Goal: Task Accomplishment & Management: Manage account settings

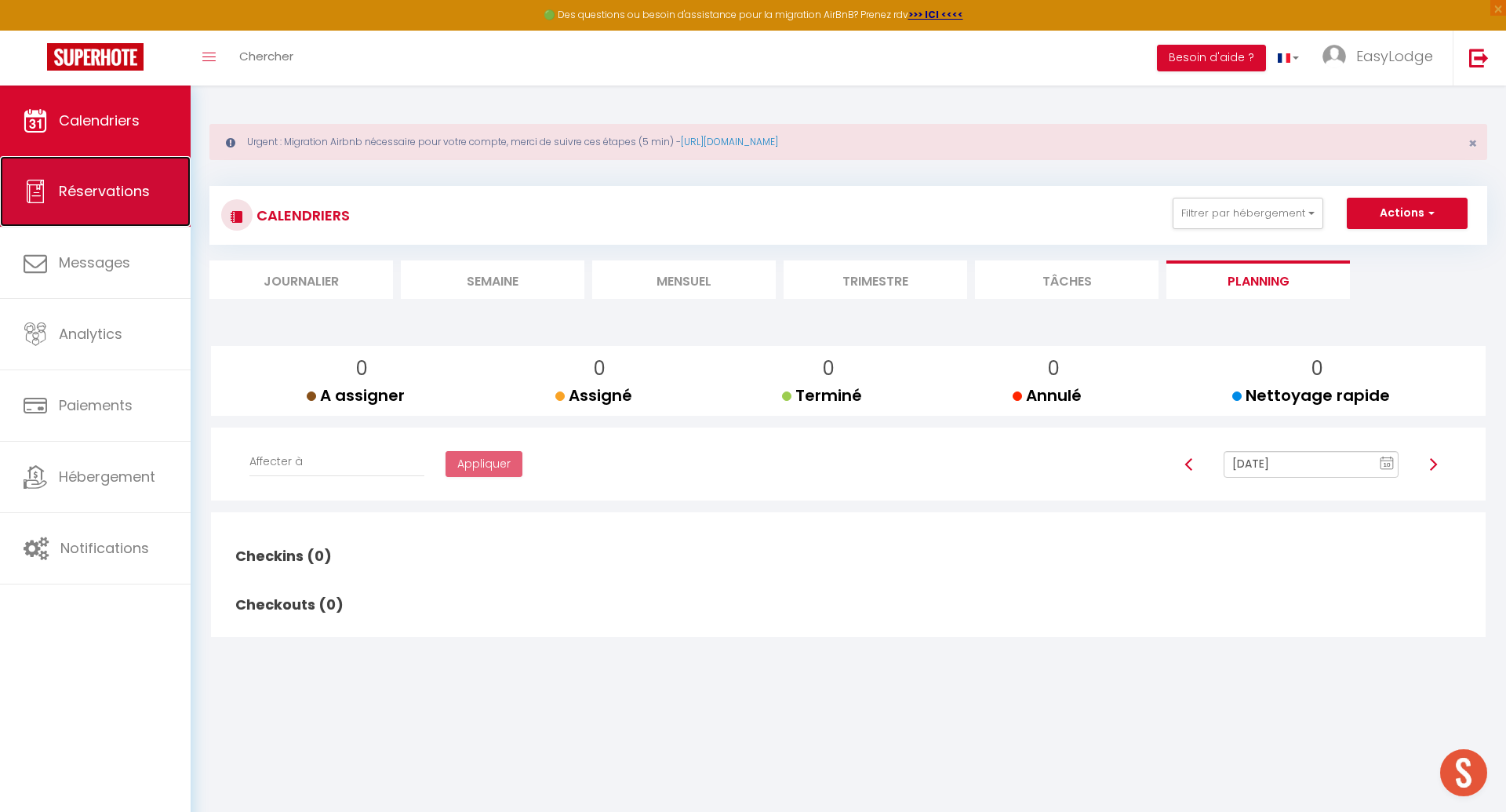
click at [114, 182] on span "Réservations" at bounding box center [104, 191] width 91 height 19
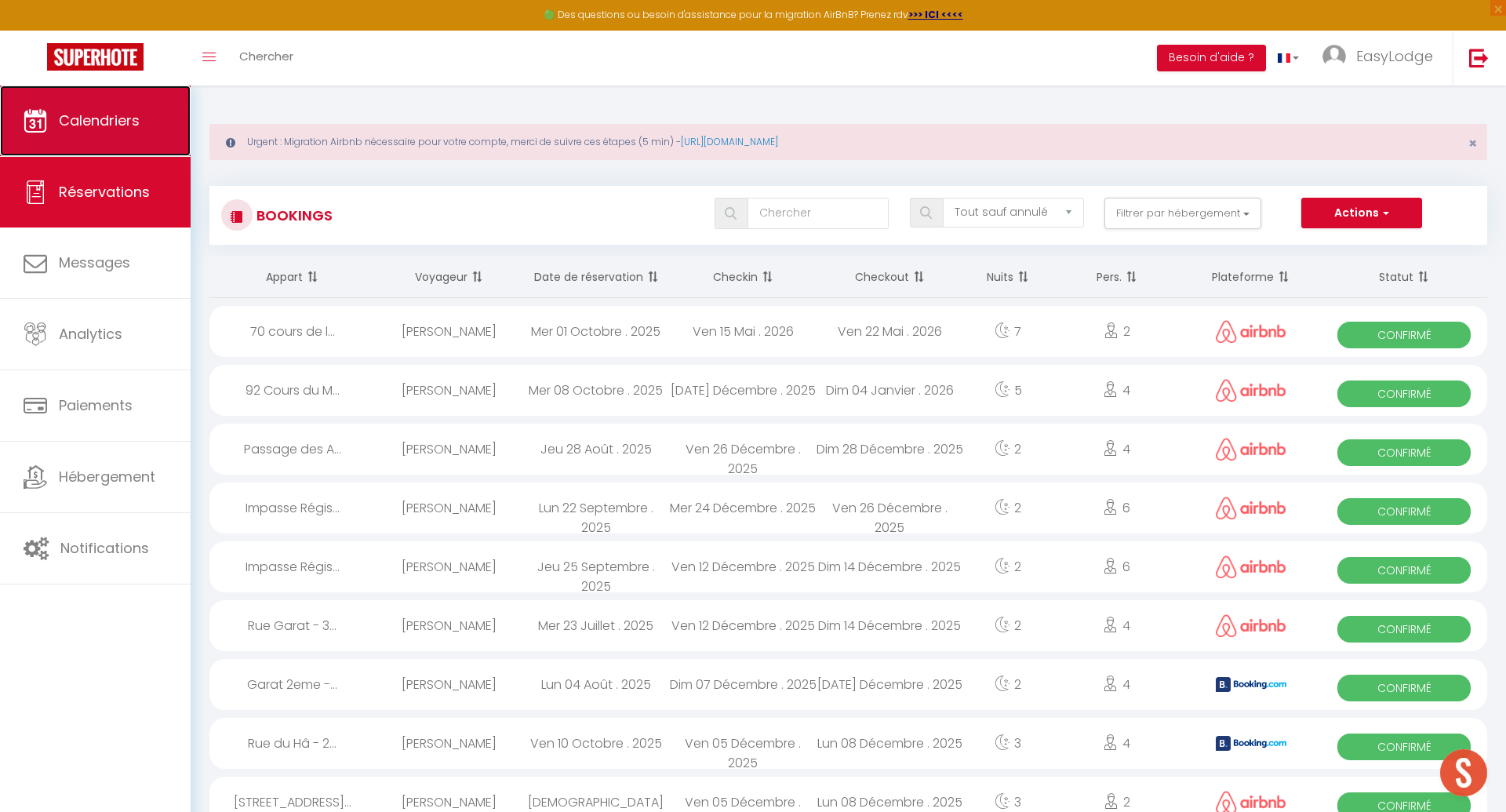
click at [110, 113] on span "Calendriers" at bounding box center [99, 120] width 81 height 19
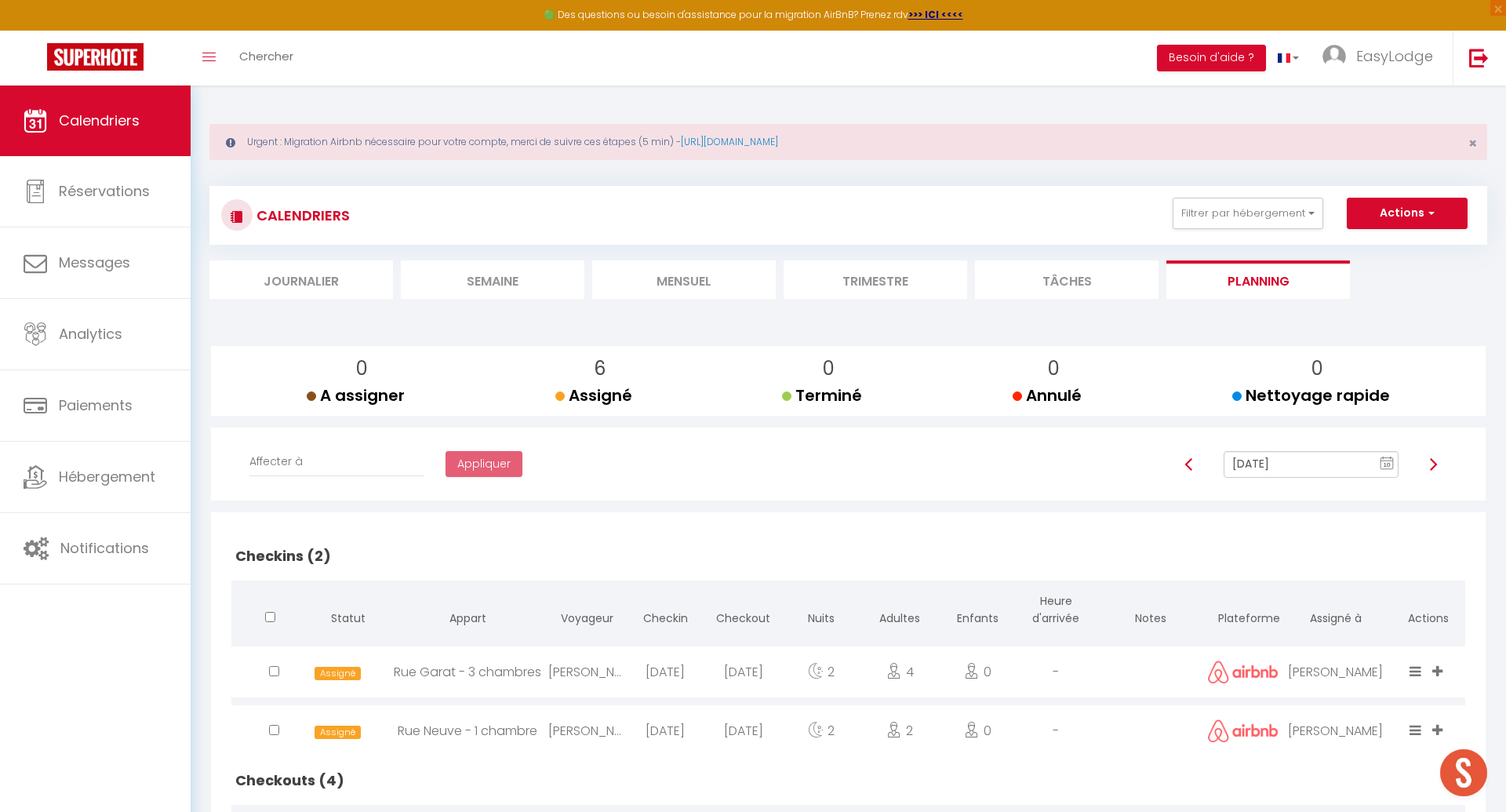
click at [695, 281] on li "Mensuel" at bounding box center [684, 280] width 184 height 39
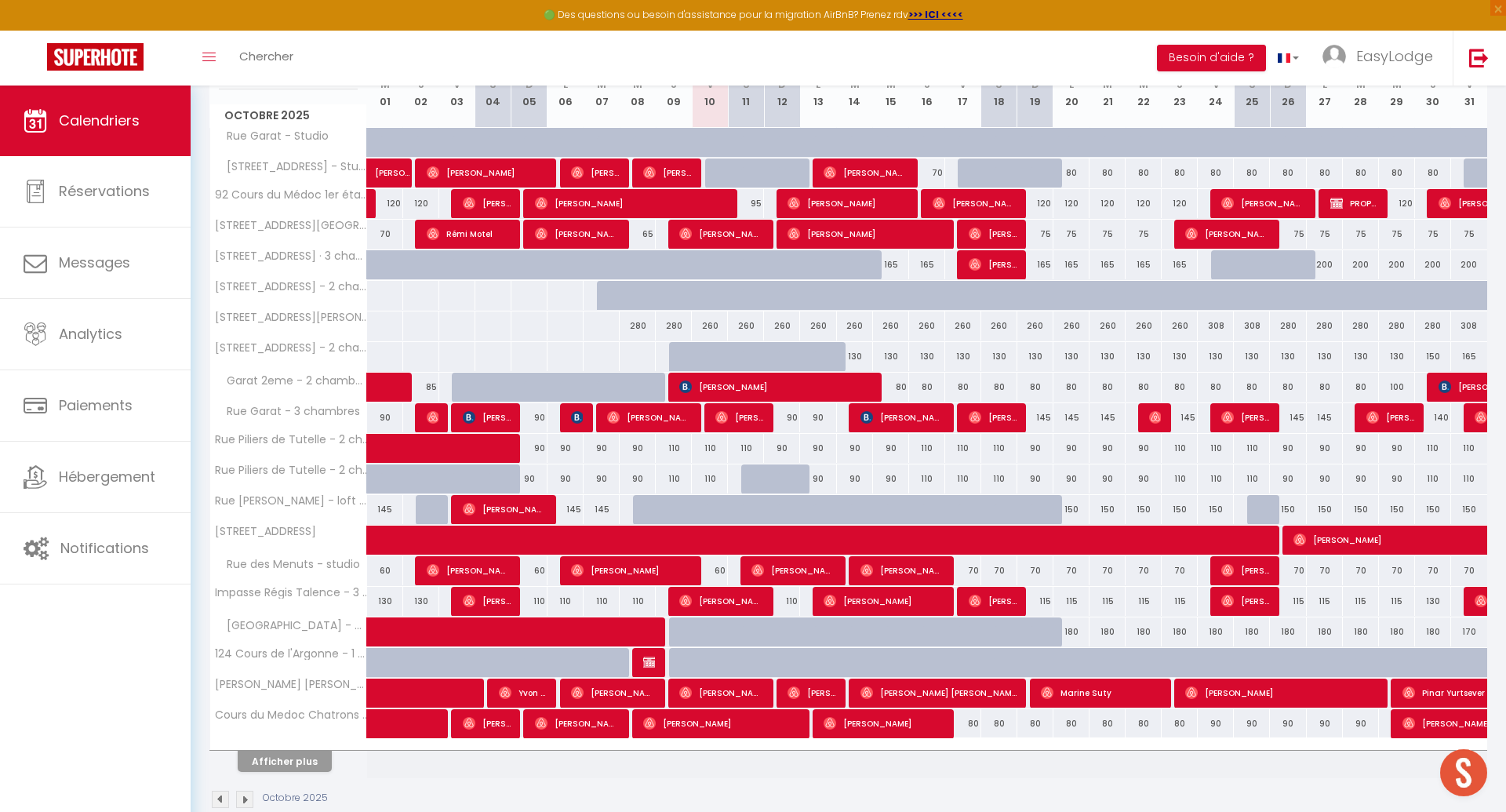
scroll to position [321, 0]
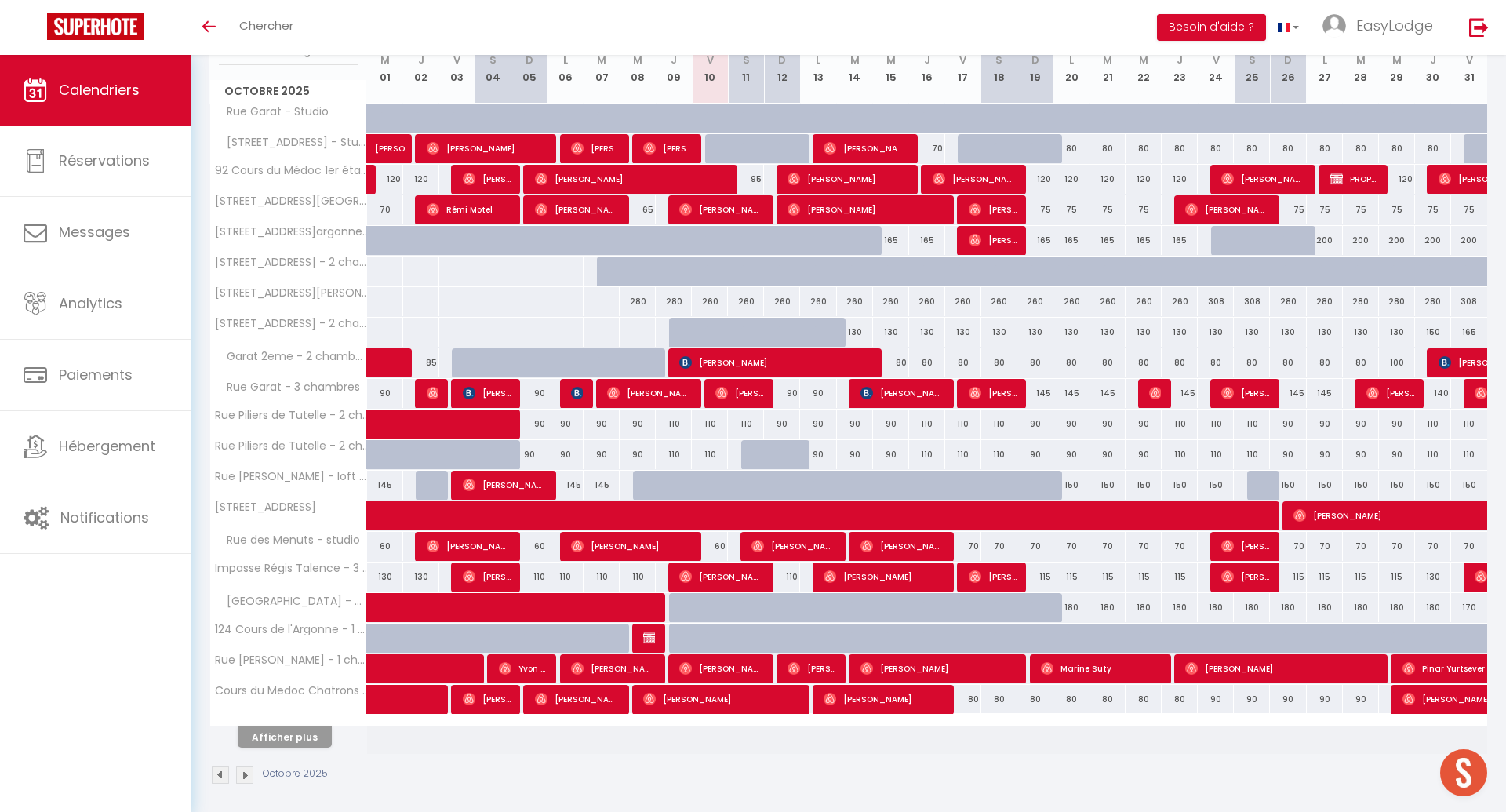
scroll to position [207, 0]
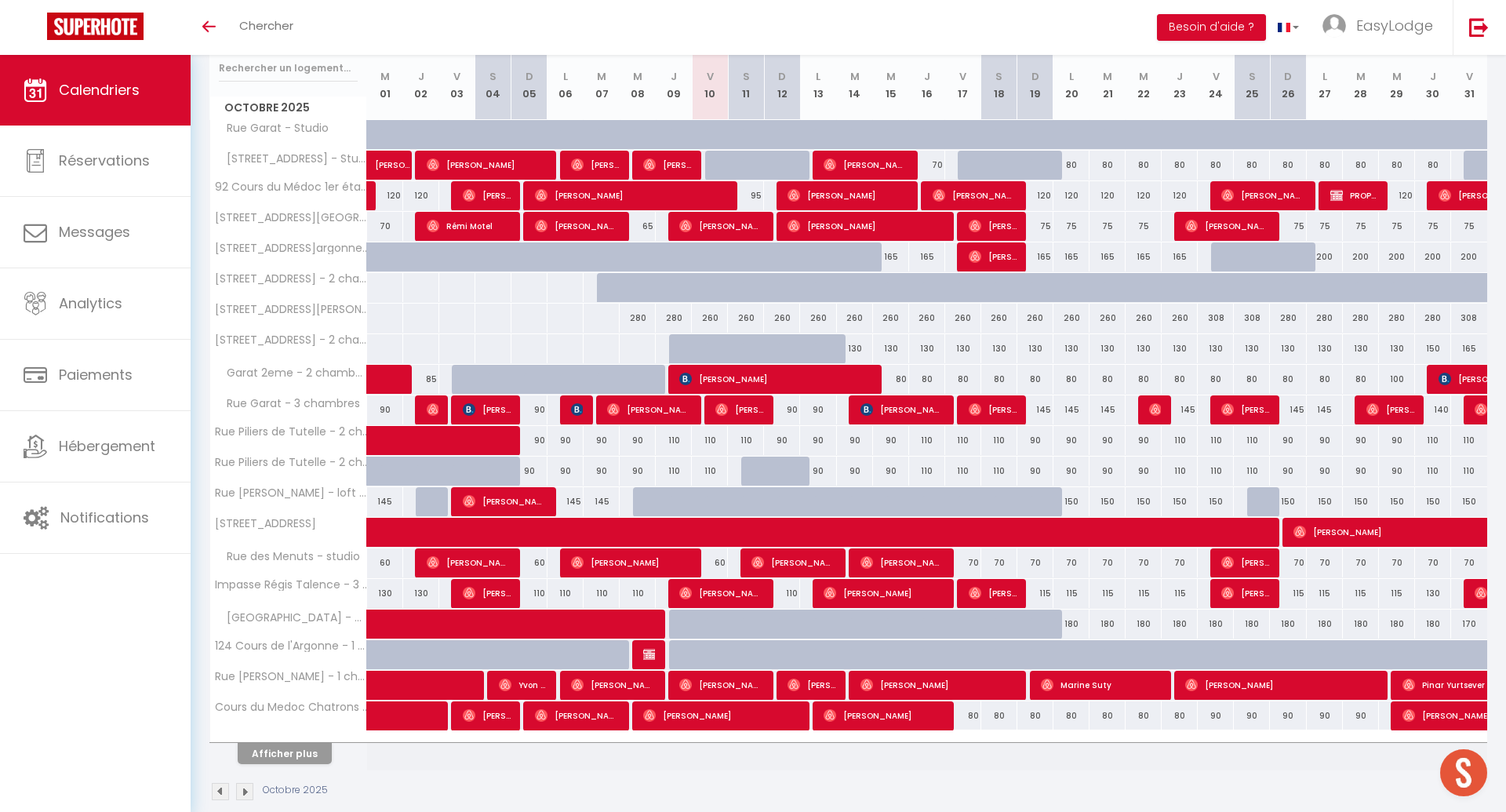
click at [695, 648] on div at bounding box center [710, 654] width 36 height 30
type input "120"
type input "Ven 10 Octobre 2025"
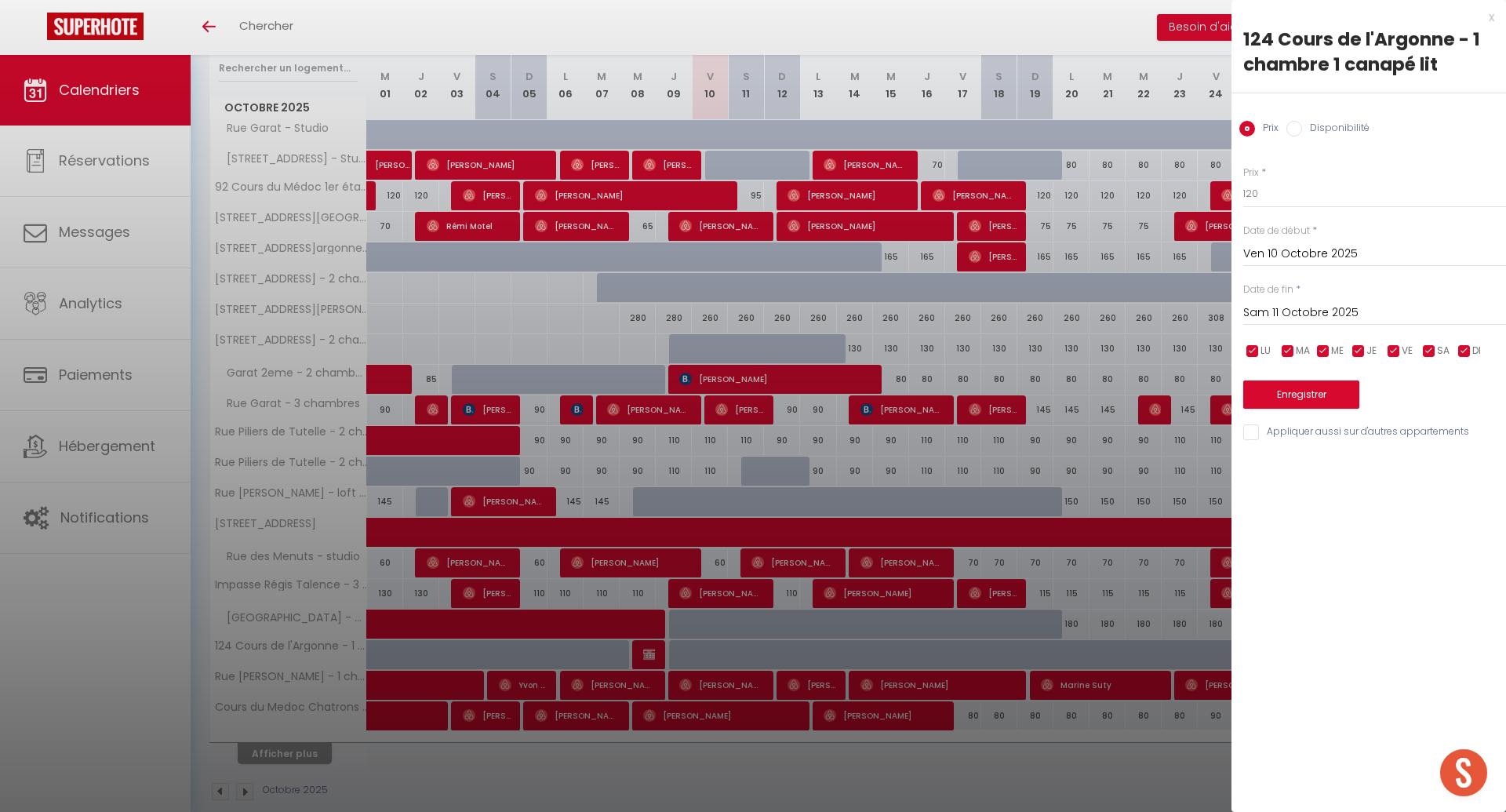
click at [1305, 311] on input "Sam 11 Octobre 2025" at bounding box center [1375, 313] width 263 height 20
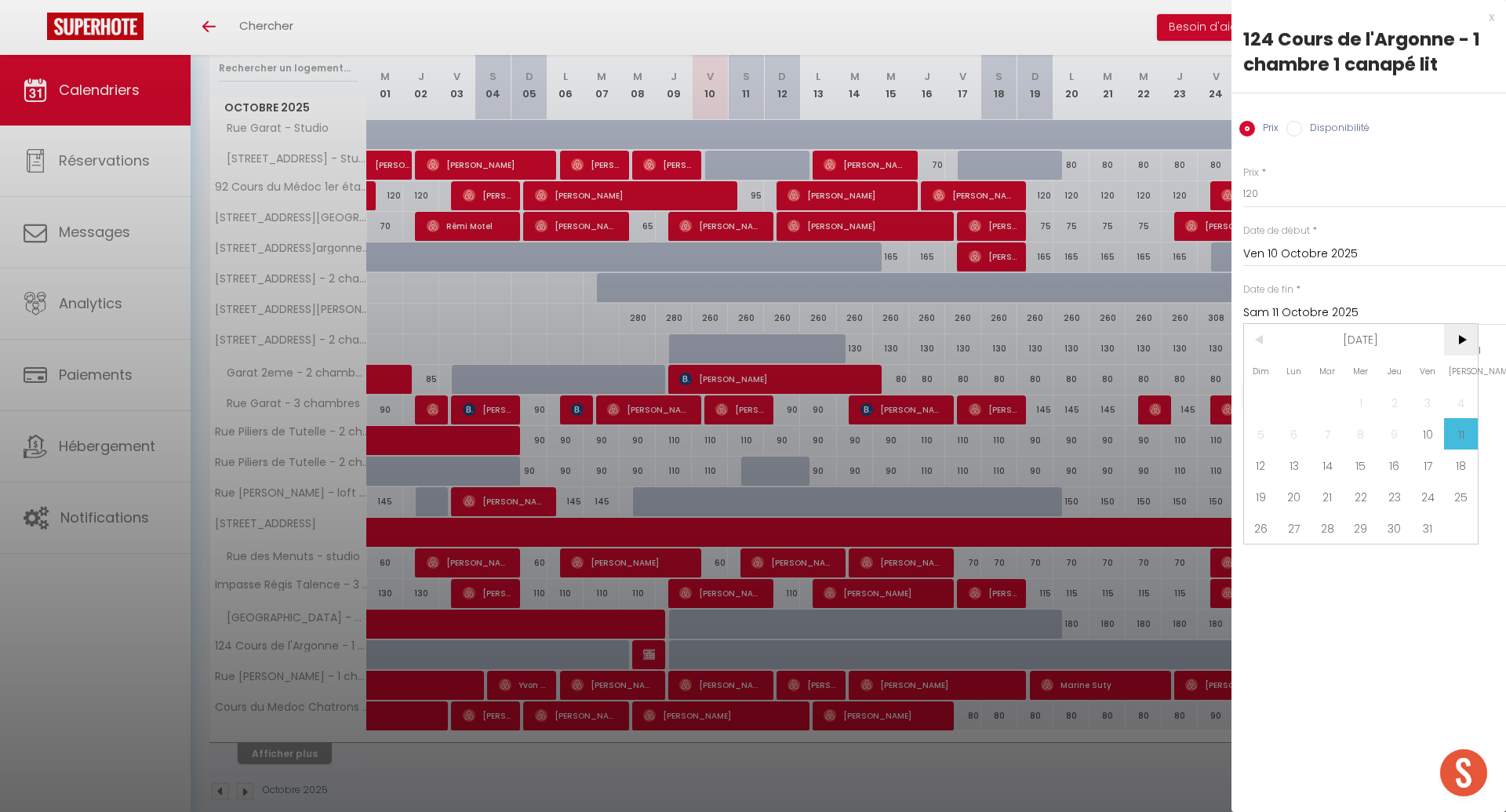
click at [1466, 340] on span ">" at bounding box center [1461, 339] width 34 height 31
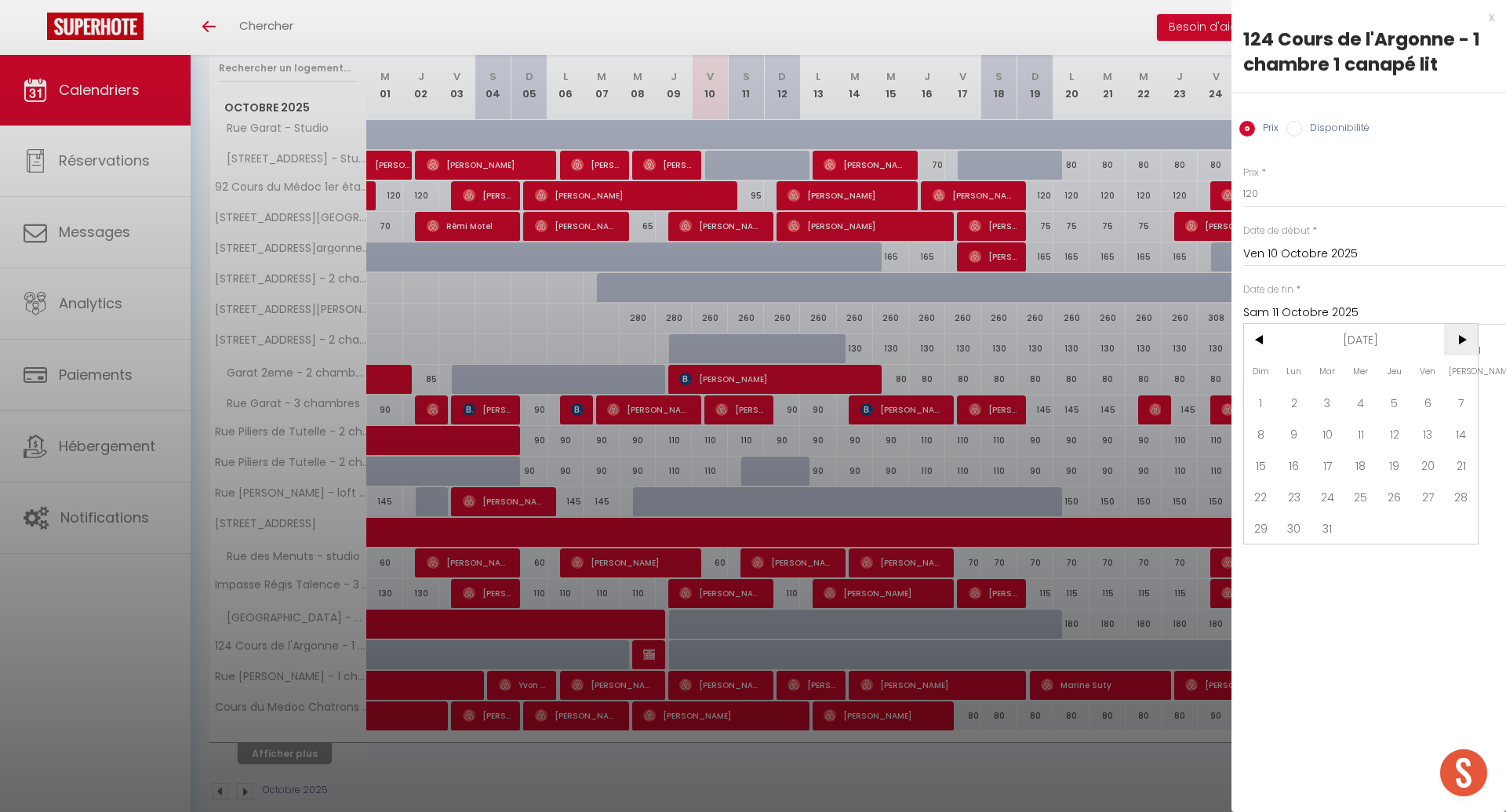
click at [1466, 340] on span ">" at bounding box center [1461, 339] width 34 height 31
click at [1253, 329] on span "<" at bounding box center [1261, 339] width 34 height 31
click at [1395, 525] on span "30" at bounding box center [1394, 528] width 34 height 31
type input "Jeu 30 Avril 2026"
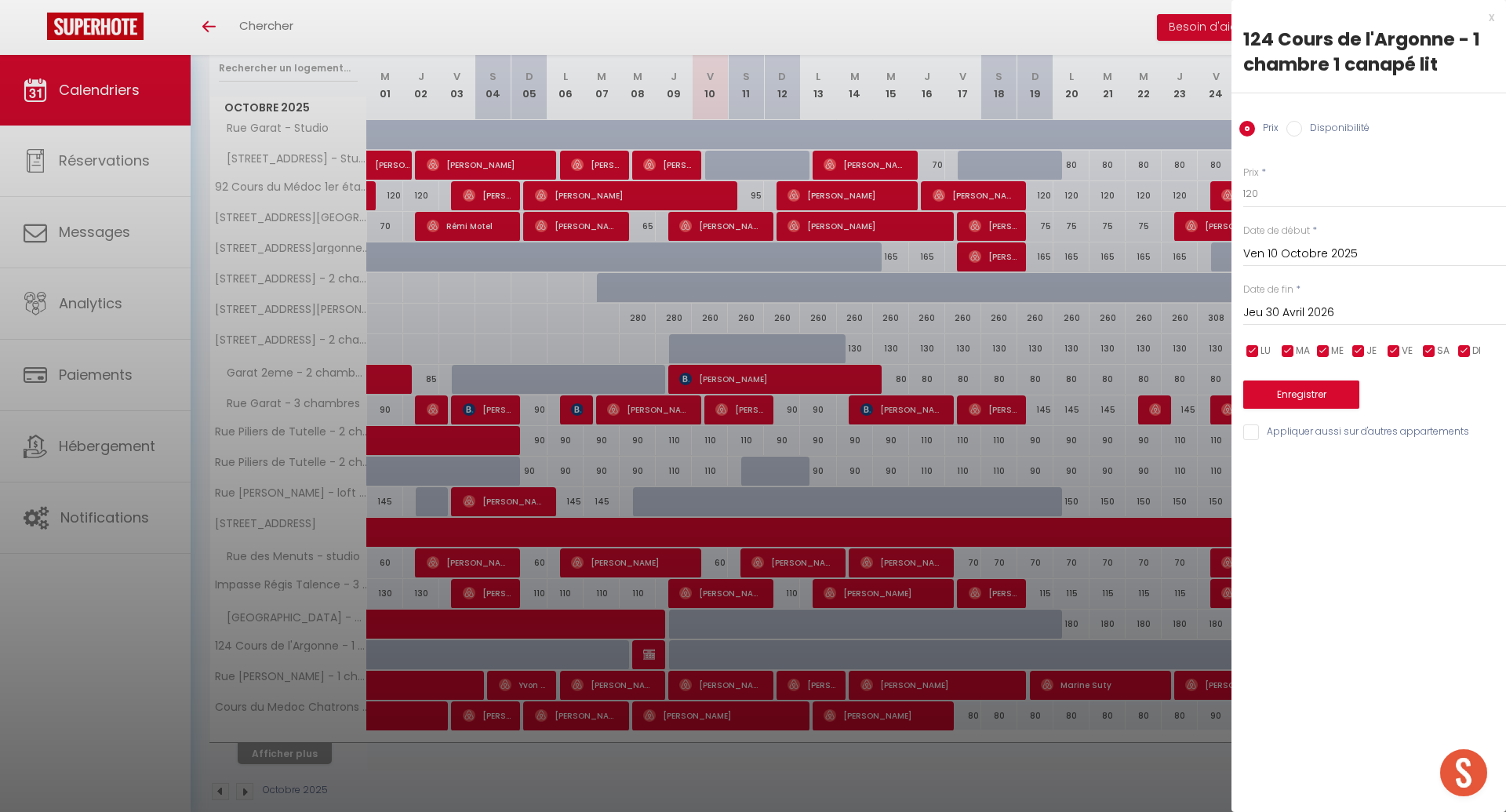
click at [1288, 129] on input "Disponibilité" at bounding box center [1293, 128] width 15 height 15
radio input "true"
radio input "false"
click at [1285, 187] on select "Disponible Indisponible" at bounding box center [1375, 194] width 263 height 30
click at [1284, 191] on select "Disponible Indisponible" at bounding box center [1375, 194] width 263 height 30
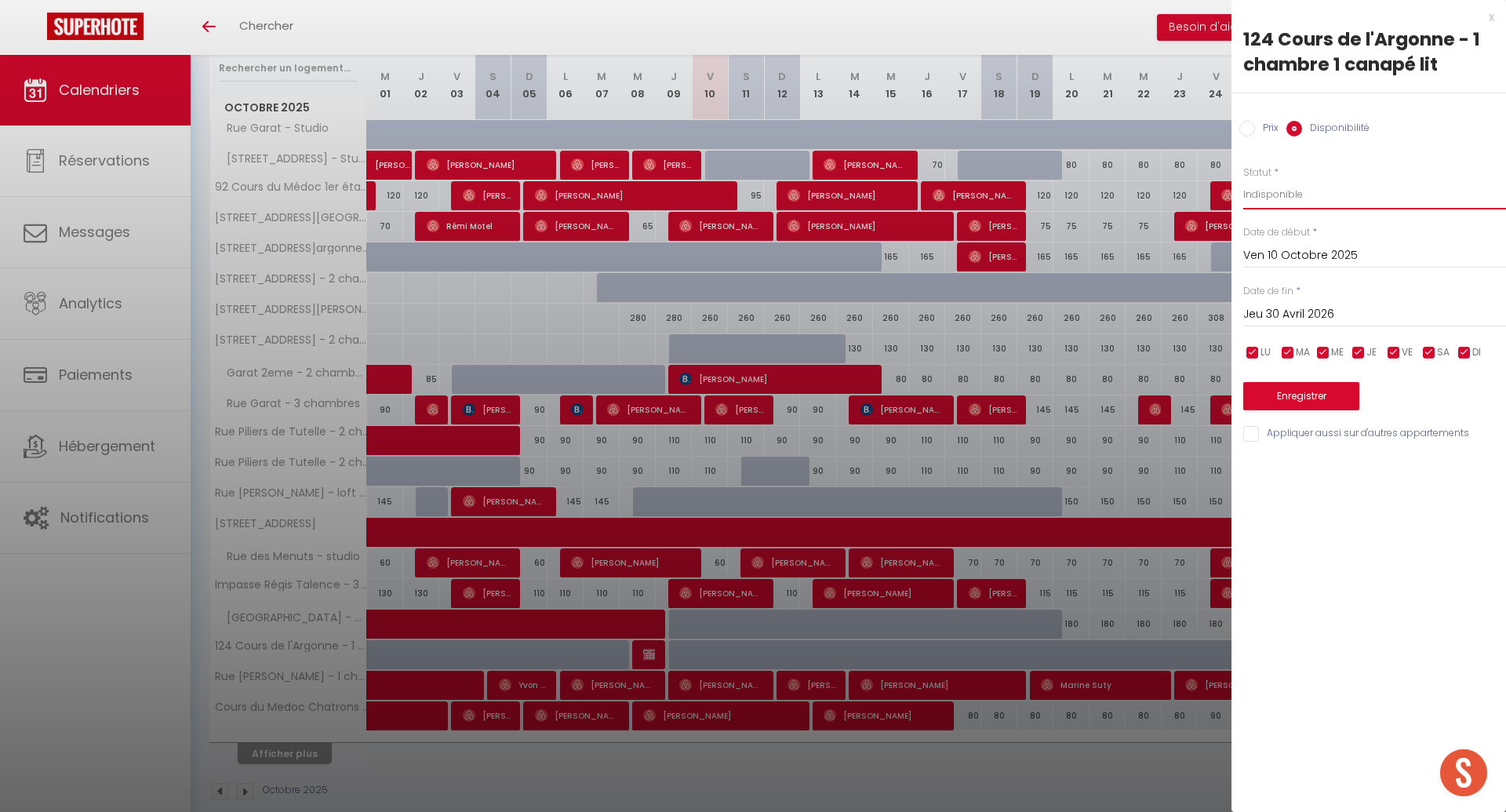
select select "1"
click at [1302, 400] on button "Enregistrer" at bounding box center [1301, 396] width 116 height 28
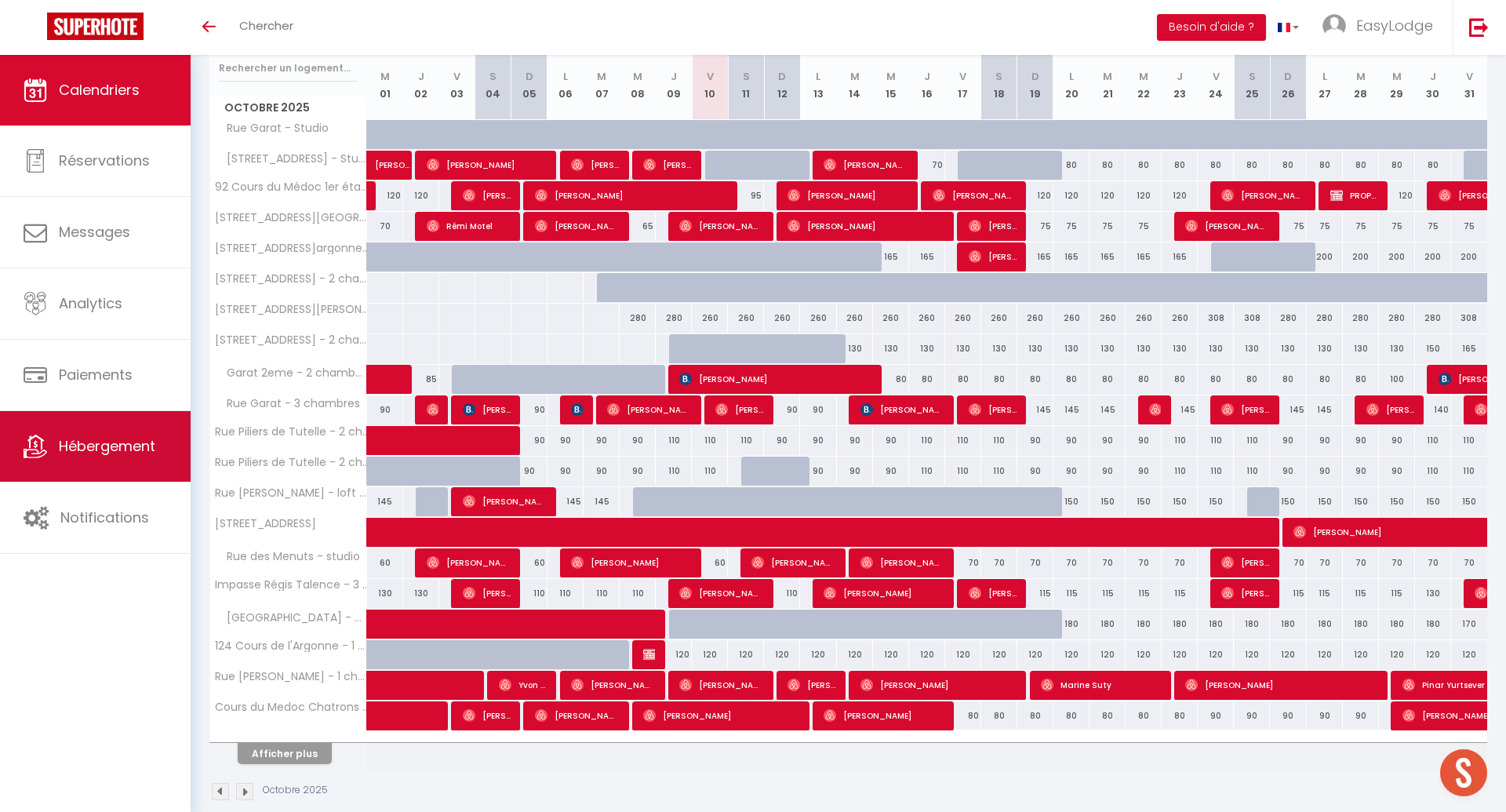
click at [92, 433] on link "Hébergement" at bounding box center [95, 446] width 191 height 71
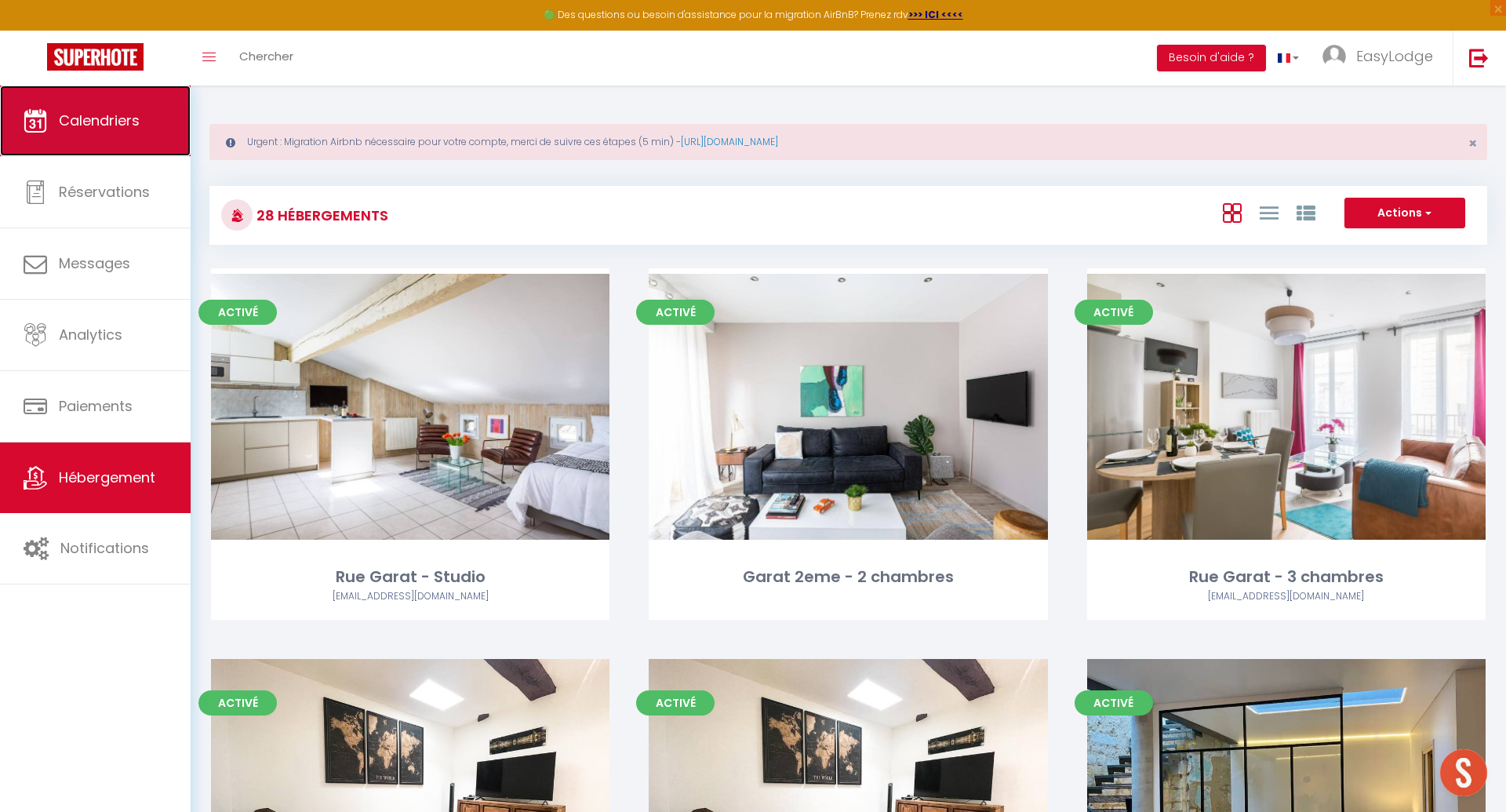
click at [110, 133] on link "Calendriers" at bounding box center [95, 121] width 191 height 71
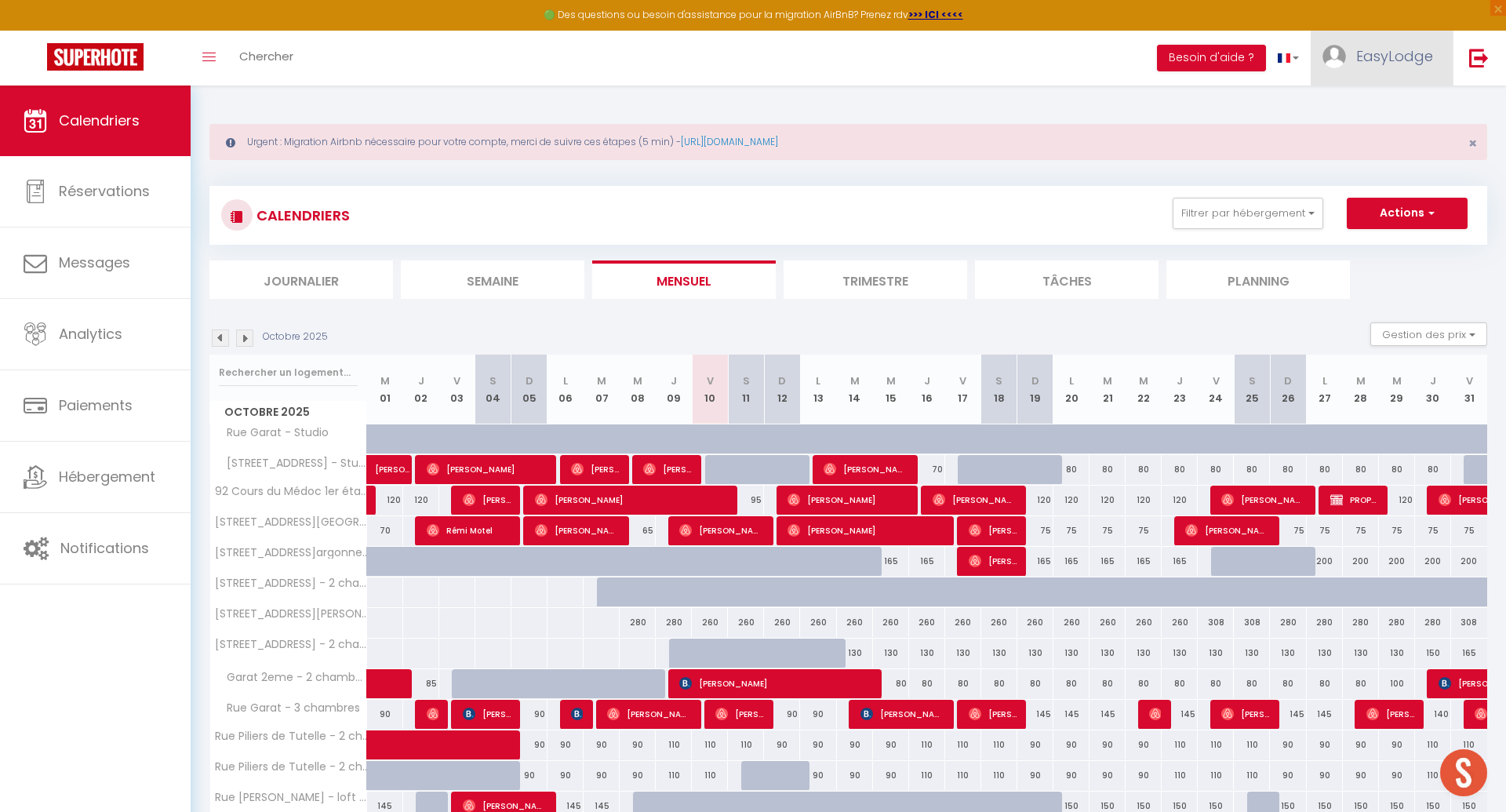
click at [1375, 41] on link "EasyLodge" at bounding box center [1382, 58] width 142 height 55
click at [1385, 108] on link "Paramètres" at bounding box center [1390, 109] width 116 height 27
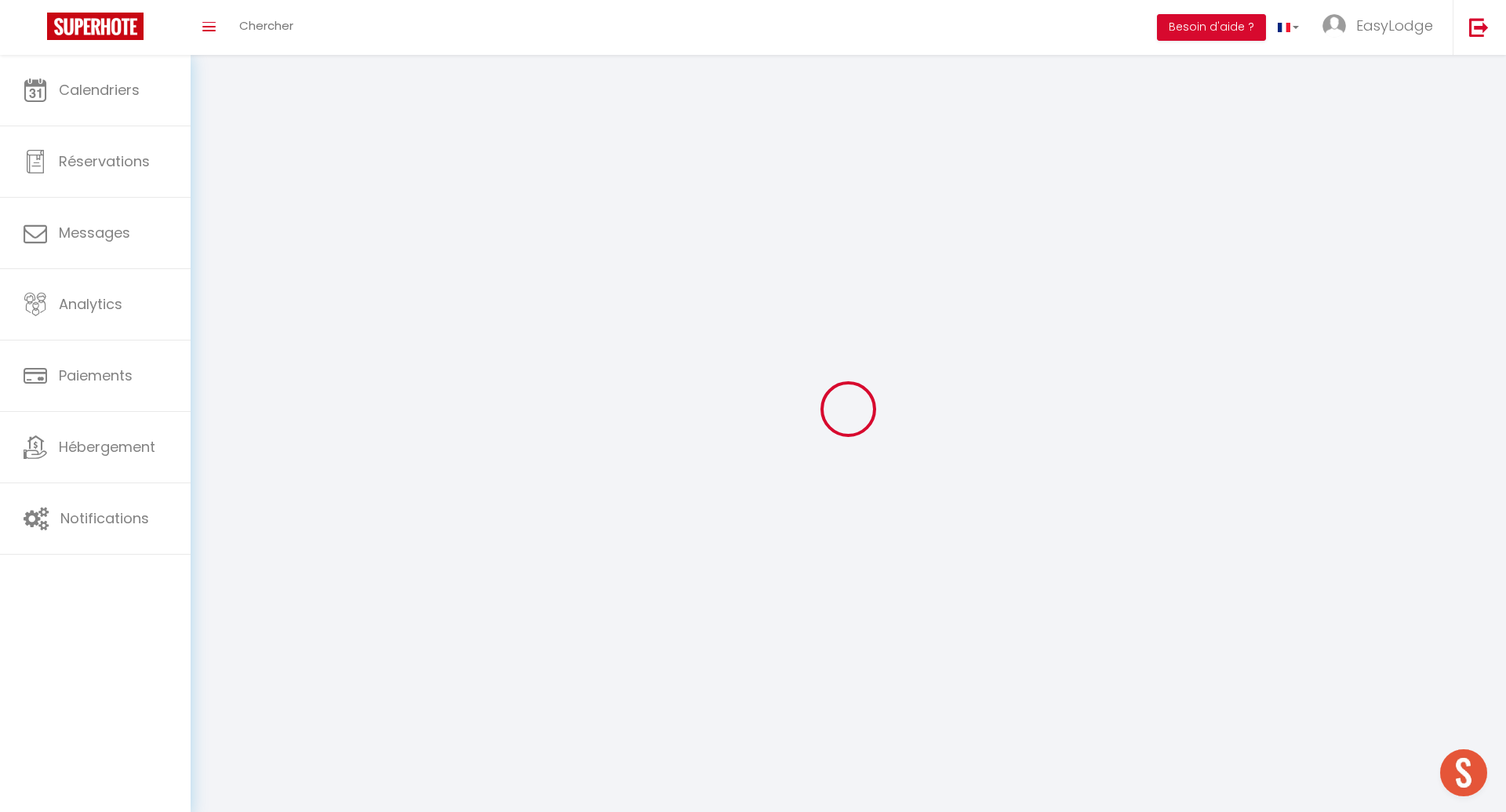
type input "EasyLodge"
type input "Conciergerie"
type input "0614370955"
type input "100 rue sainte catherine"
type input "33000"
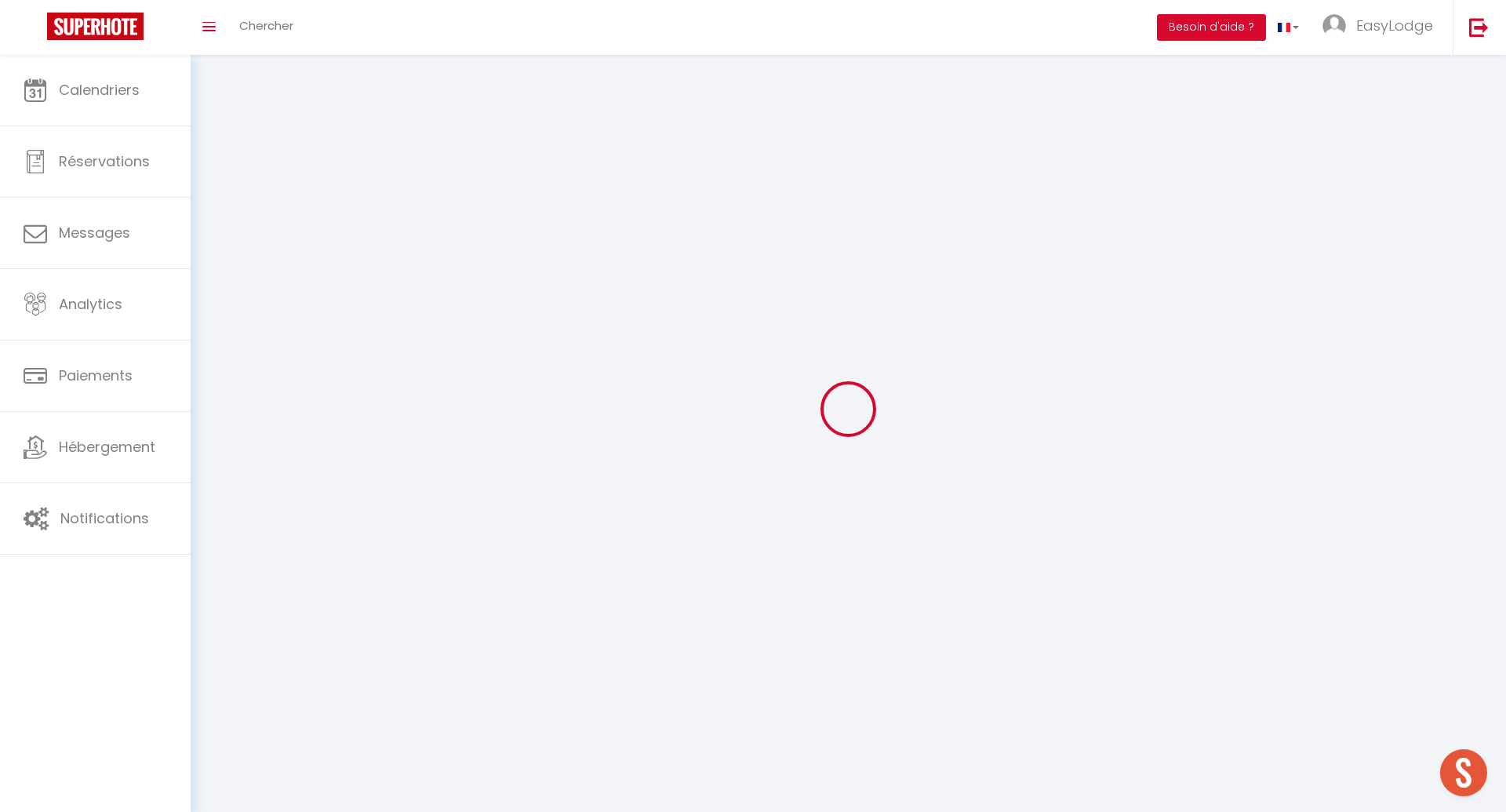
type input "Bordeaux"
select select "28"
type input "M6crnxrkaZ5dMDZLIprHGIGke"
type input "mmeYXgyqiavEkiq9mbek4eVVt"
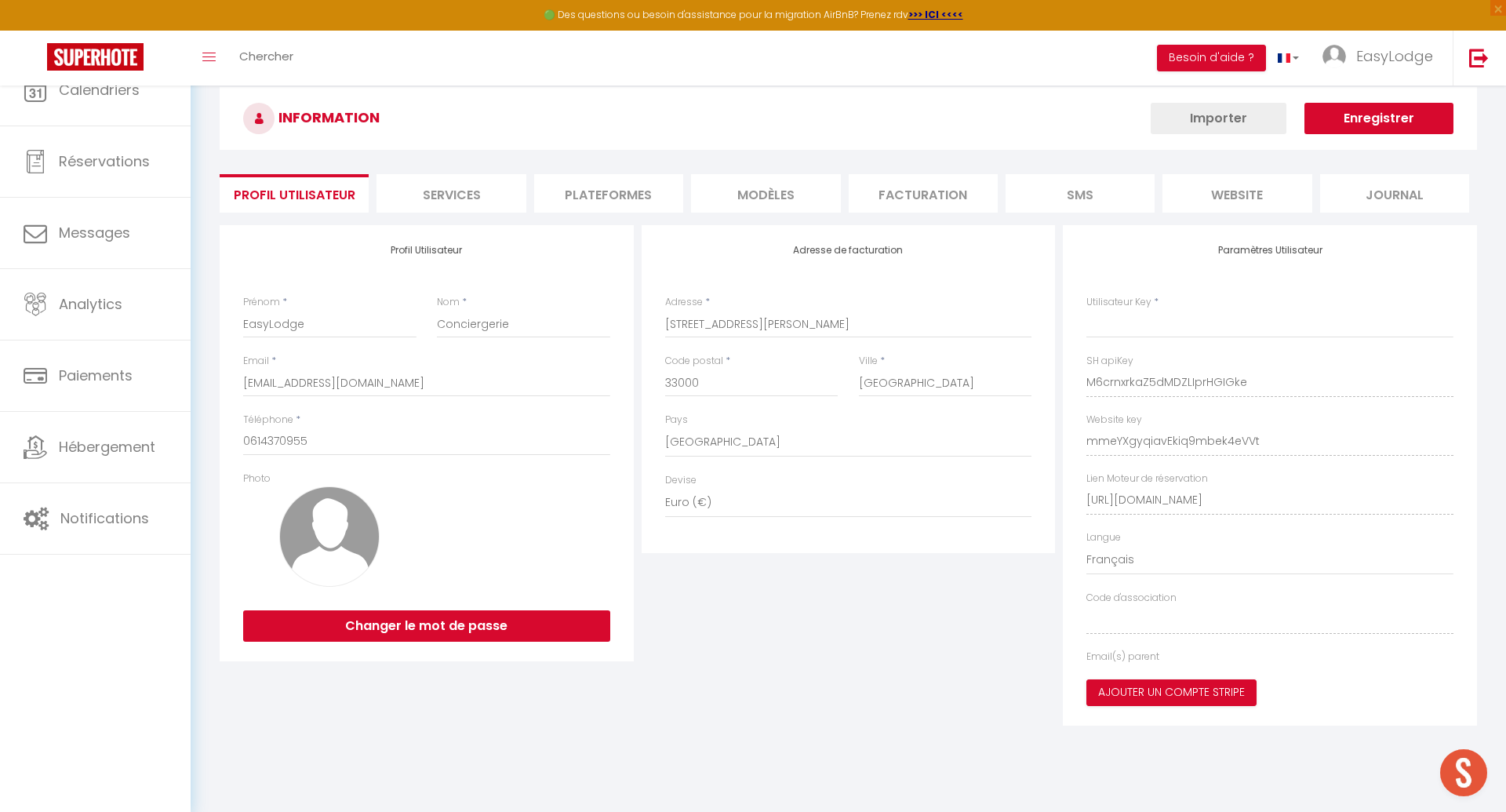
type input "M6crnxrkaZ5dMDZLIprHGIGke"
type input "mmeYXgyqiavEkiq9mbek4eVVt"
type input "https://app.superhote.com/#/get-available-rentals/mmeYXgyqiavEkiq9mbek4eVVt"
select select "fr"
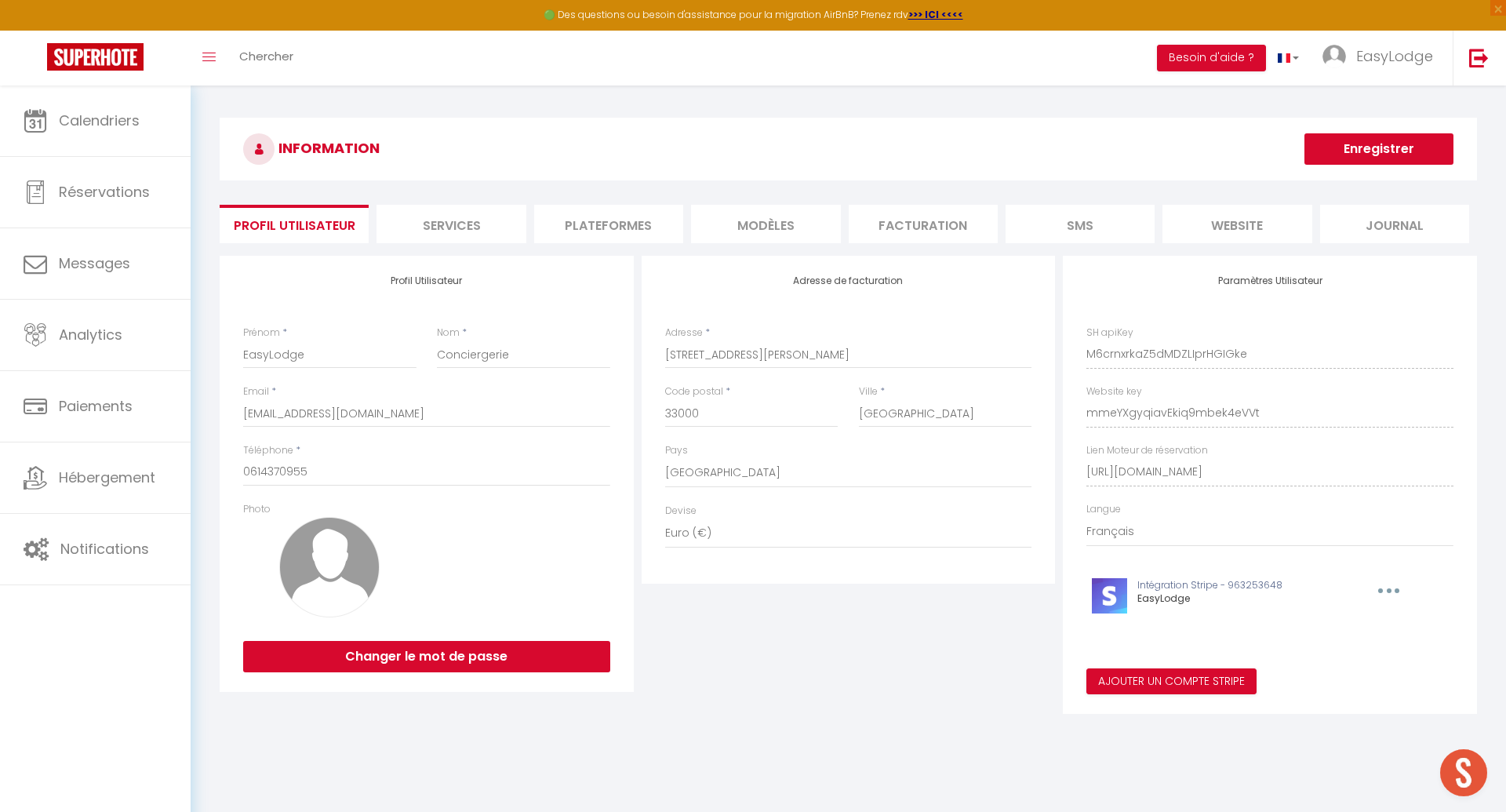
click at [584, 221] on li "Plateformes" at bounding box center [608, 224] width 149 height 39
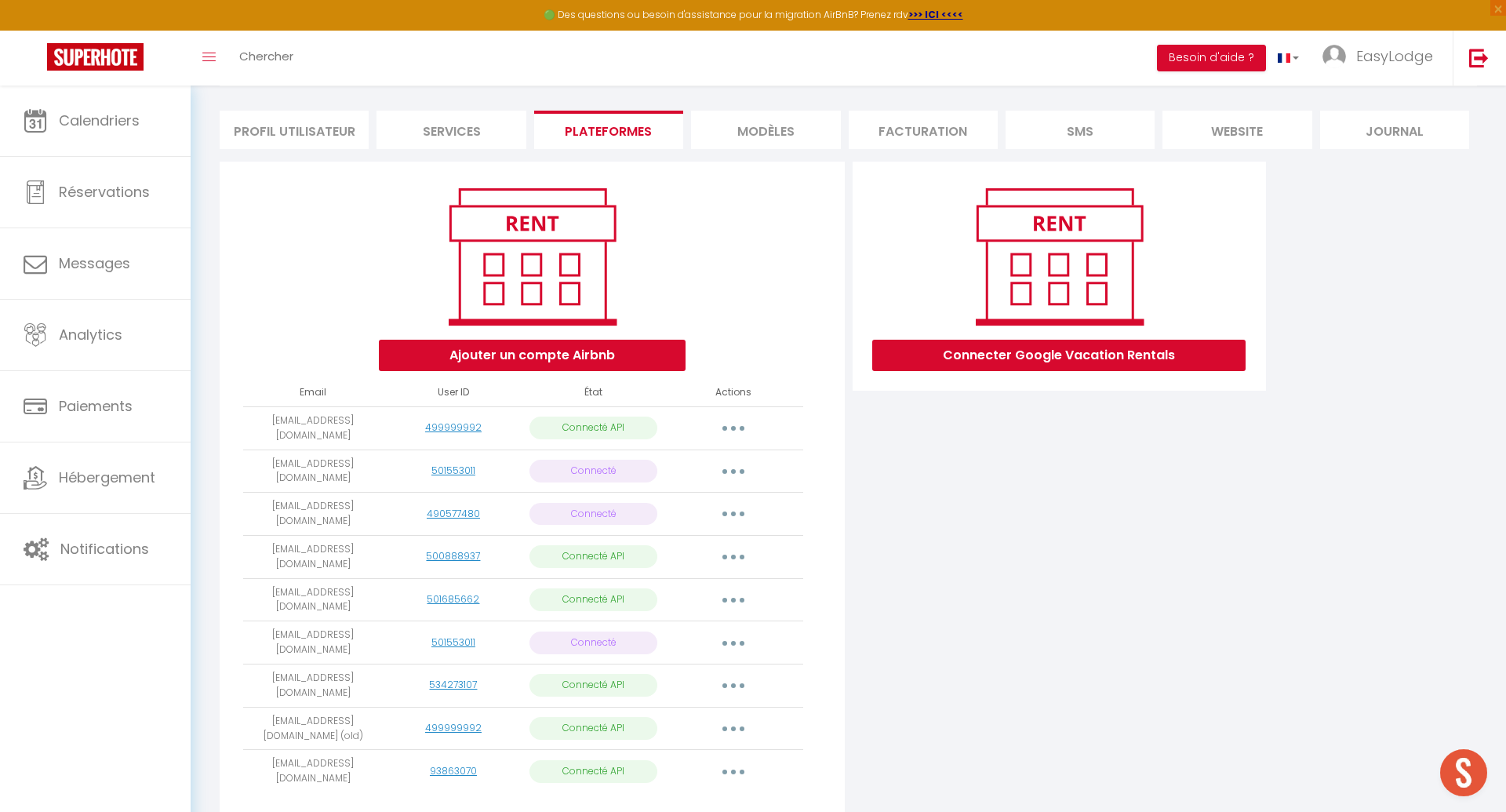
scroll to position [122, 0]
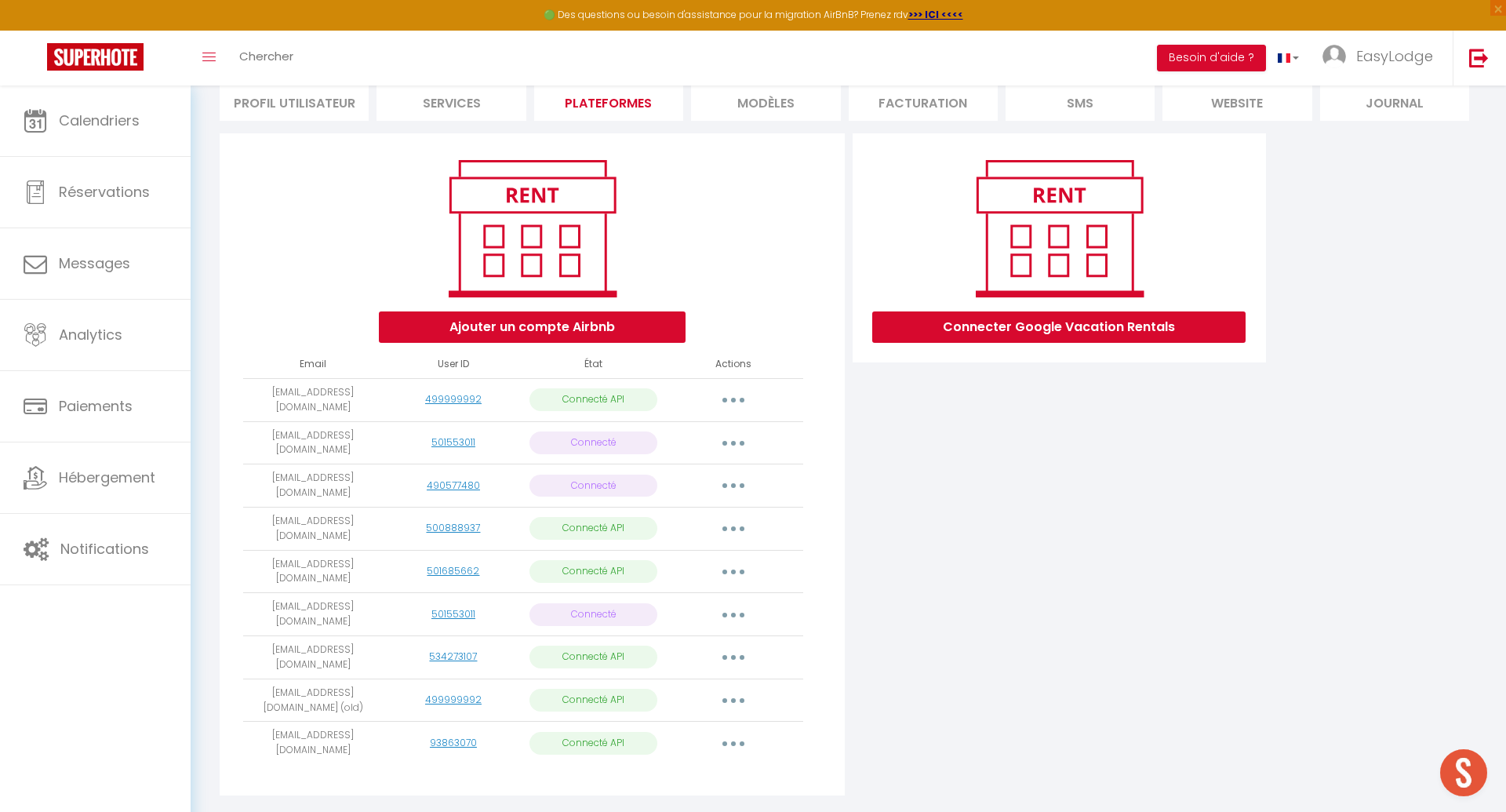
click at [741, 516] on button "button" at bounding box center [733, 528] width 44 height 25
click at [699, 551] on link "Importer les appartements" at bounding box center [663, 564] width 173 height 27
select select "17626"
select select "37052"
select select "25689"
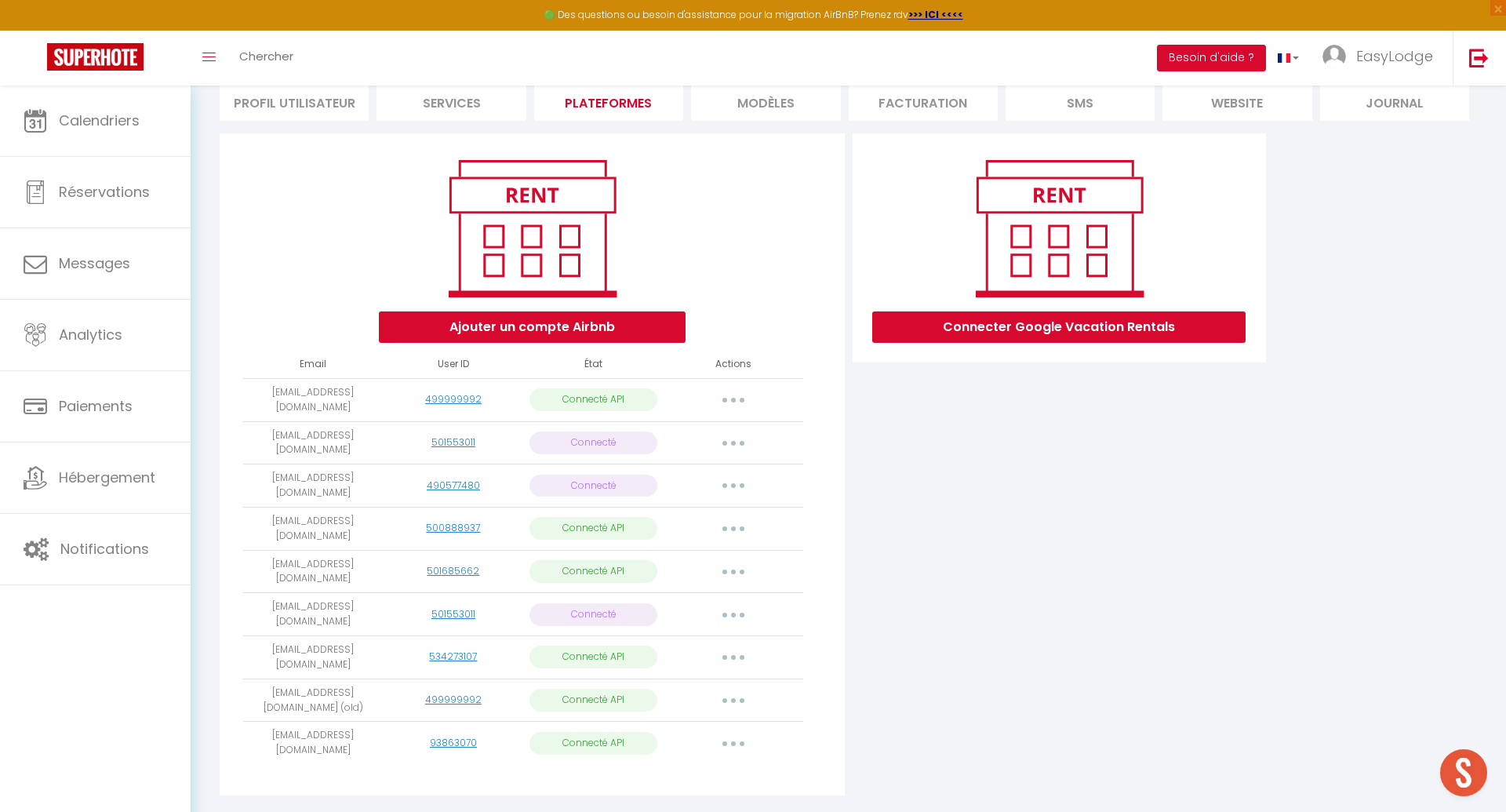
select select "34222"
select select
select select "75591"
select select "58351"
select select "65330"
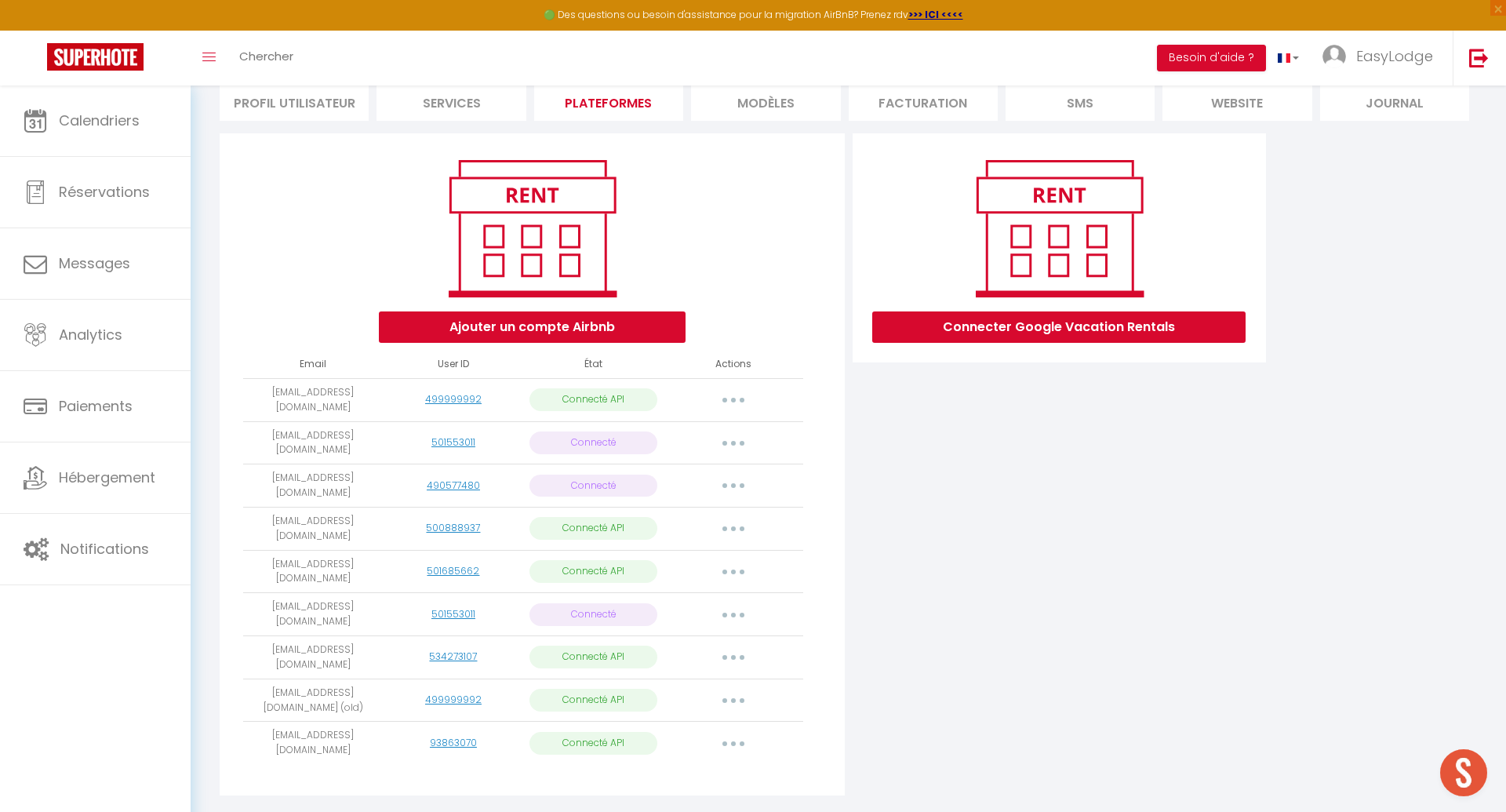
select select
select select "60558"
select select
select select "62421"
select select "65202"
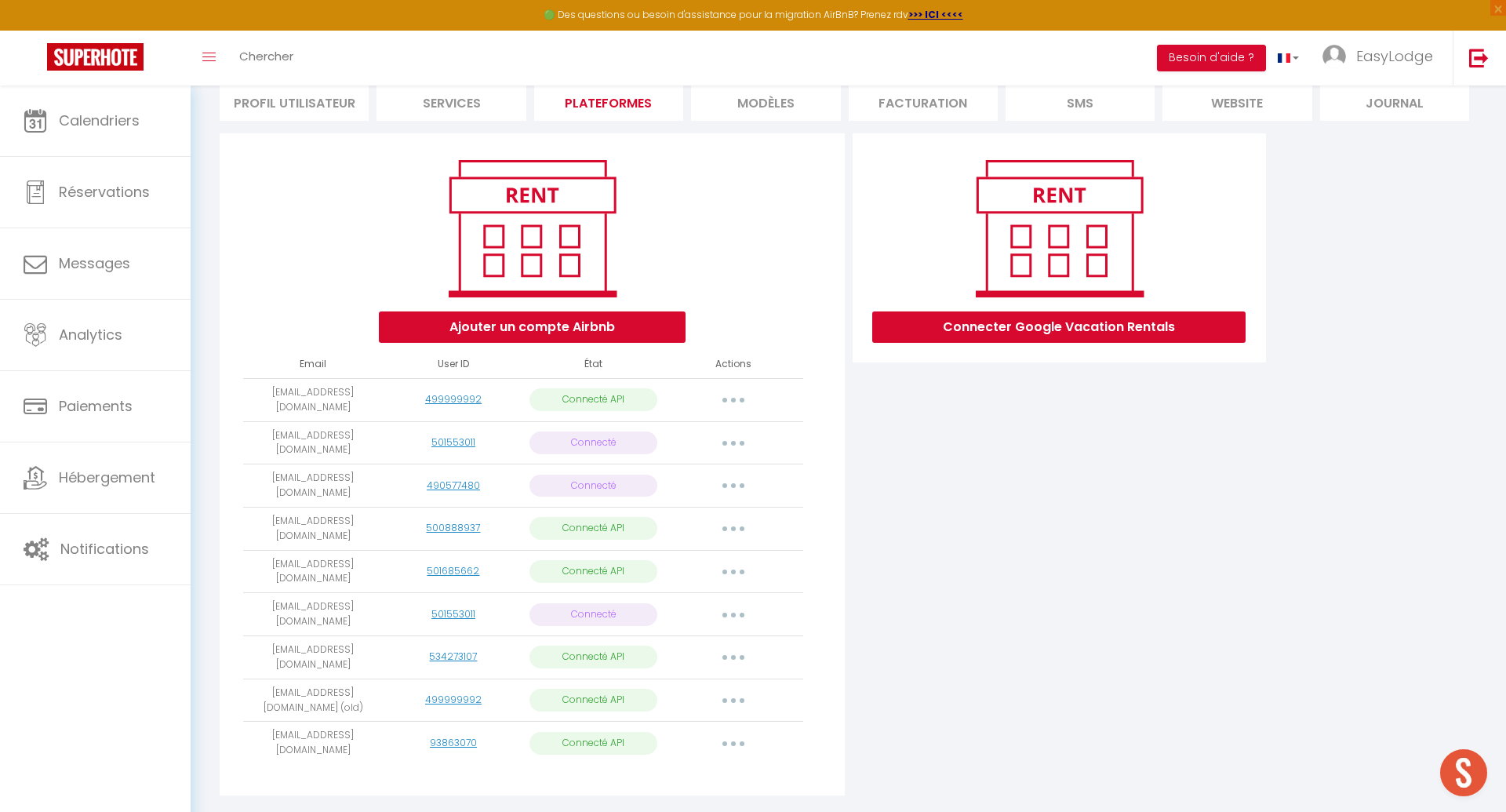
select select "66200"
select select "67271"
select select "66820"
select select "68263"
select select "70155"
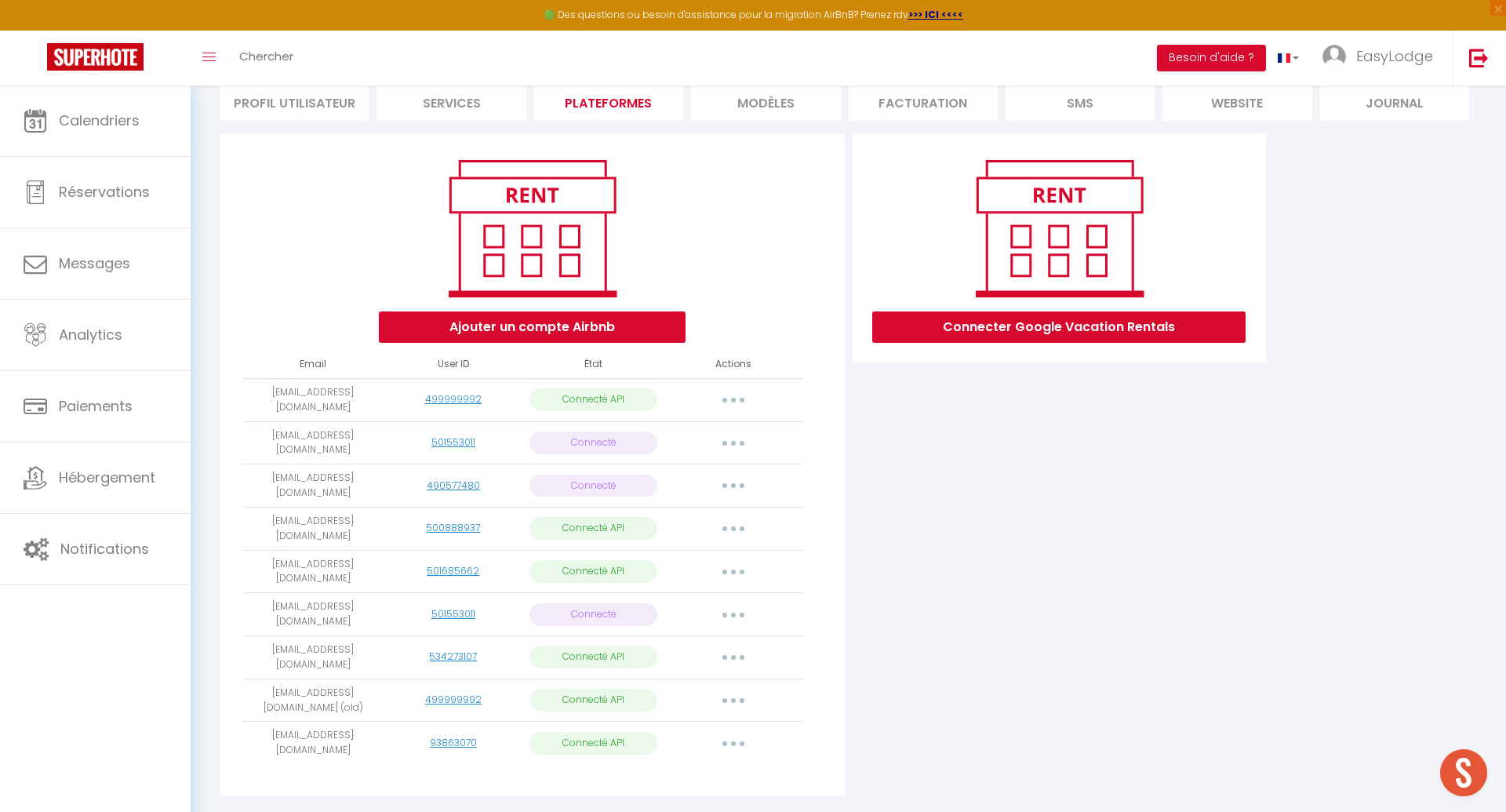
select select
select select "73039"
select select "73571"
select select
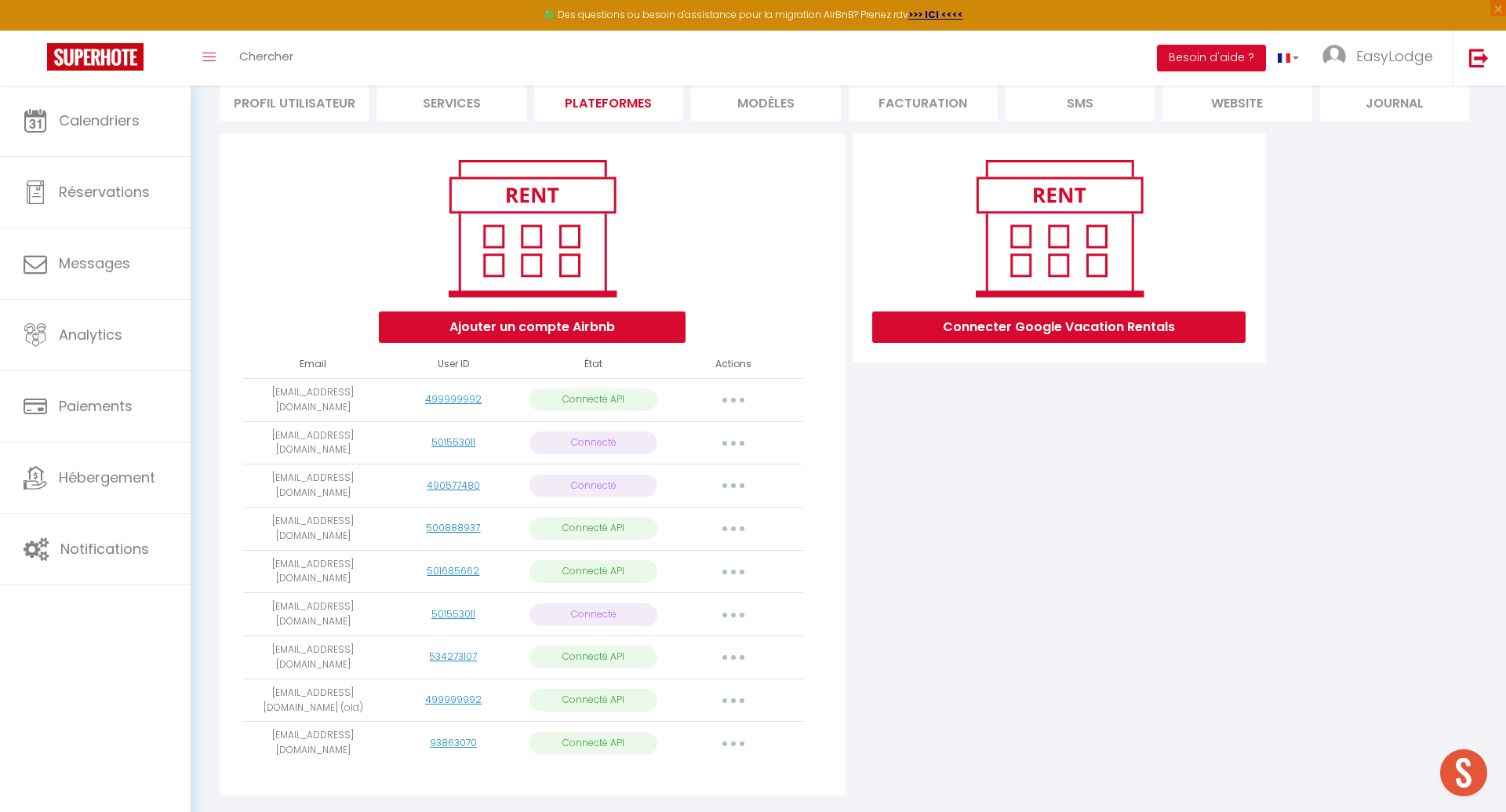
select select "77692"
select select "78341"
select select "78475"
select select "78521"
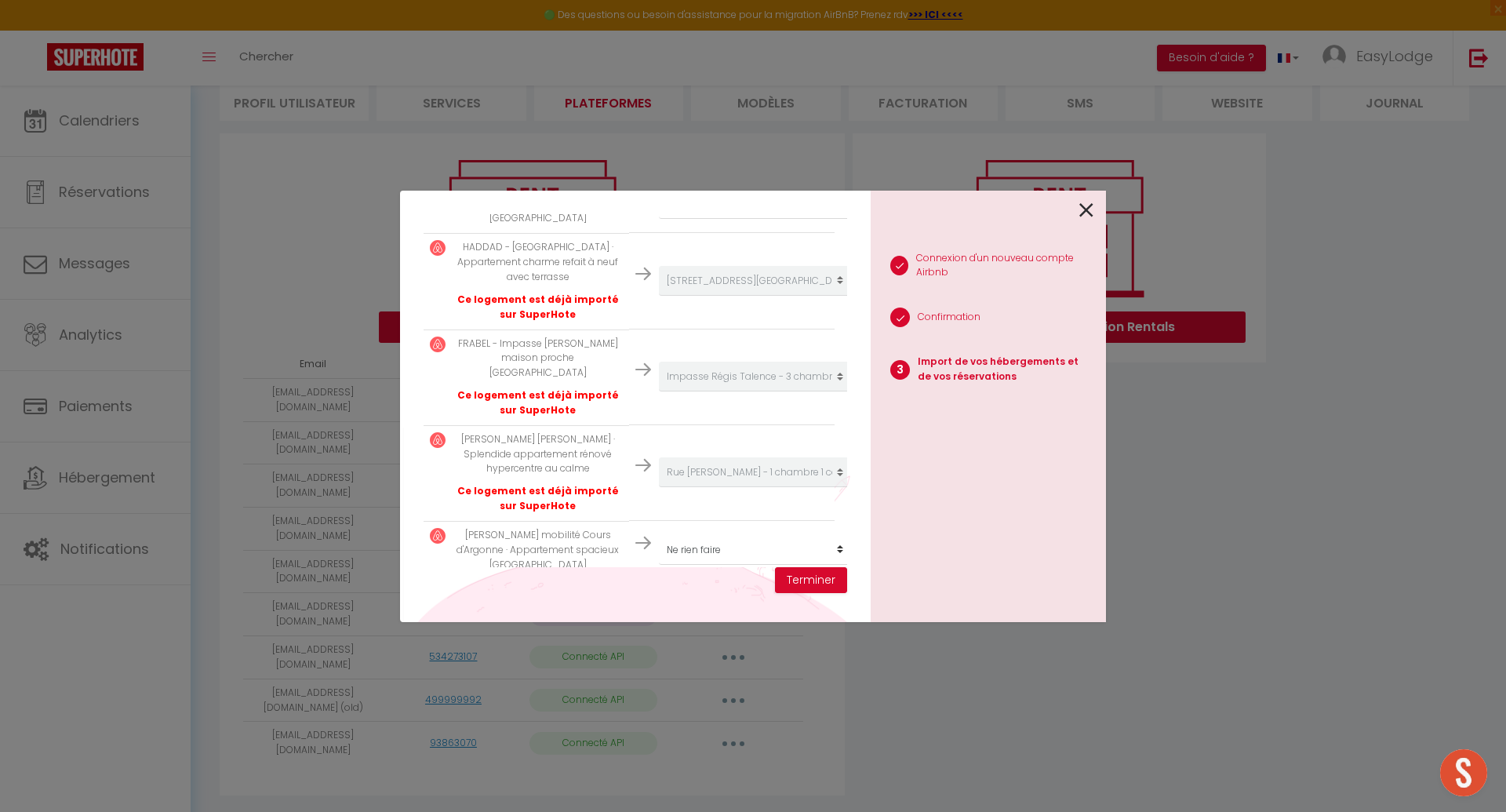
scroll to position [721, 0]
click at [632, 429] on td "Créer un nouvel hébergement Ne rien faire Rue Garat - Studio Garat 2eme - 2 cha…" at bounding box center [732, 466] width 205 height 96
click at [744, 529] on select "Créer un nouvel hébergement Ne rien faire Rue Garat - Studio Garat 2eme - 2 cha…" at bounding box center [755, 544] width 193 height 30
select select "create_new"
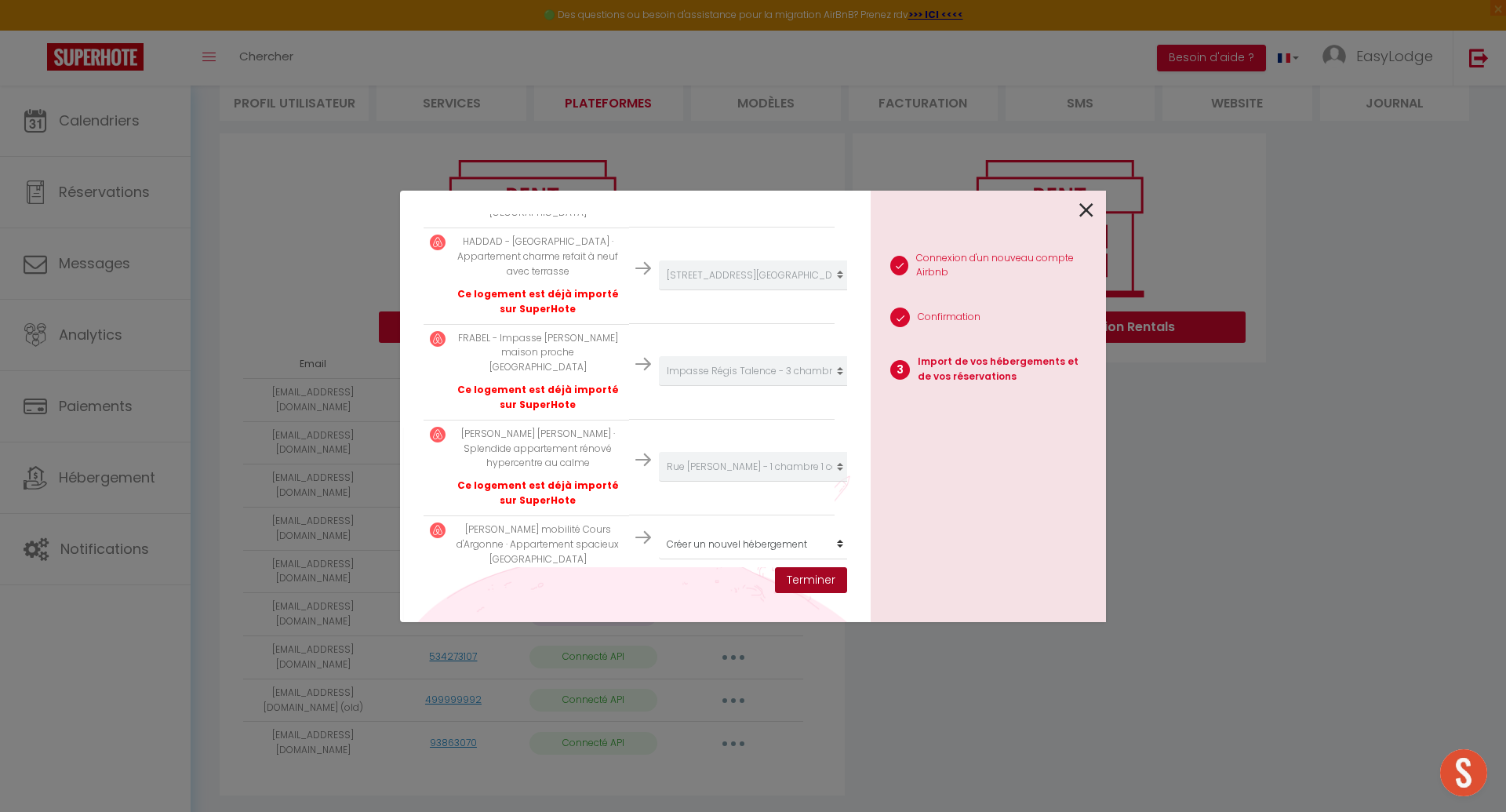
click at [817, 575] on button "Terminer" at bounding box center [811, 580] width 73 height 27
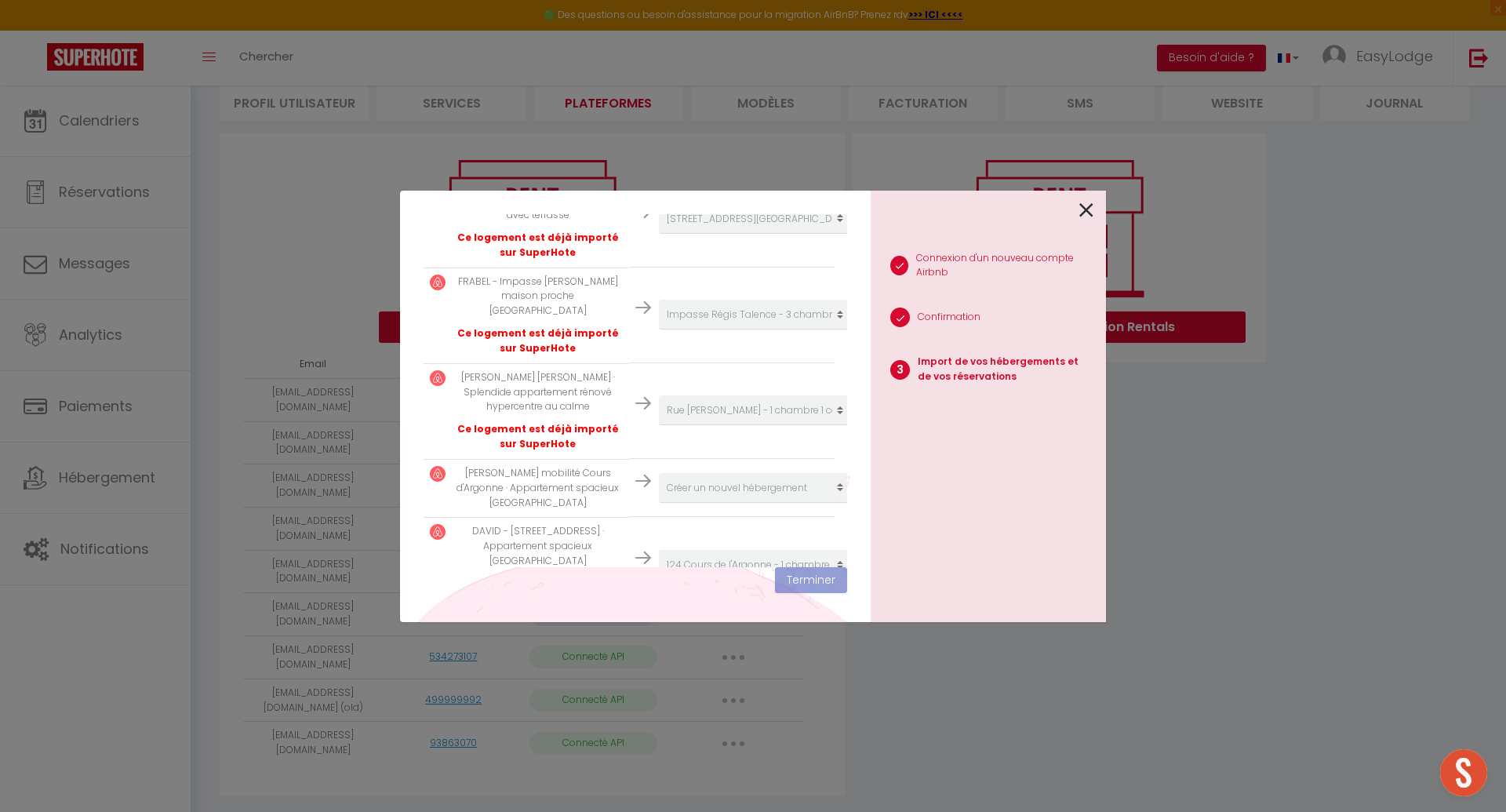
scroll to position [834, 0]
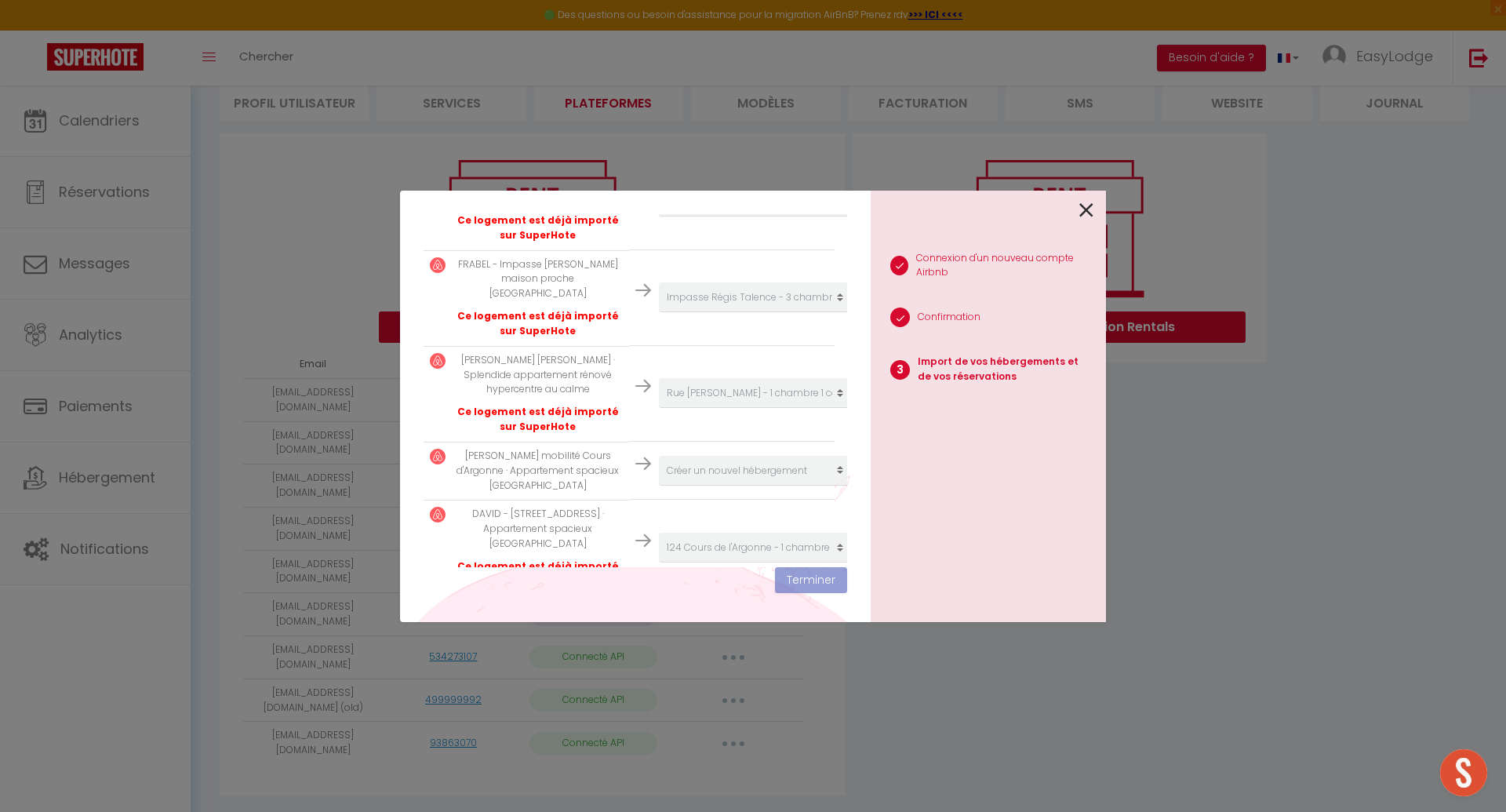
click at [1083, 207] on icon at bounding box center [1086, 209] width 15 height 23
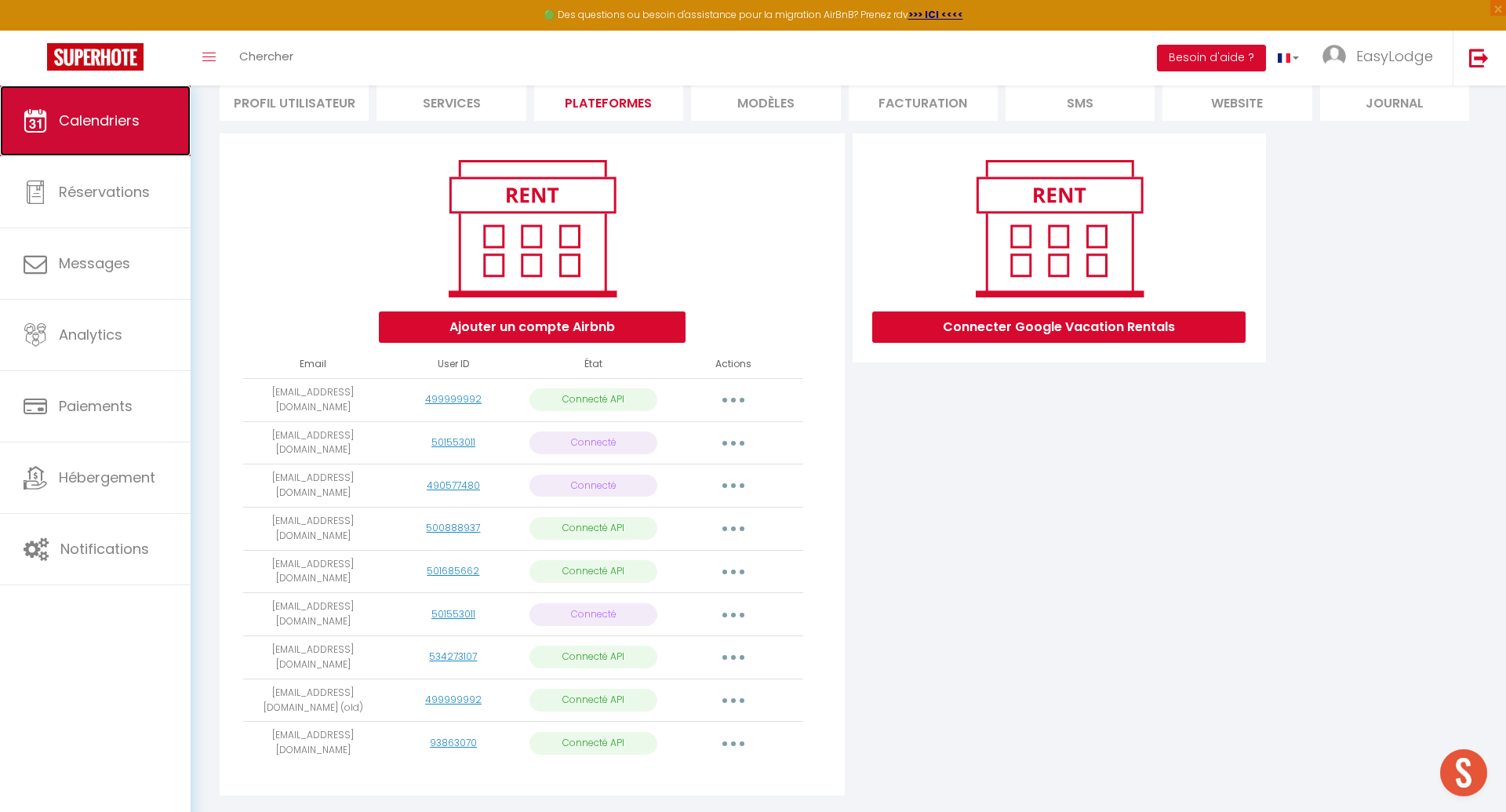
click at [141, 116] on link "Calendriers" at bounding box center [95, 121] width 191 height 71
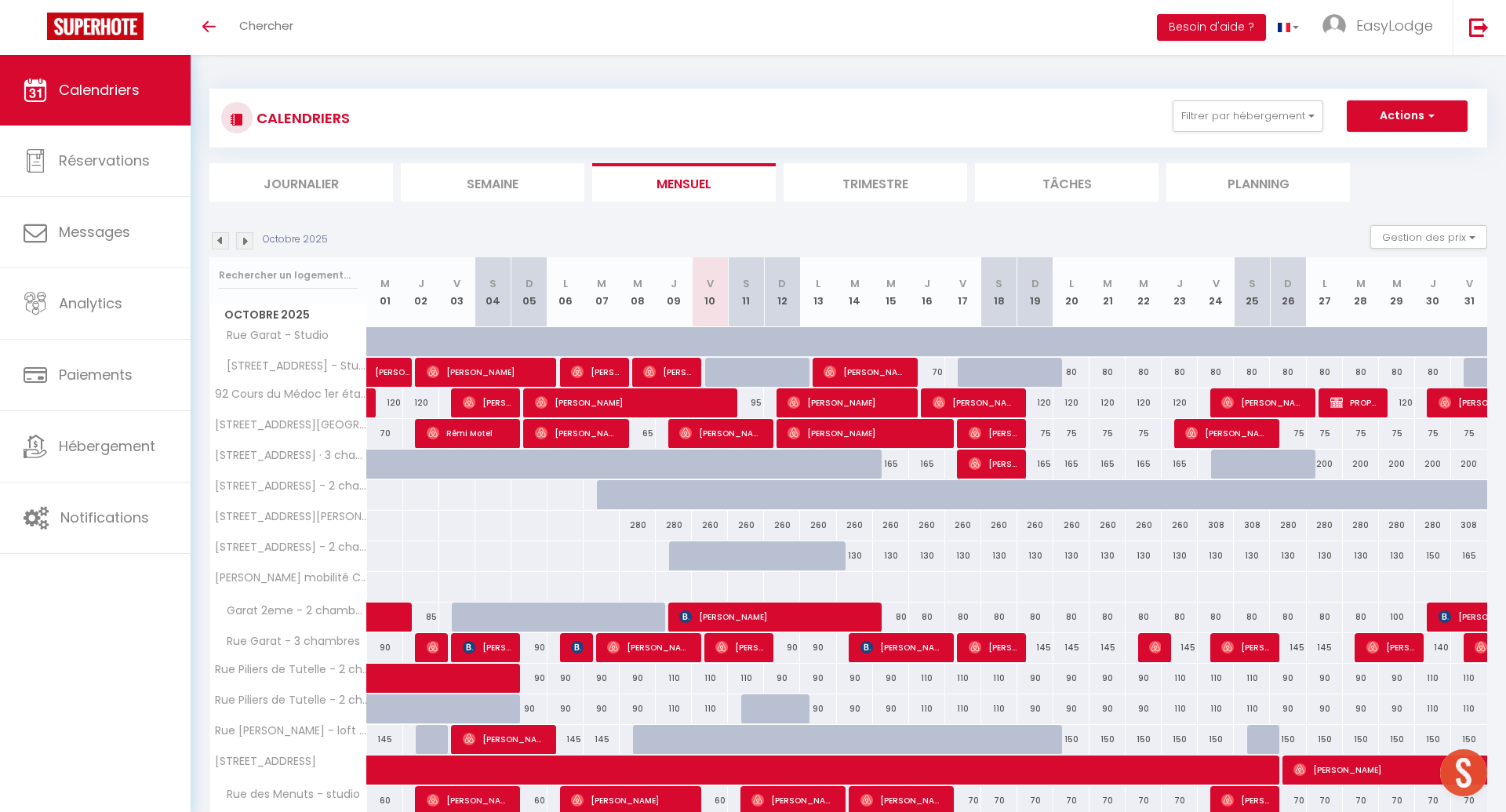
click at [745, 581] on div at bounding box center [745, 586] width 37 height 29
type input "Sam 11 Octobre 2025"
type input "Dim 12 Octobre 2025"
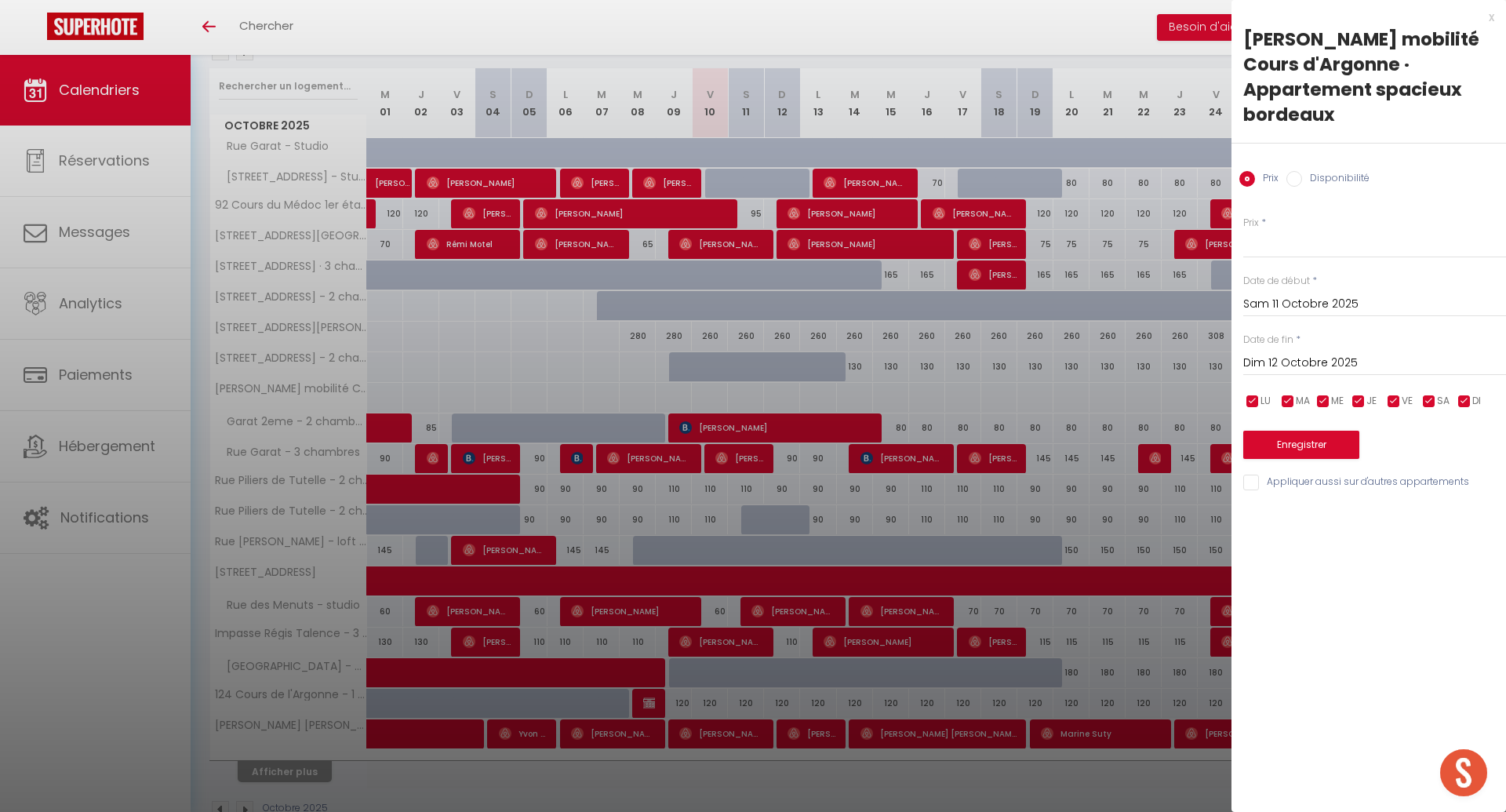
scroll to position [214, 0]
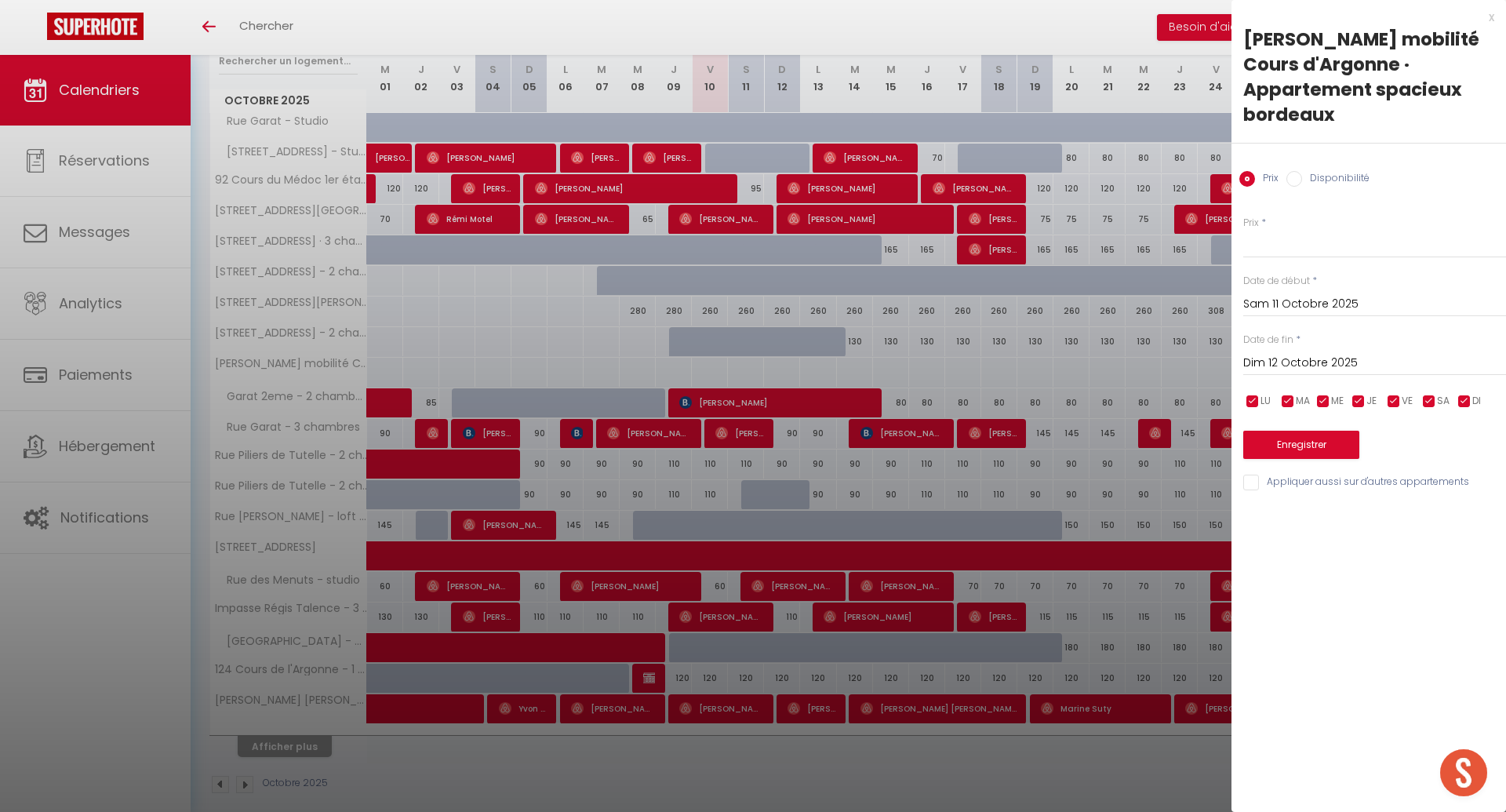
click at [554, 487] on div at bounding box center [753, 406] width 1506 height 812
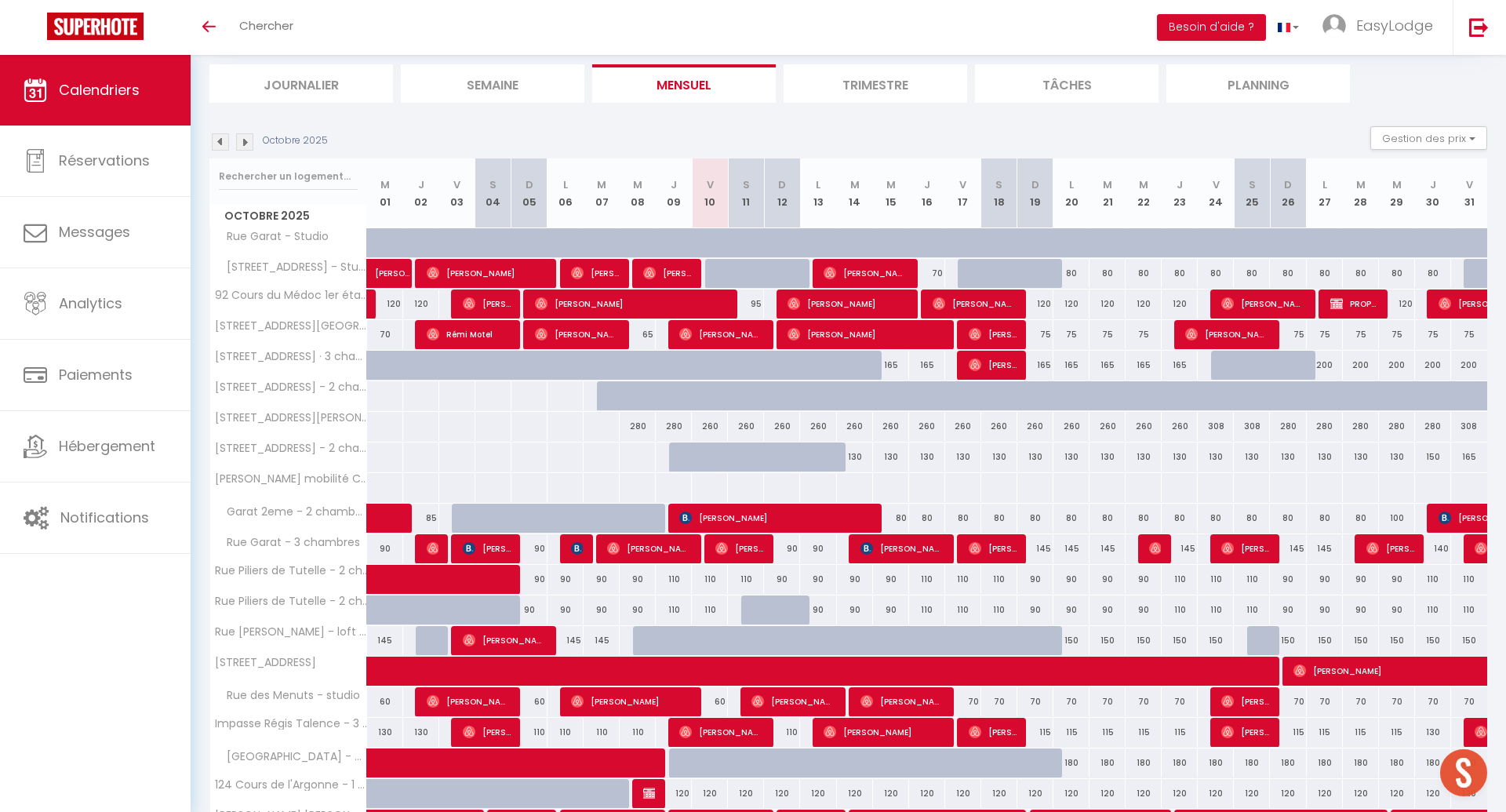
scroll to position [114, 0]
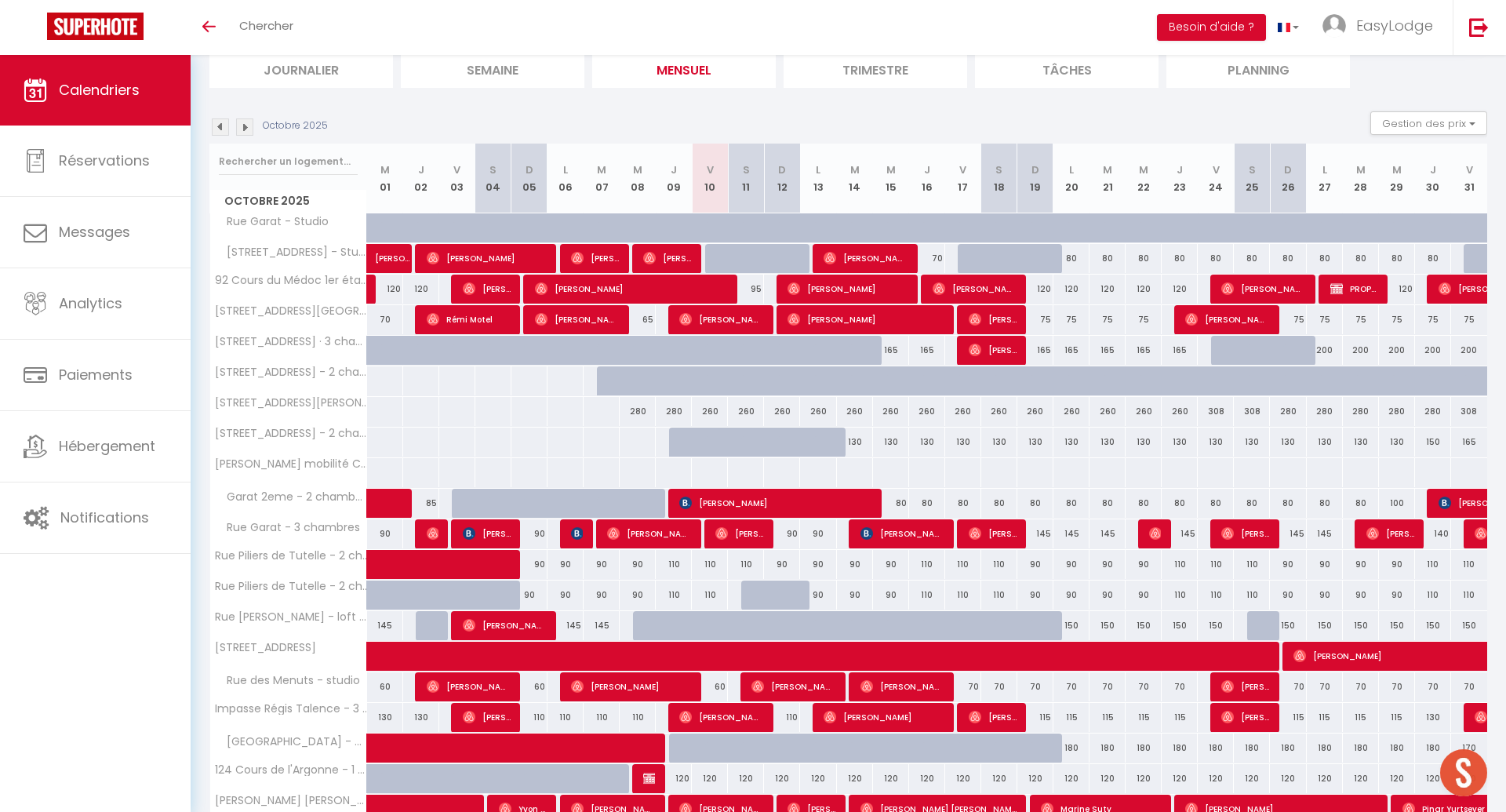
click at [751, 470] on div at bounding box center [745, 473] width 37 height 29
type input "Sam 11 Octobre 2025"
type input "Dim 12 Octobre 2025"
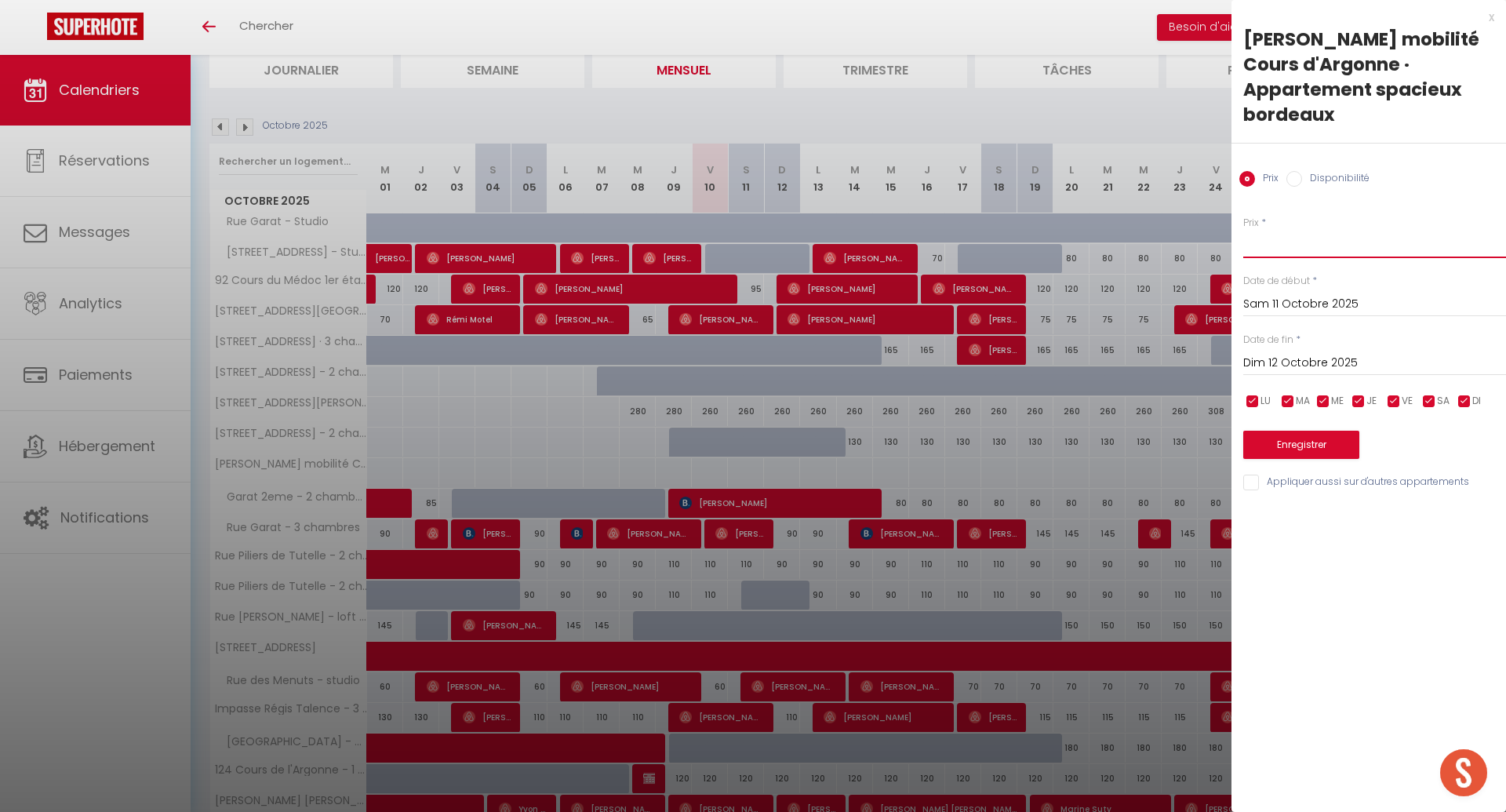
click at [1305, 230] on input "Prix" at bounding box center [1375, 243] width 263 height 28
type input "45"
click at [1287, 353] on input "Dim 12 Octobre 2025" at bounding box center [1375, 362] width 263 height 20
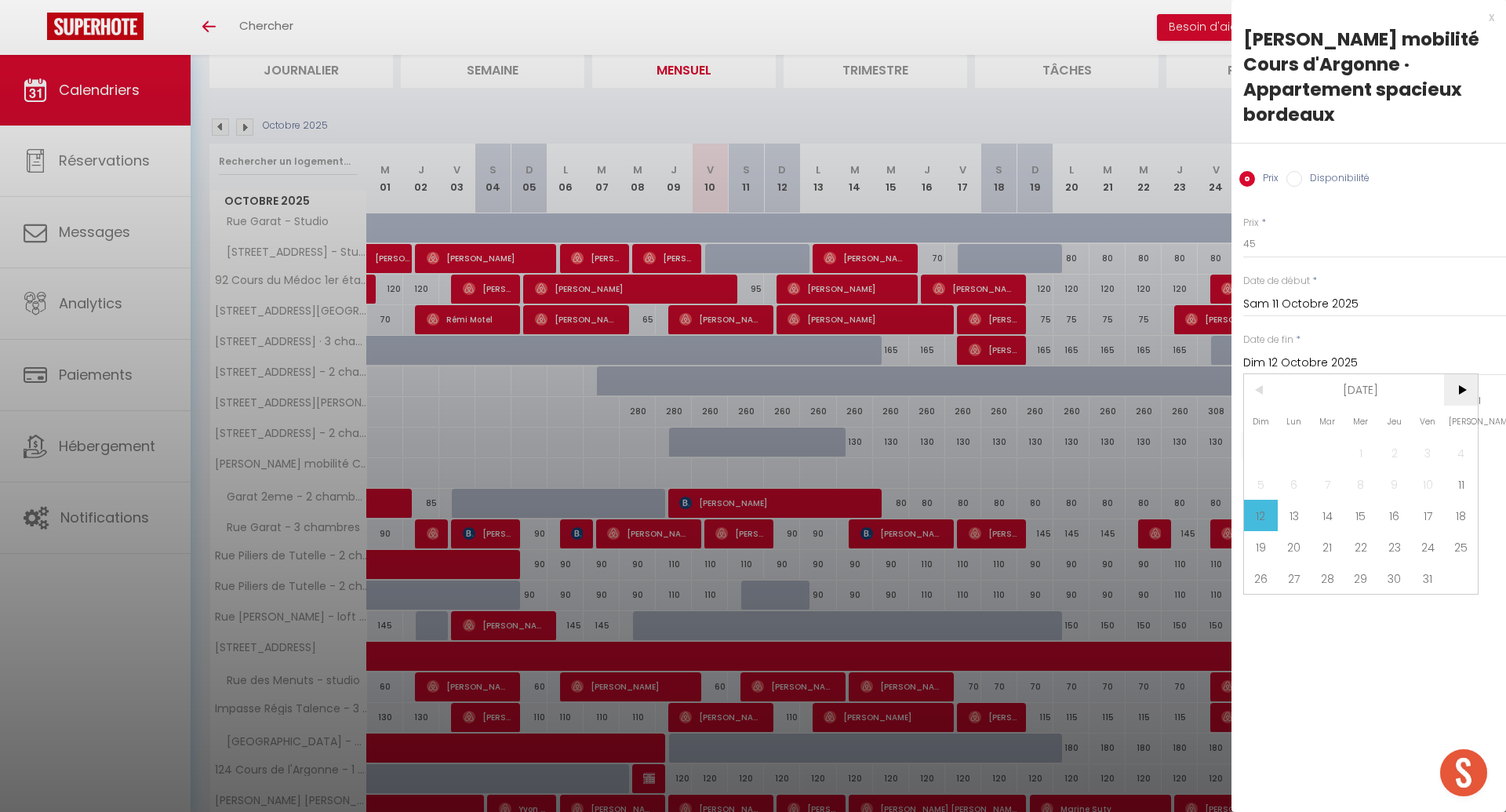
click at [1458, 374] on span ">" at bounding box center [1461, 389] width 34 height 31
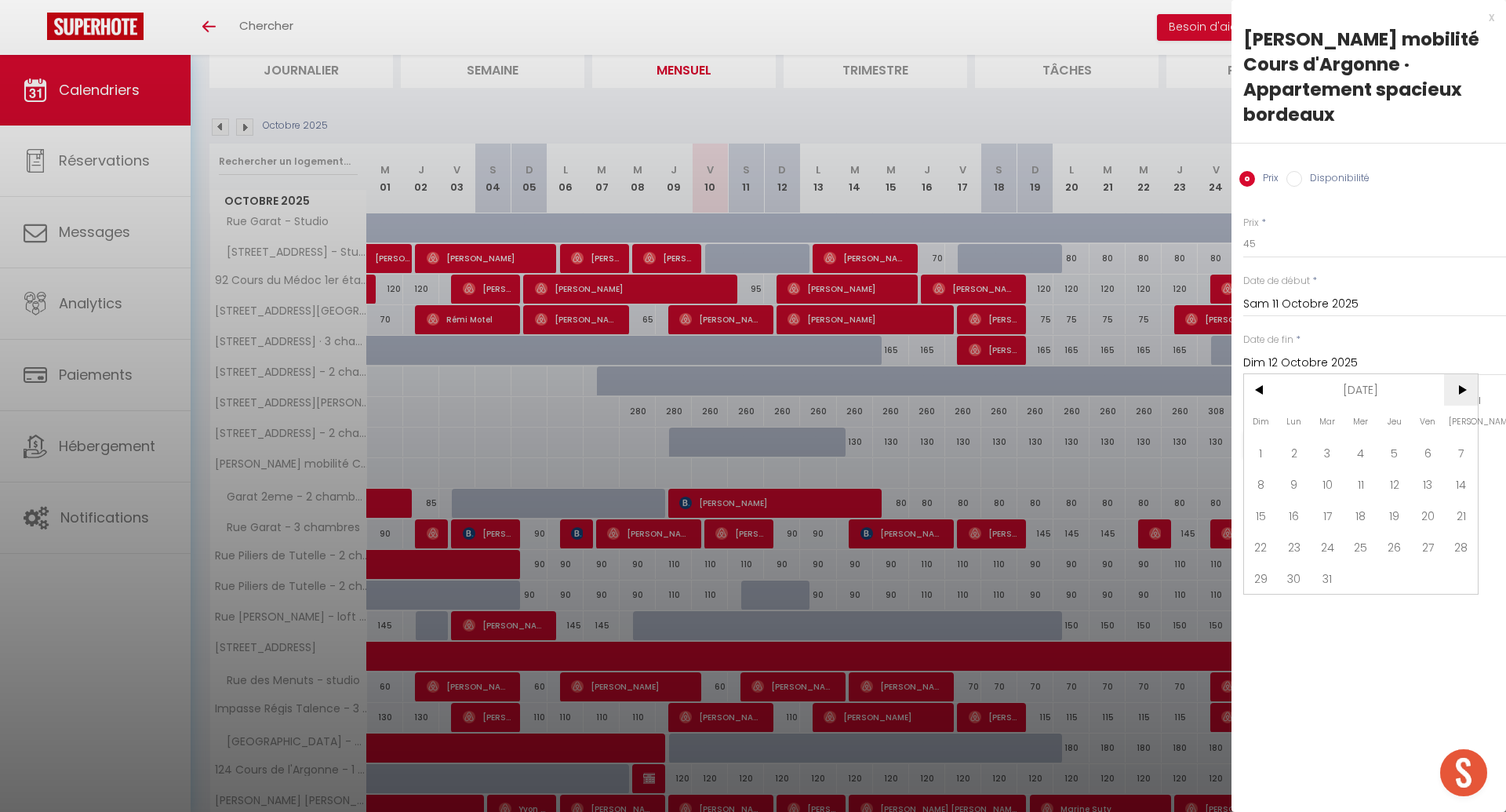
click at [1458, 374] on span ">" at bounding box center [1461, 389] width 34 height 31
click at [1257, 374] on span "<" at bounding box center [1261, 389] width 34 height 31
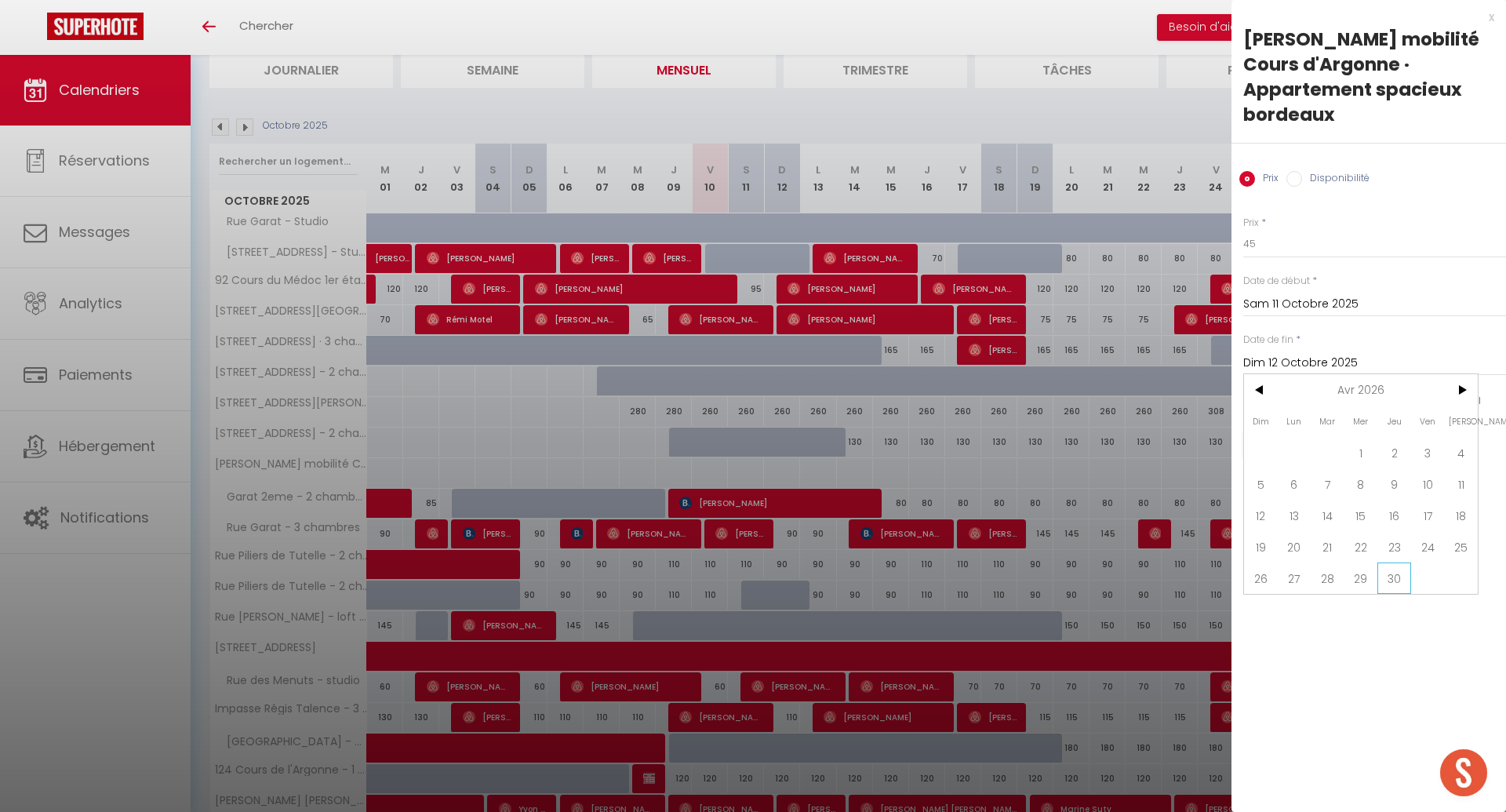
click at [1388, 562] on span "30" at bounding box center [1394, 578] width 34 height 31
type input "Jeu 30 Avril 2026"
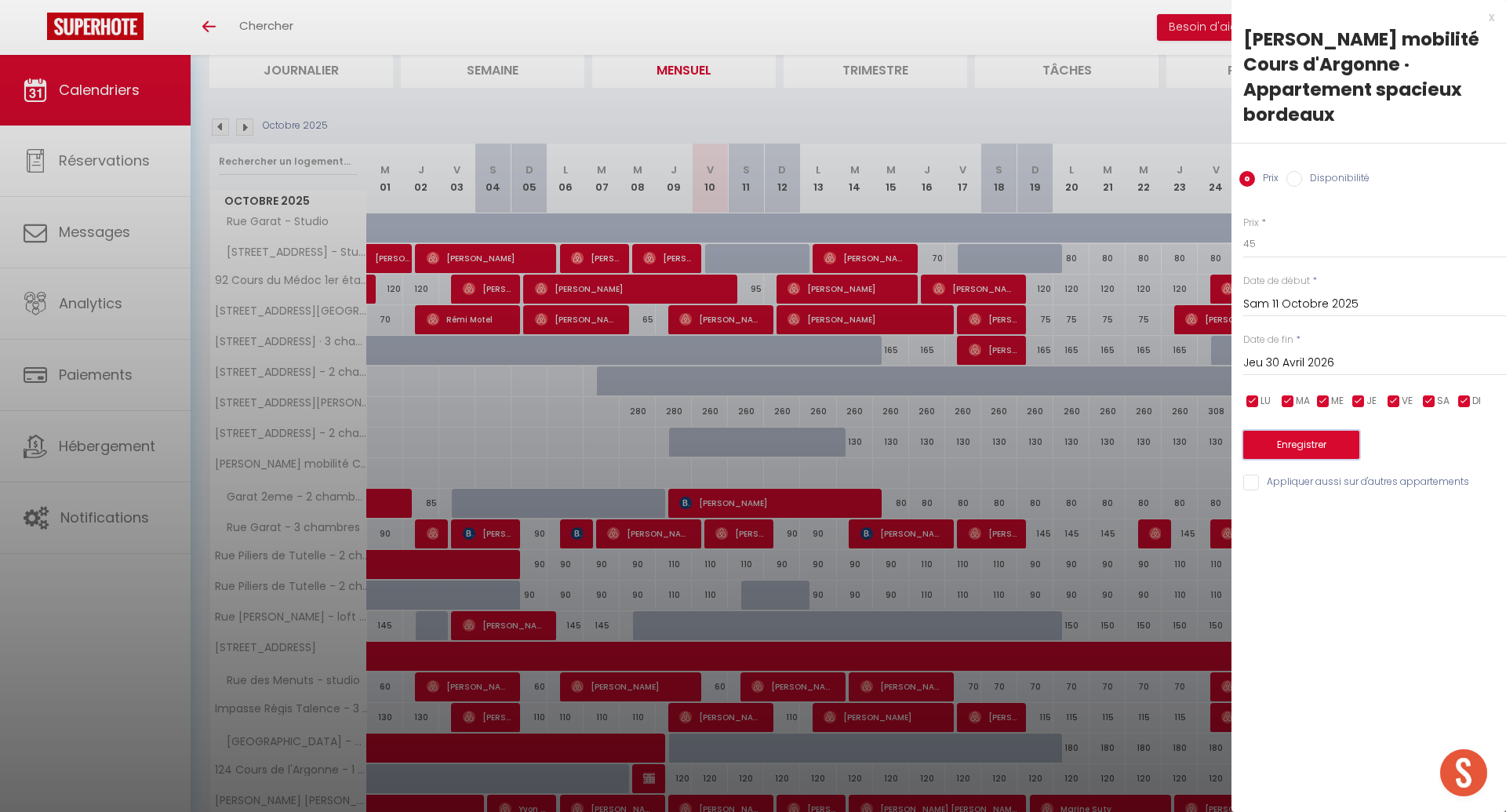
click at [1297, 430] on button "Enregistrer" at bounding box center [1301, 444] width 116 height 28
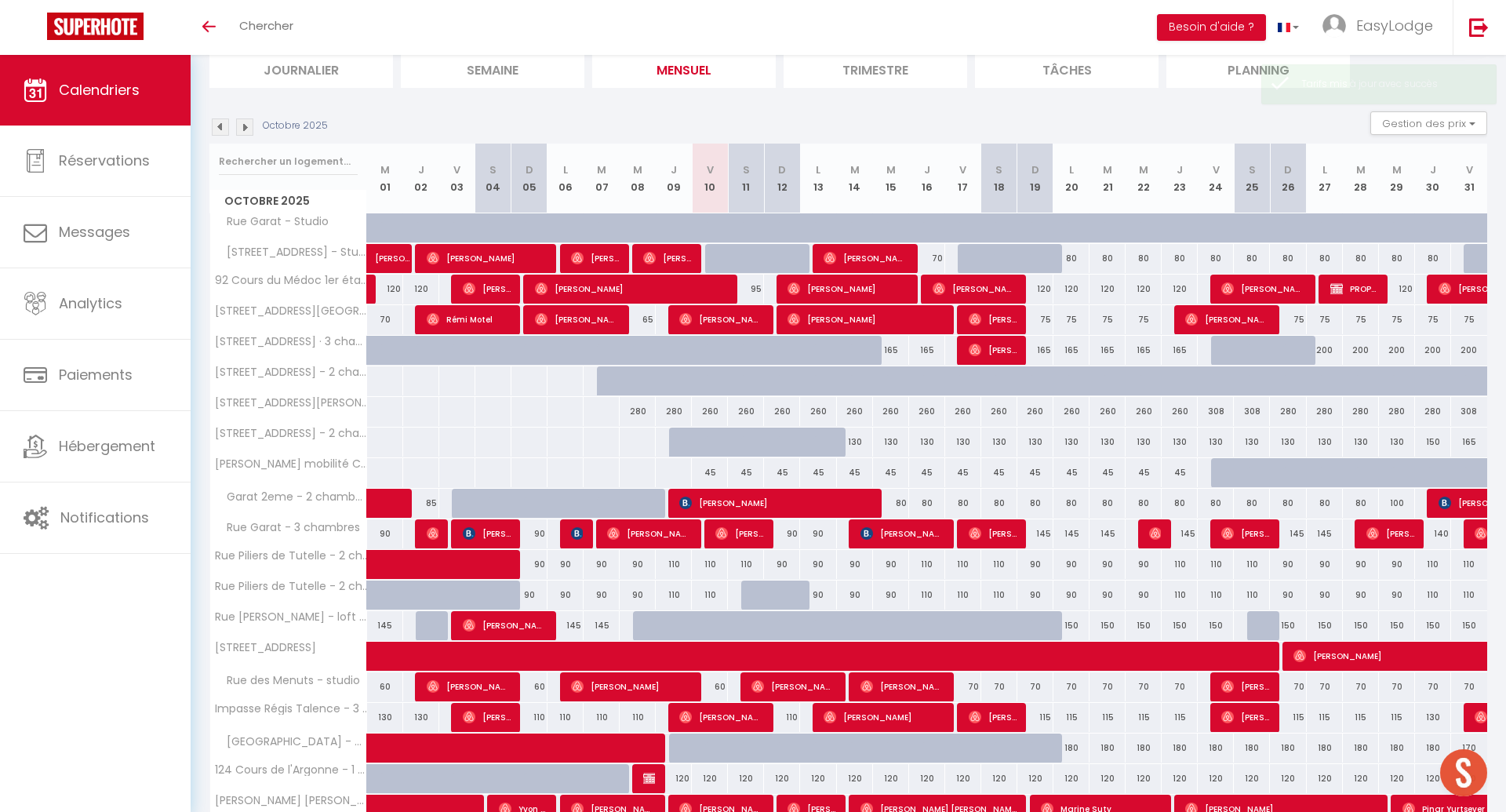
click at [1218, 471] on div at bounding box center [1229, 473] width 36 height 30
type input "45"
type input "Ven 24 Octobre 2025"
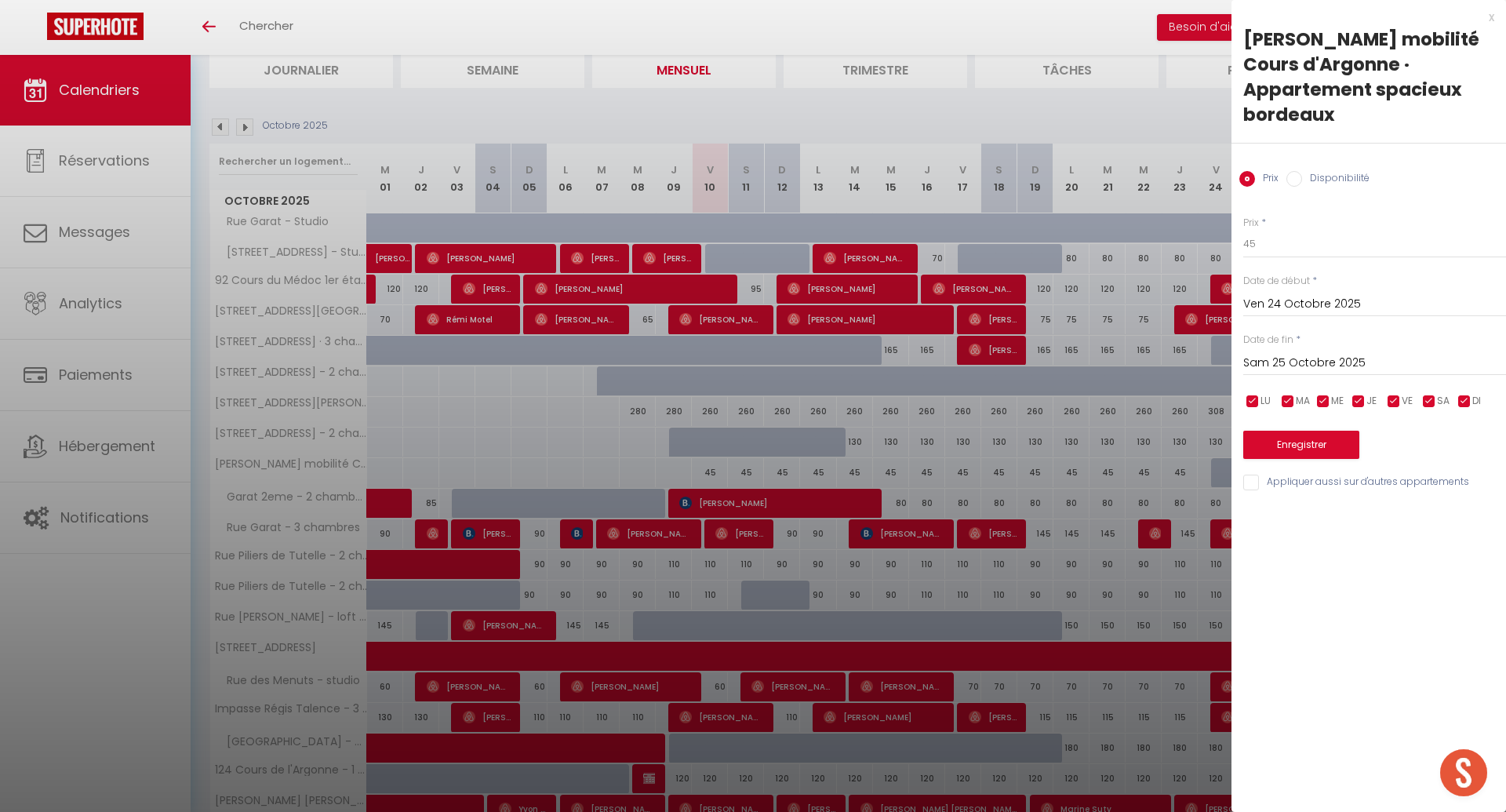
click at [1299, 353] on input "Sam 25 Octobre 2025" at bounding box center [1375, 362] width 263 height 20
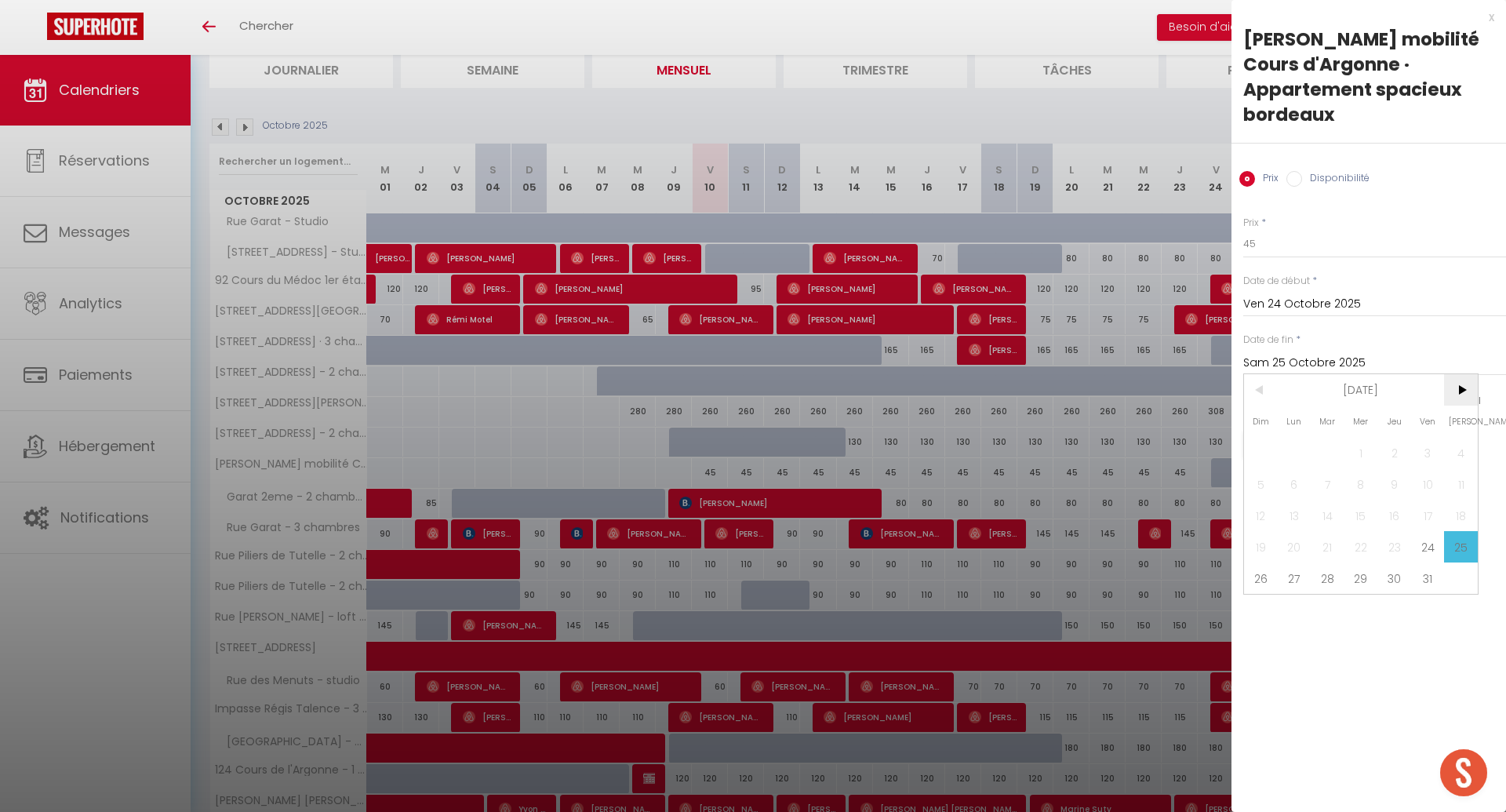
click at [1463, 374] on span ">" at bounding box center [1461, 389] width 34 height 31
click at [1259, 437] on span "1" at bounding box center [1261, 452] width 34 height 31
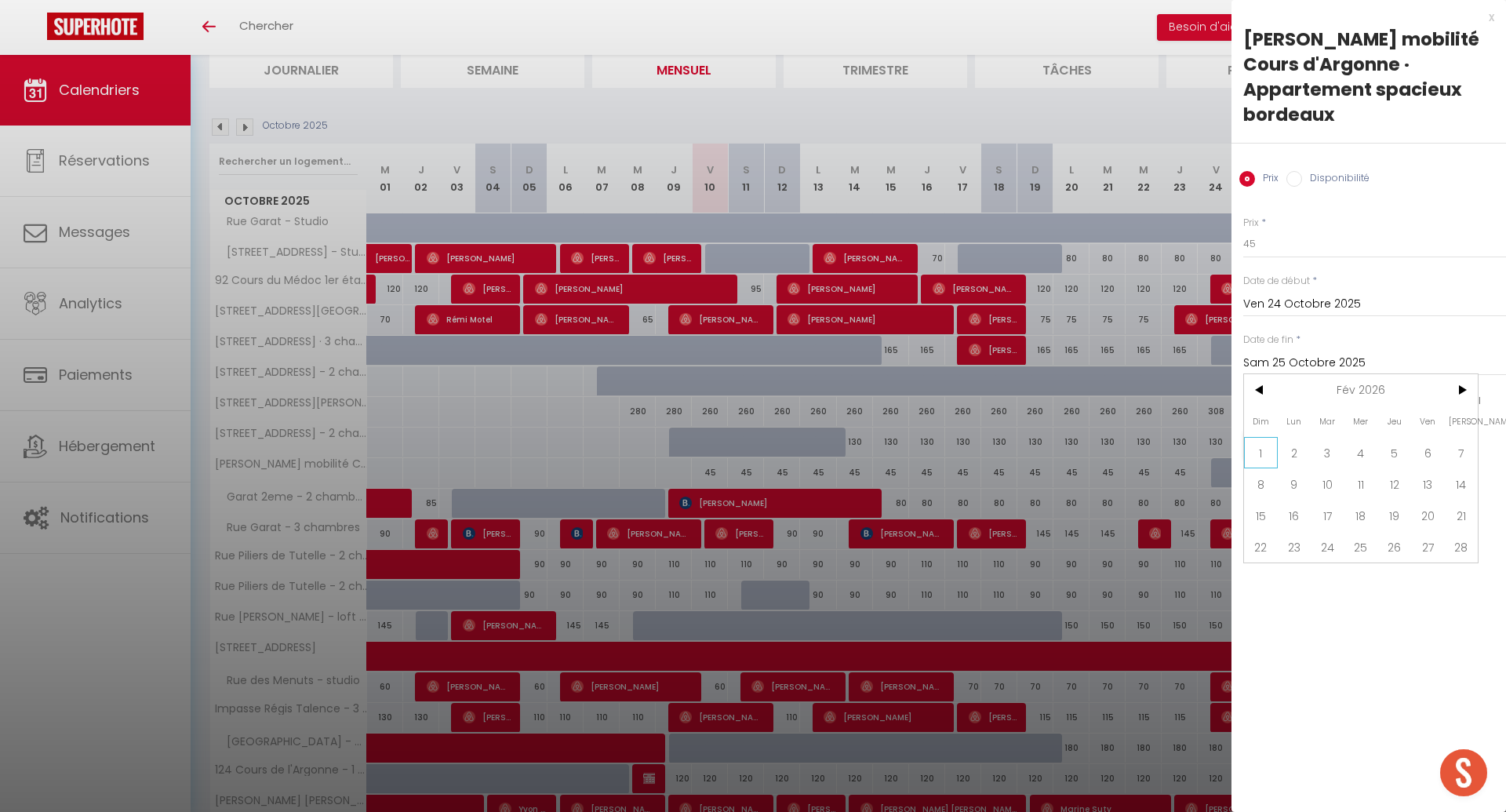
type input "Dim 01 Février 2026"
click at [1299, 144] on div "Prix Disponibilité" at bounding box center [1368, 169] width 275 height 52
click at [1295, 143] on div "Prix Disponibilité" at bounding box center [1368, 169] width 275 height 52
click at [1295, 171] on input "Disponibilité" at bounding box center [1293, 178] width 15 height 15
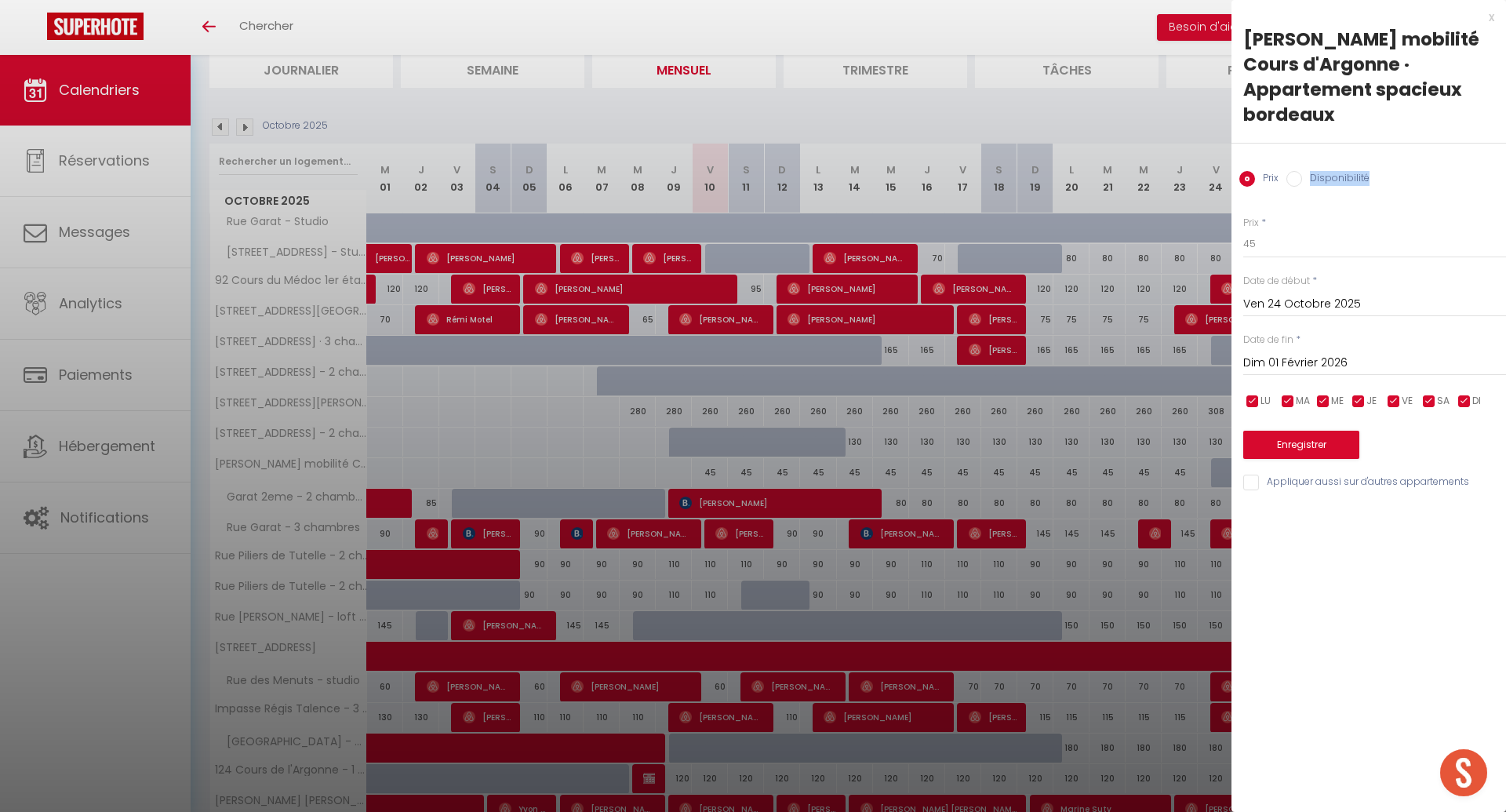
radio input "true"
radio input "false"
click at [1315, 432] on button "Enregistrer" at bounding box center [1301, 445] width 116 height 28
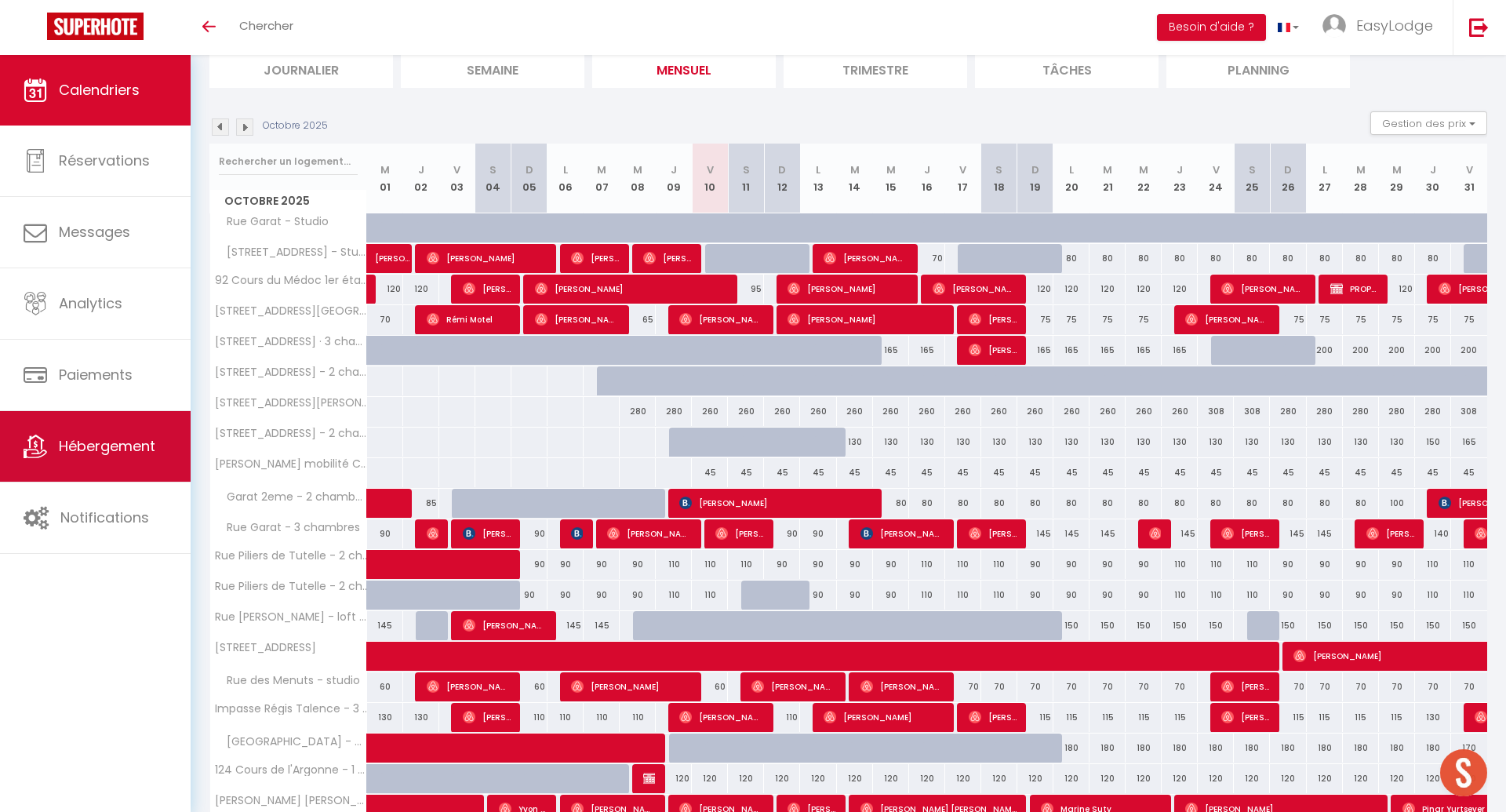
click at [116, 444] on span "Hébergement" at bounding box center [107, 445] width 97 height 19
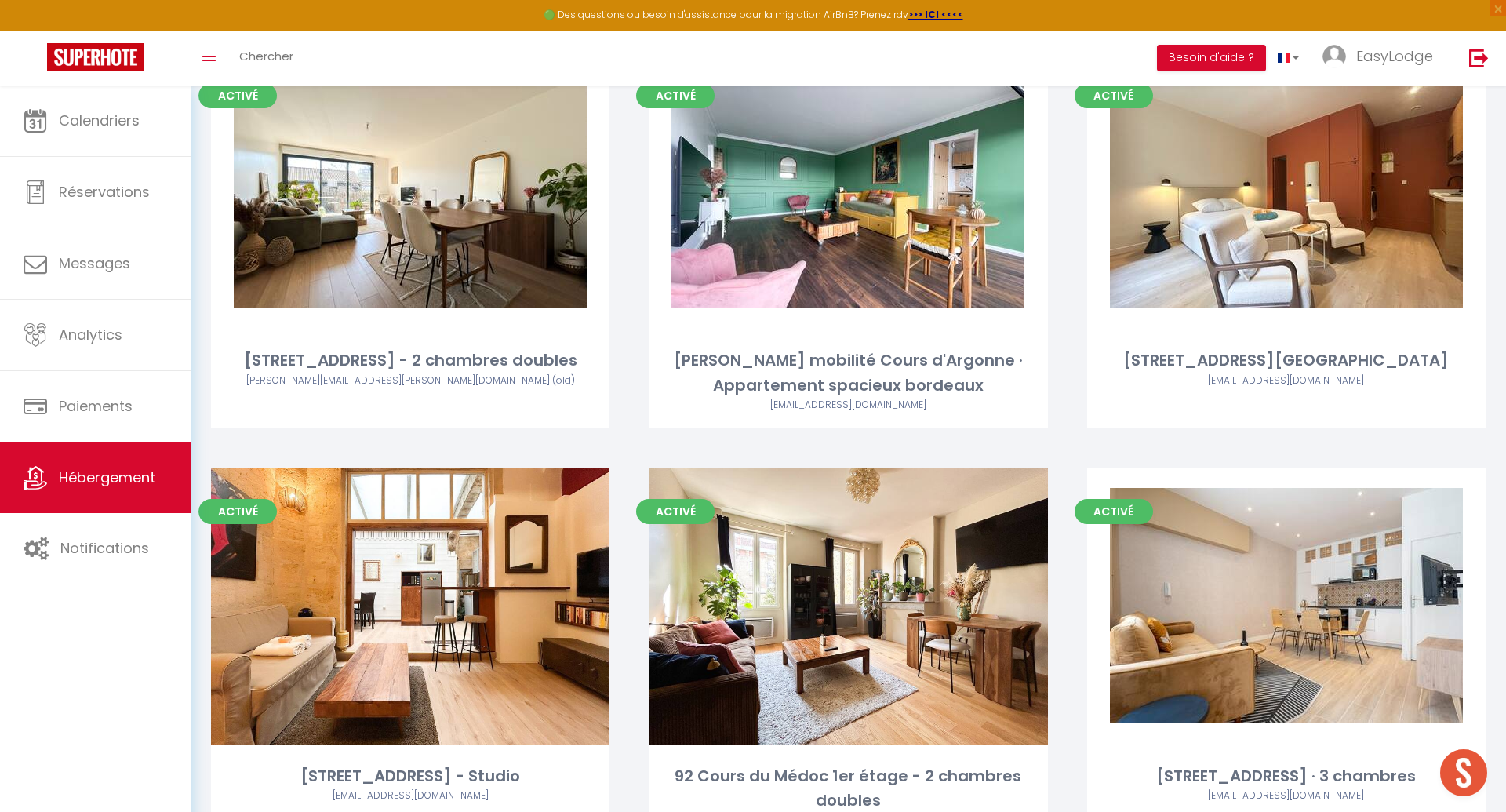
scroll to position [2974, 0]
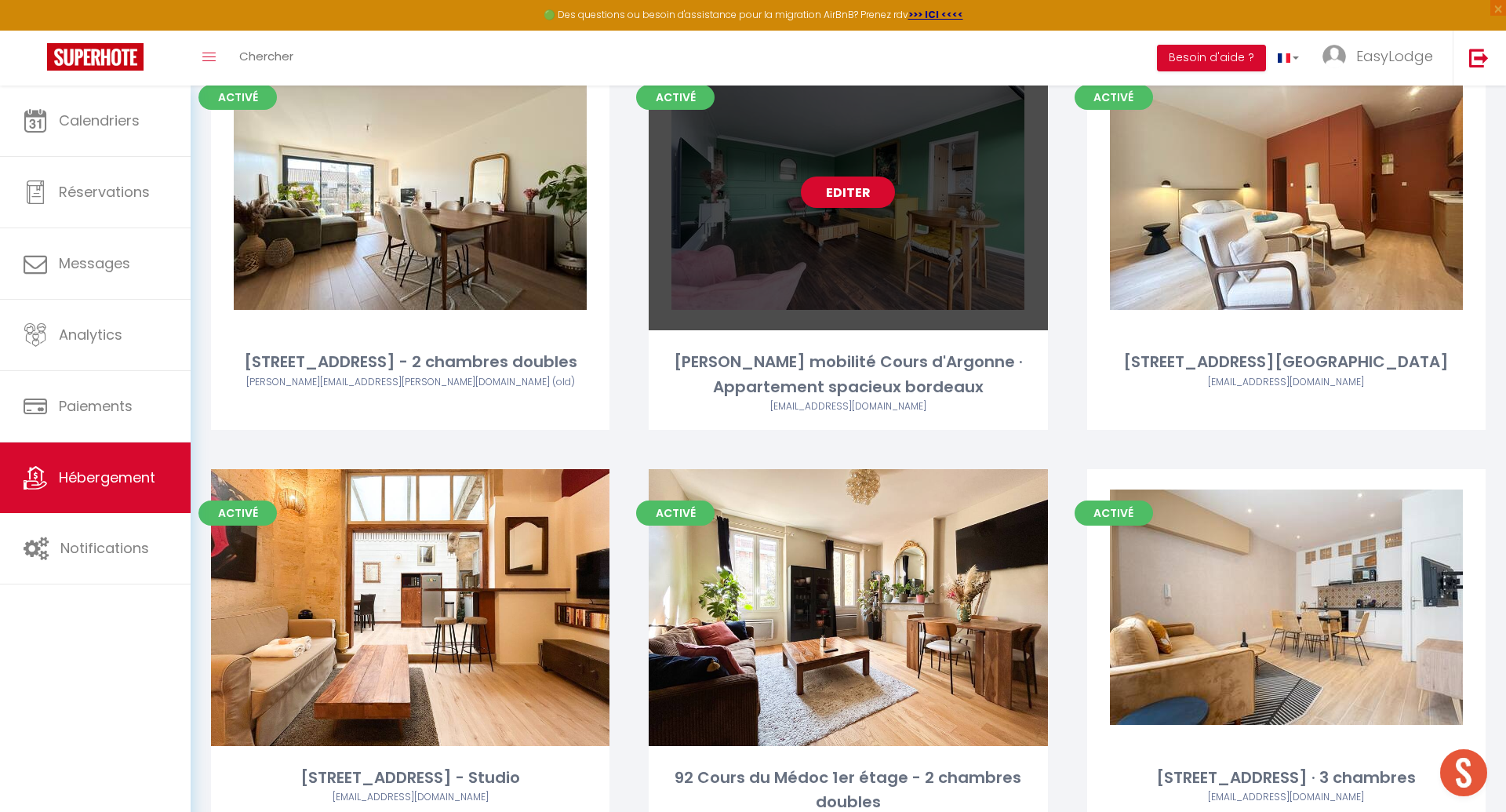
click at [893, 350] on div "DAVID - Bail mobilité Cours d'Argonne · Appartement spacieux bordeaux" at bounding box center [848, 374] width 399 height 49
select select "3"
select select "2"
select select "1"
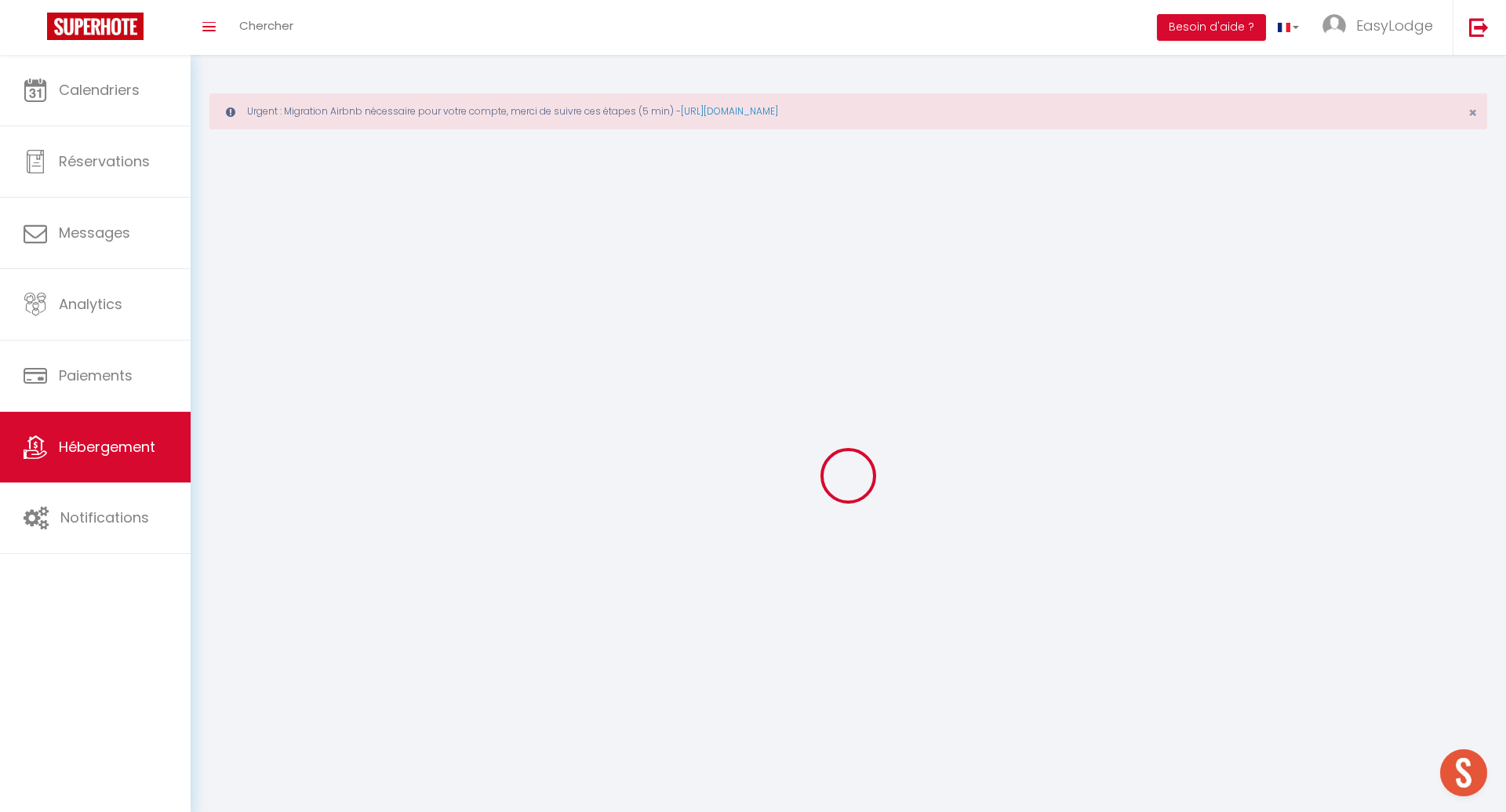
select select
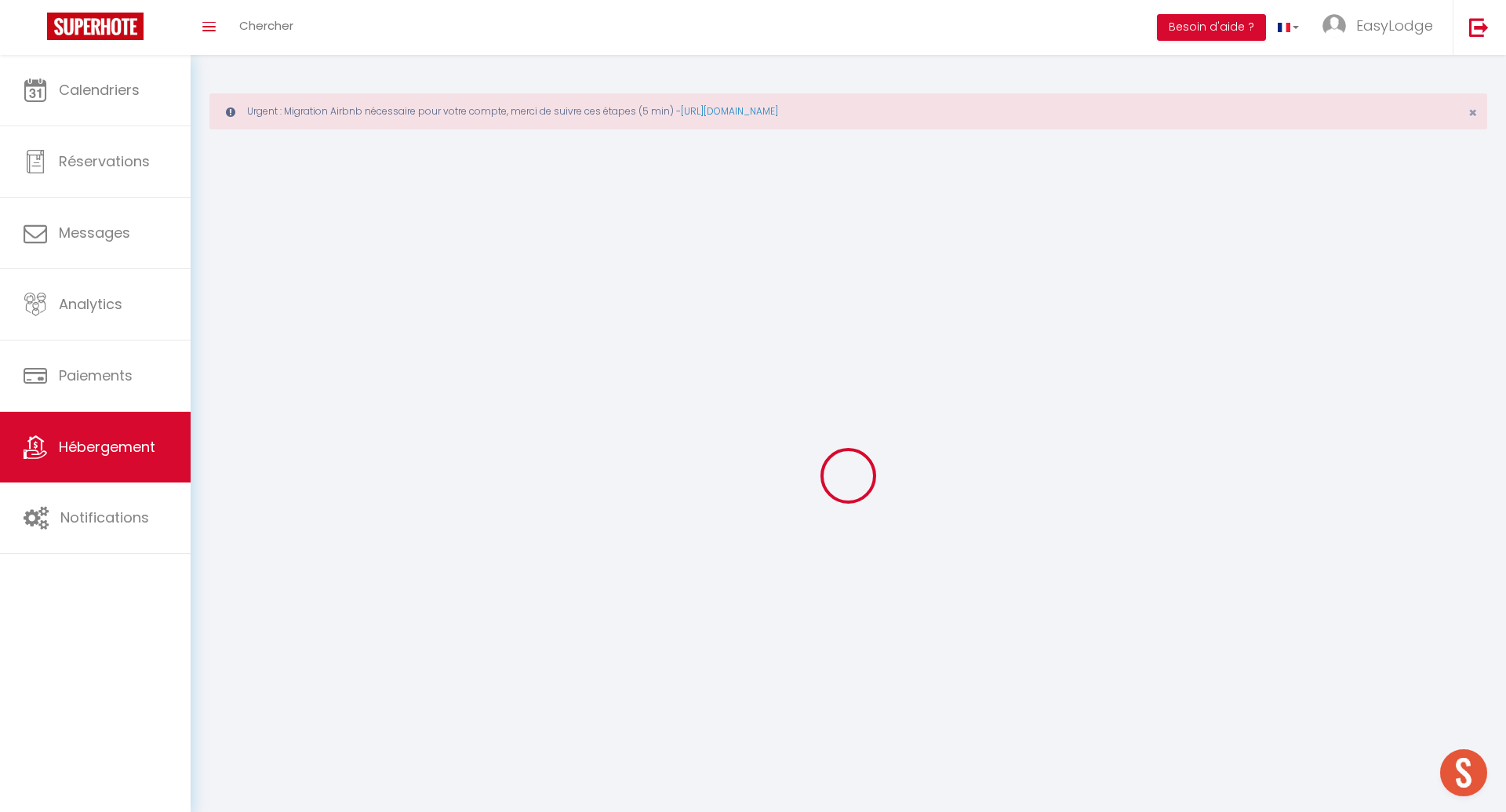
select select
checkbox input "false"
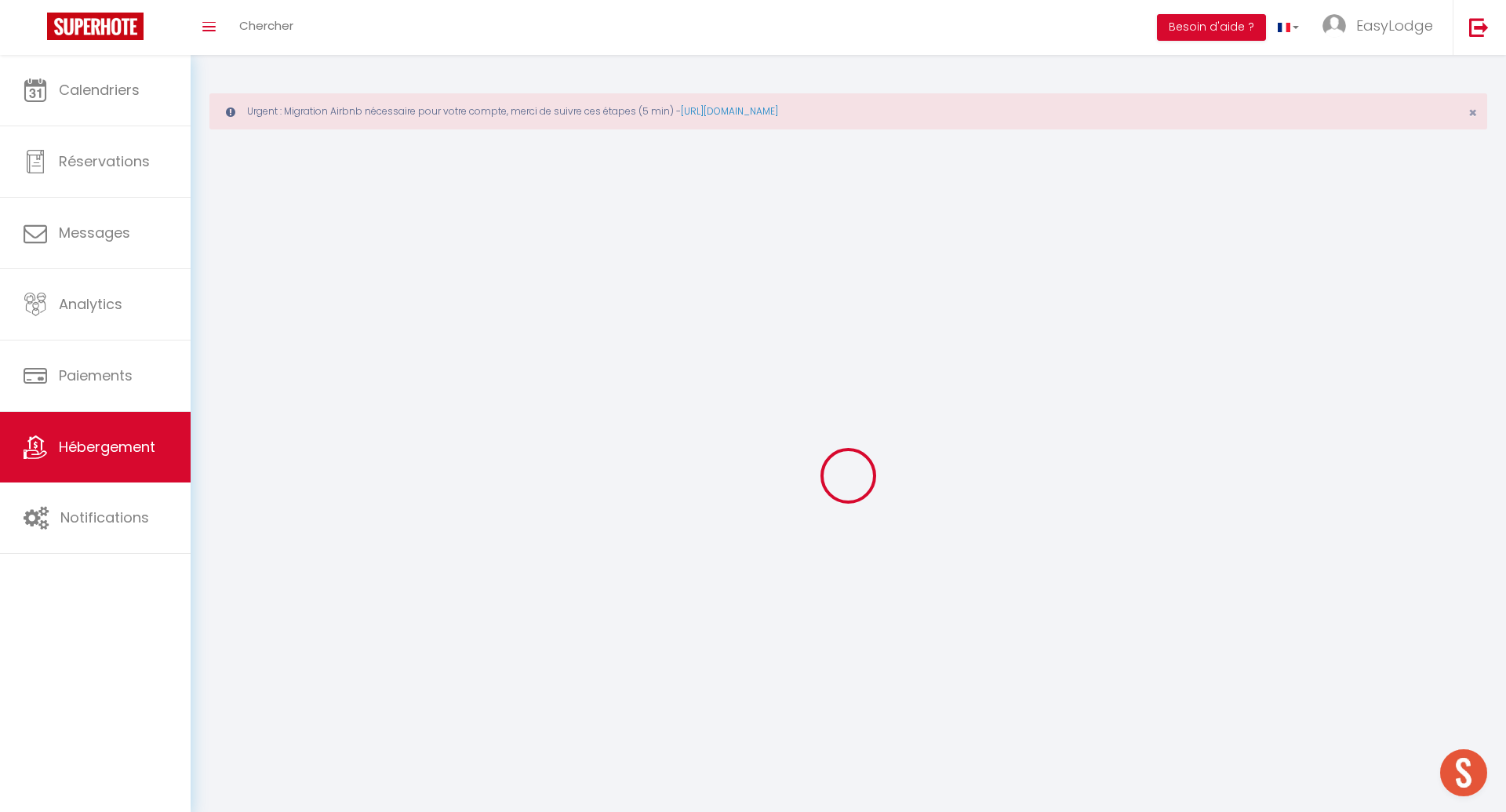
select select
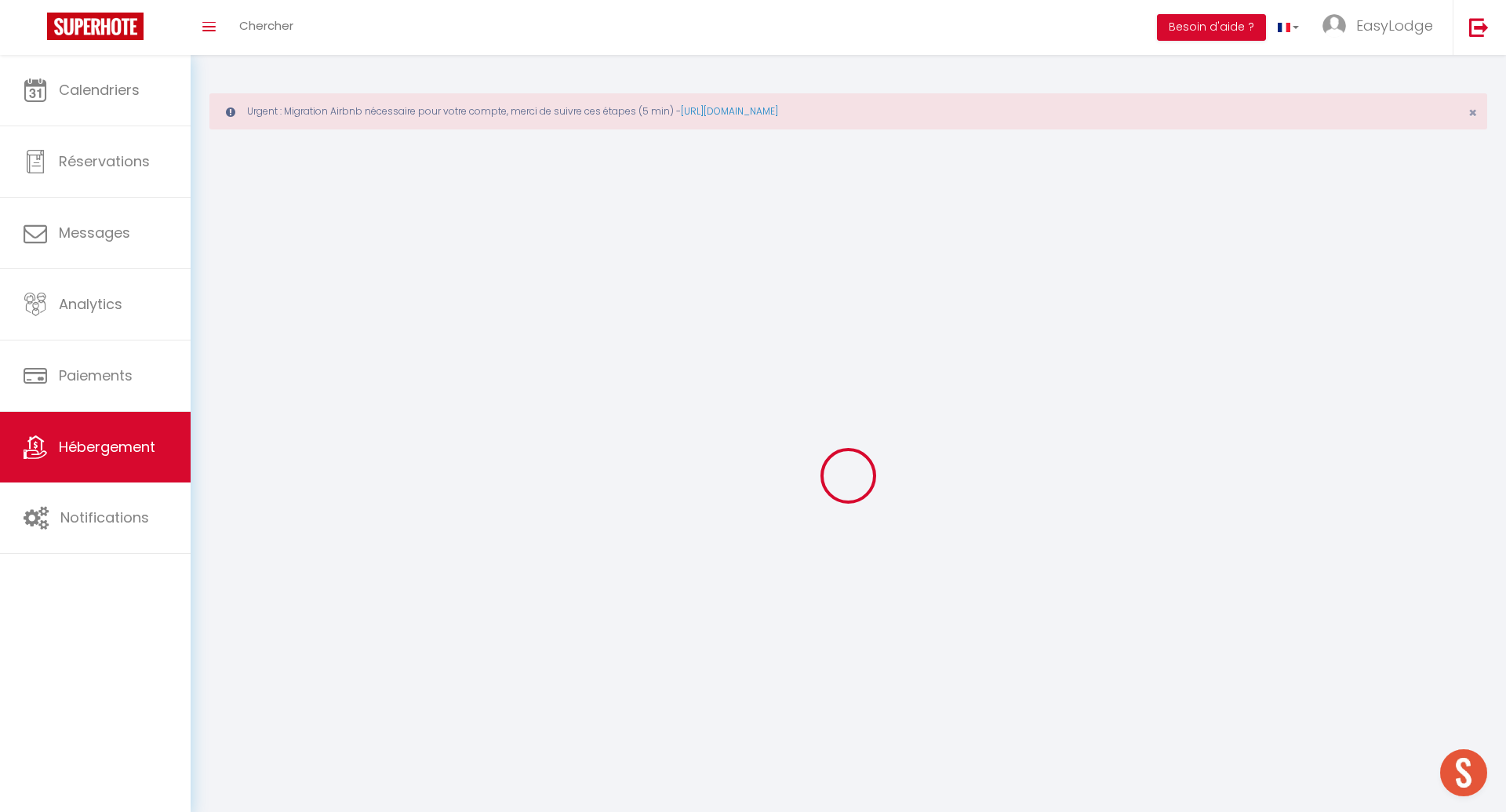
select select
checkbox input "false"
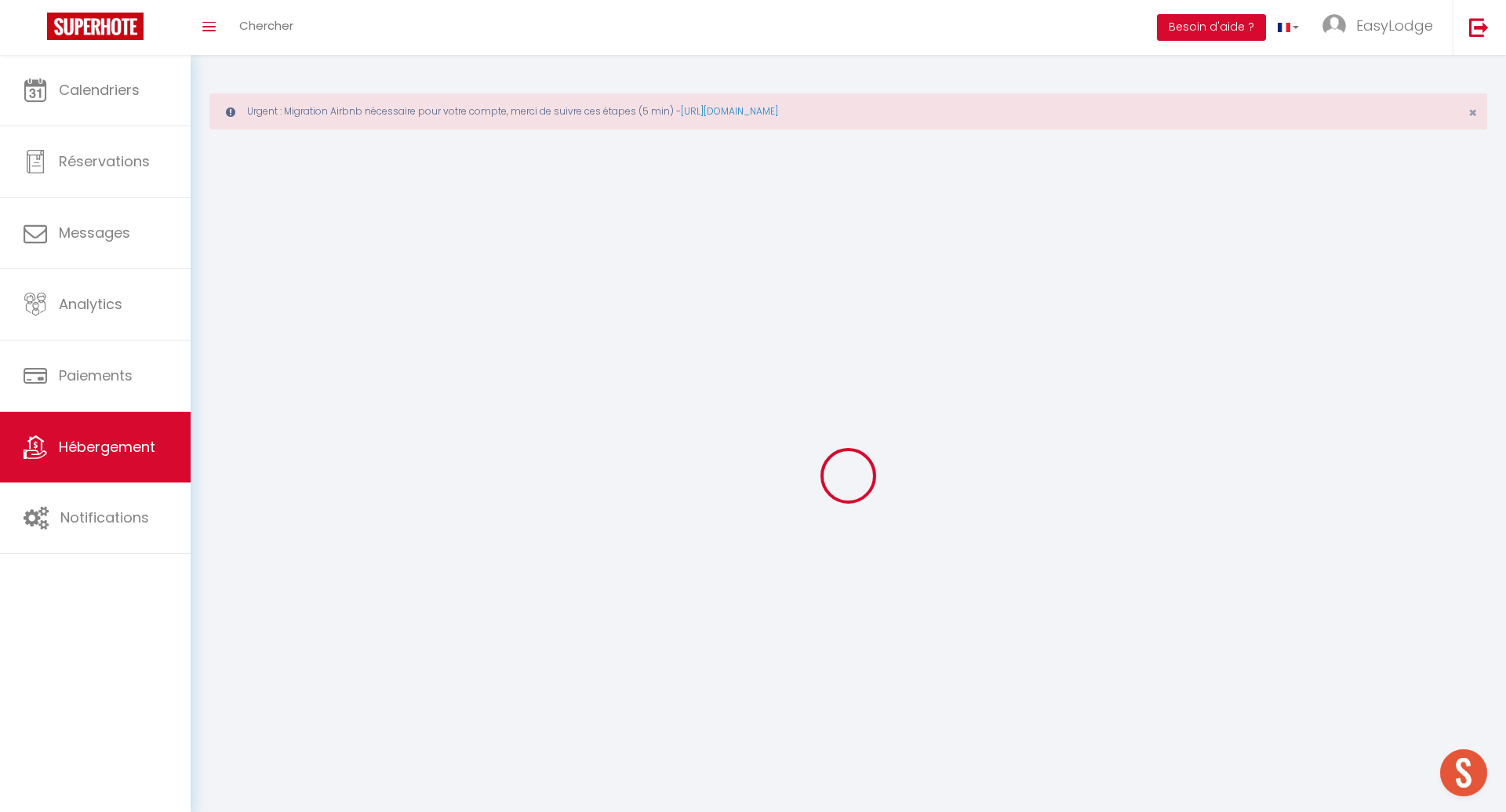
checkbox input "false"
select select
select select "1"
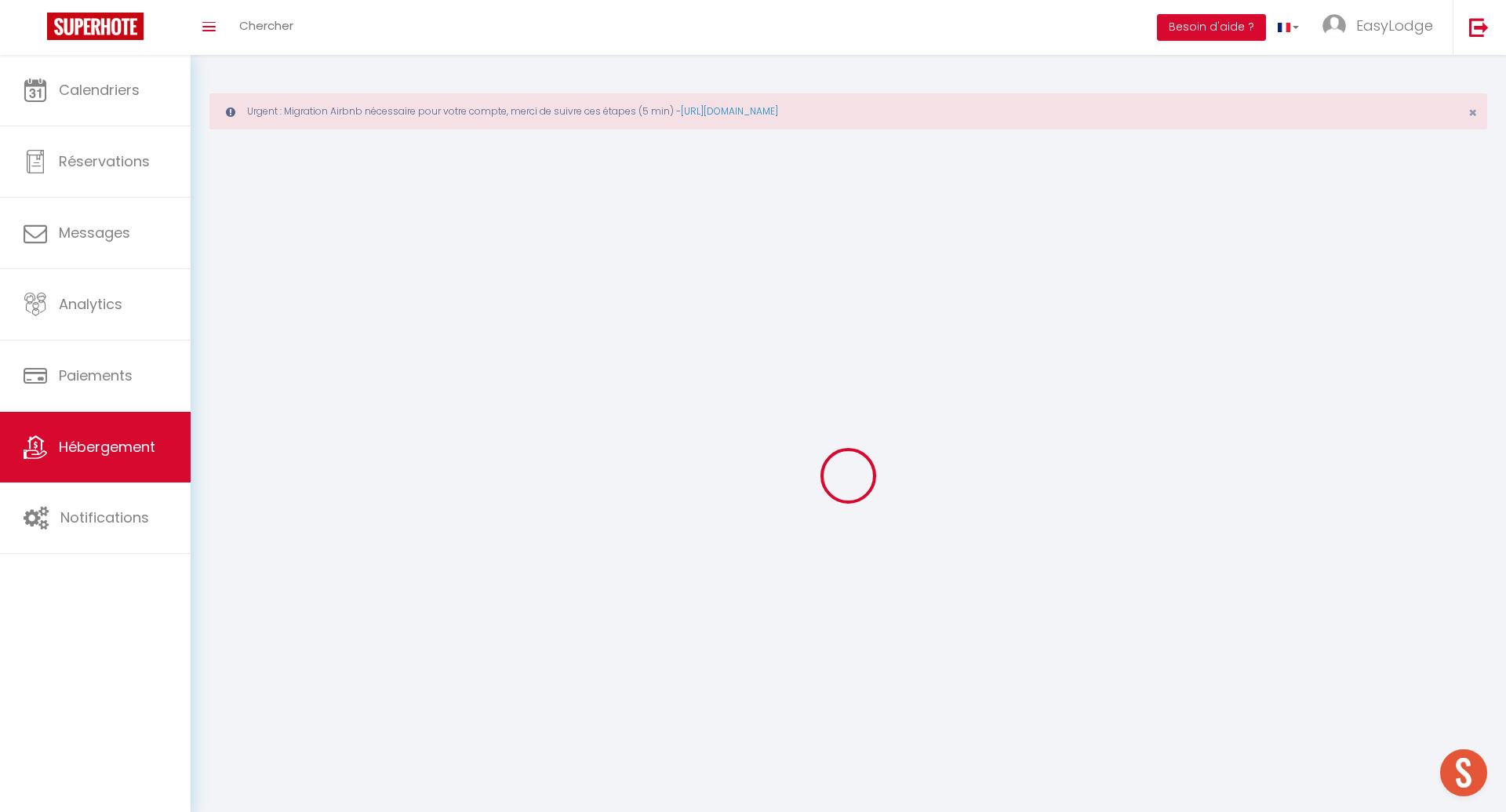
select select
select select "28"
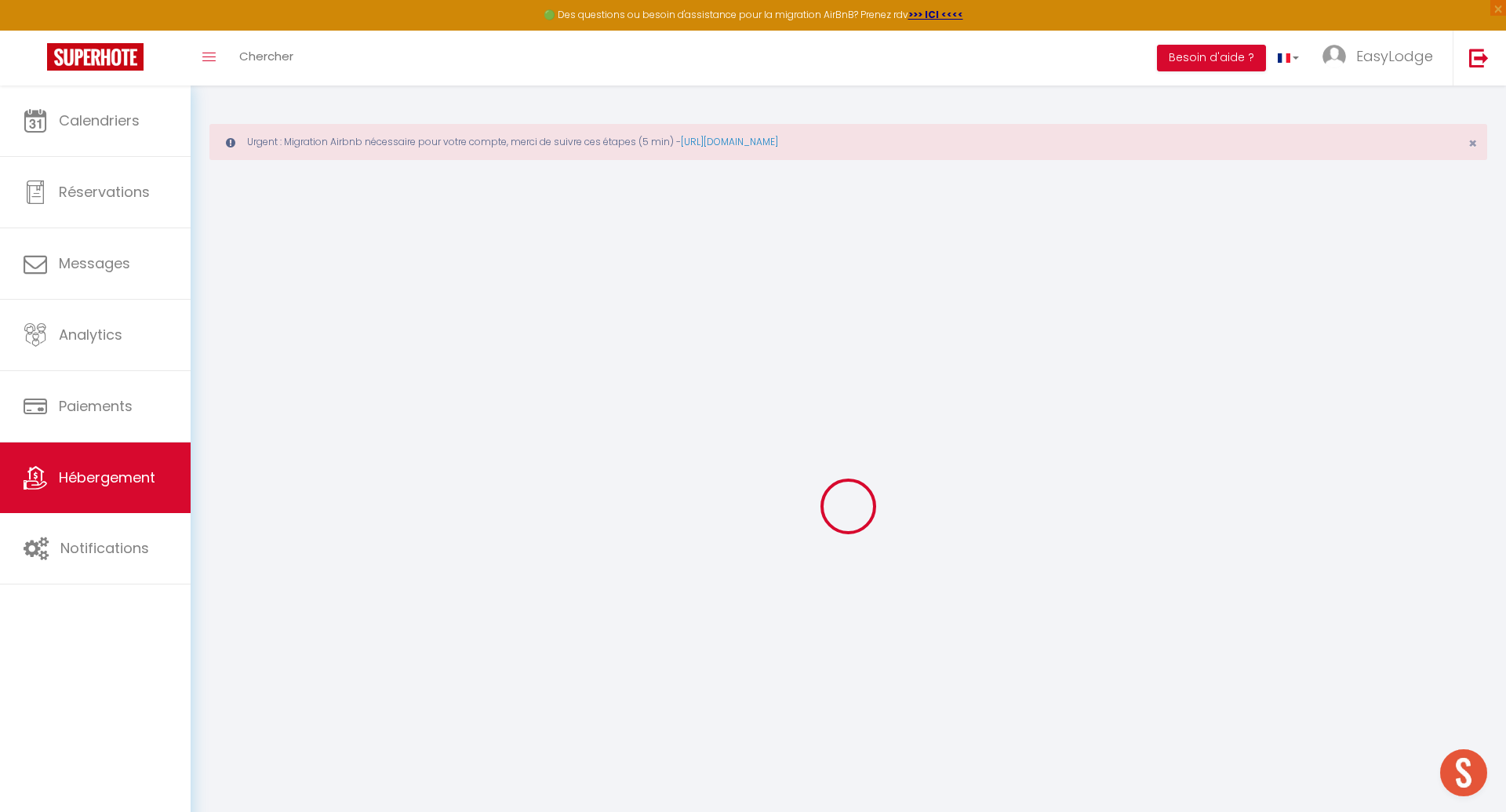
select select
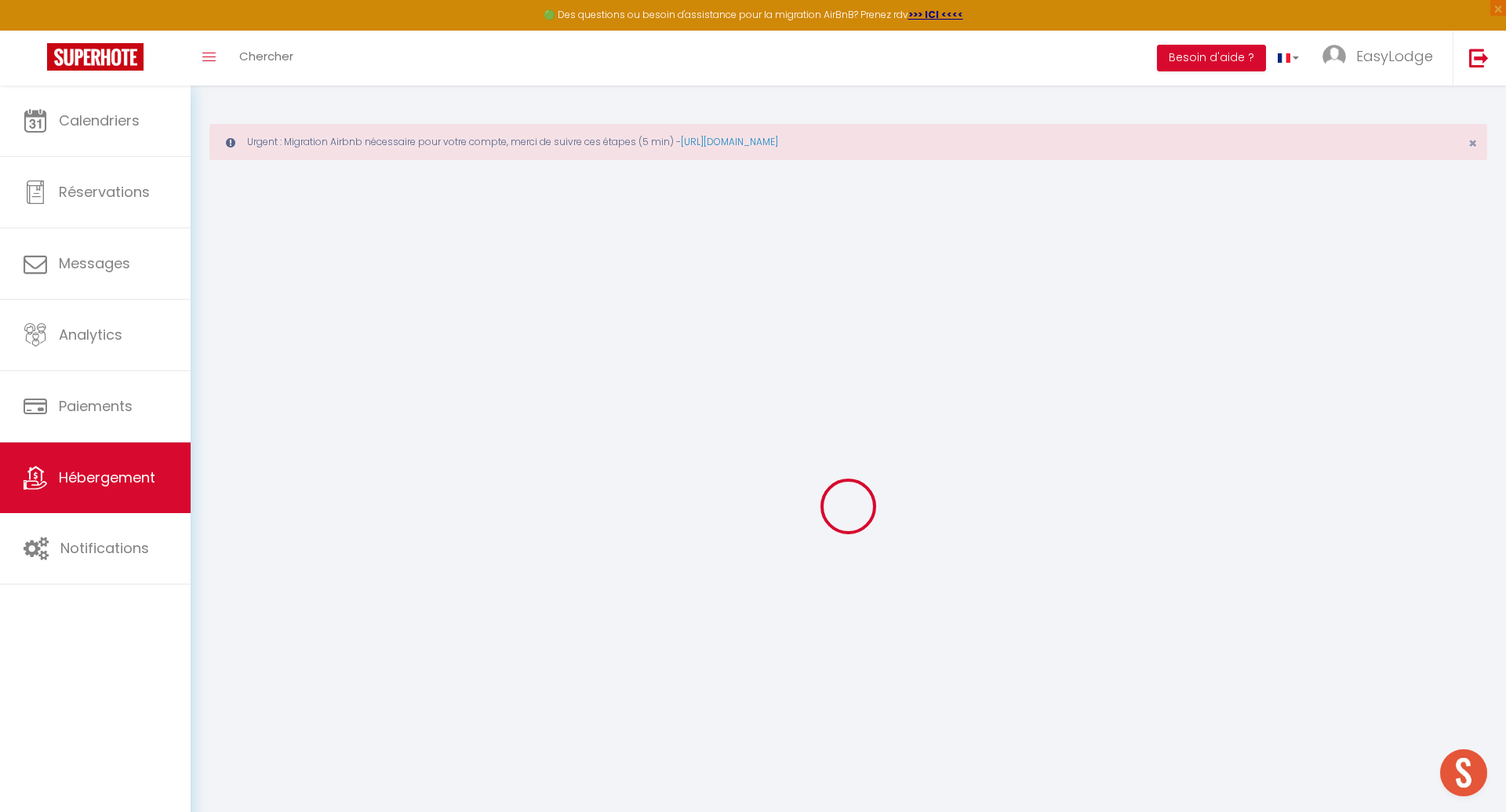
select select
checkbox input "false"
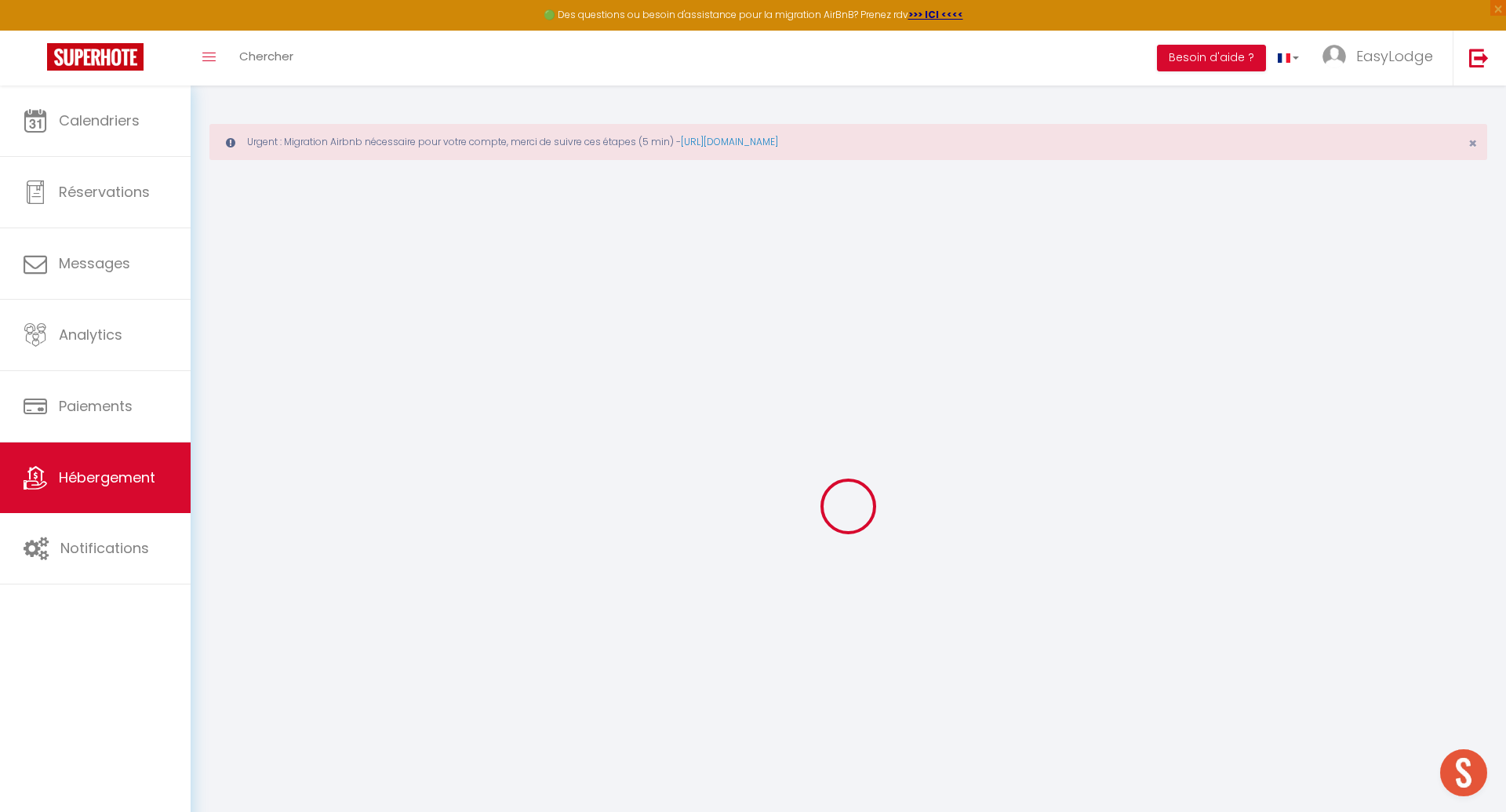
select select
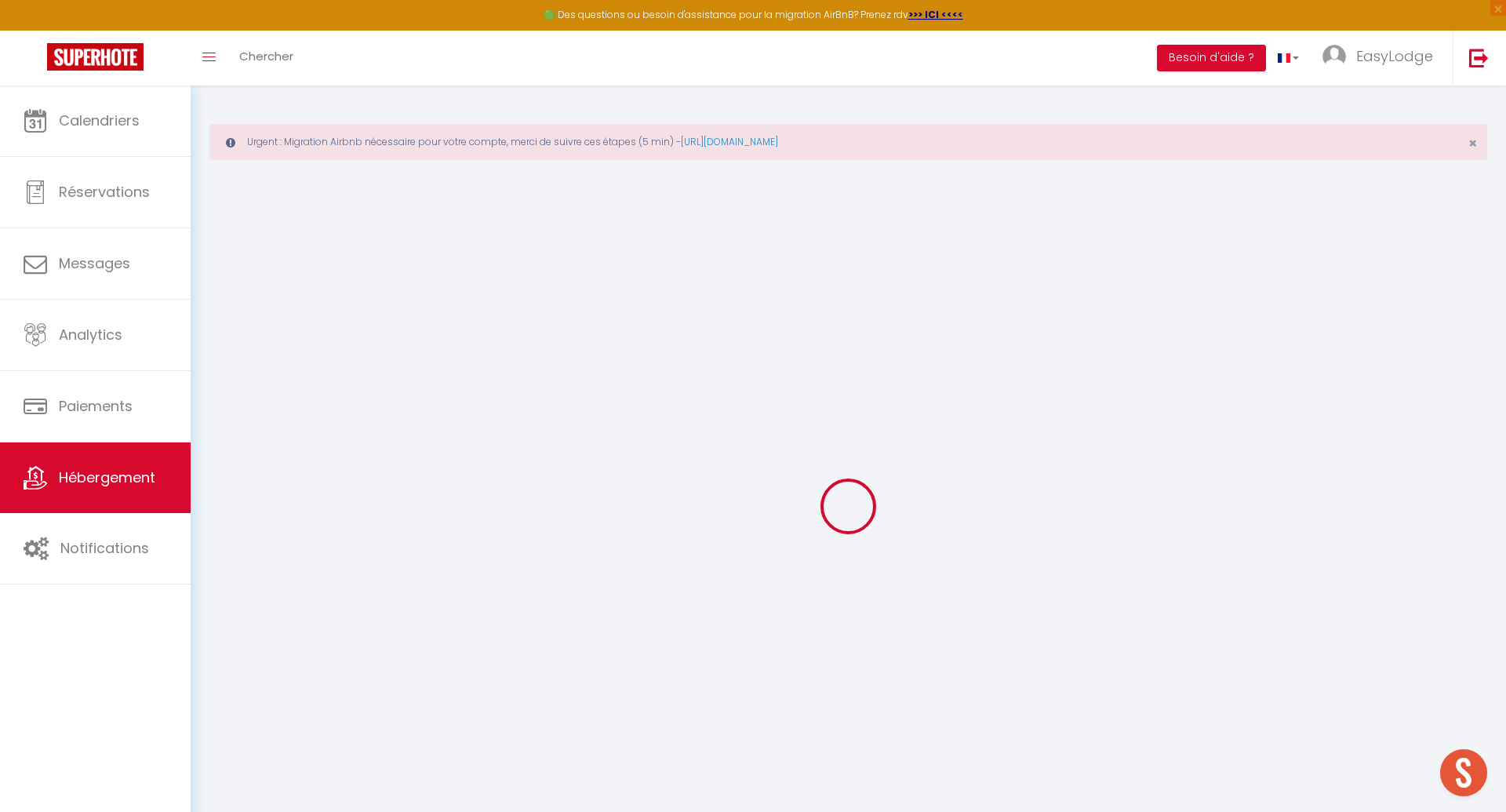
select select
checkbox input "false"
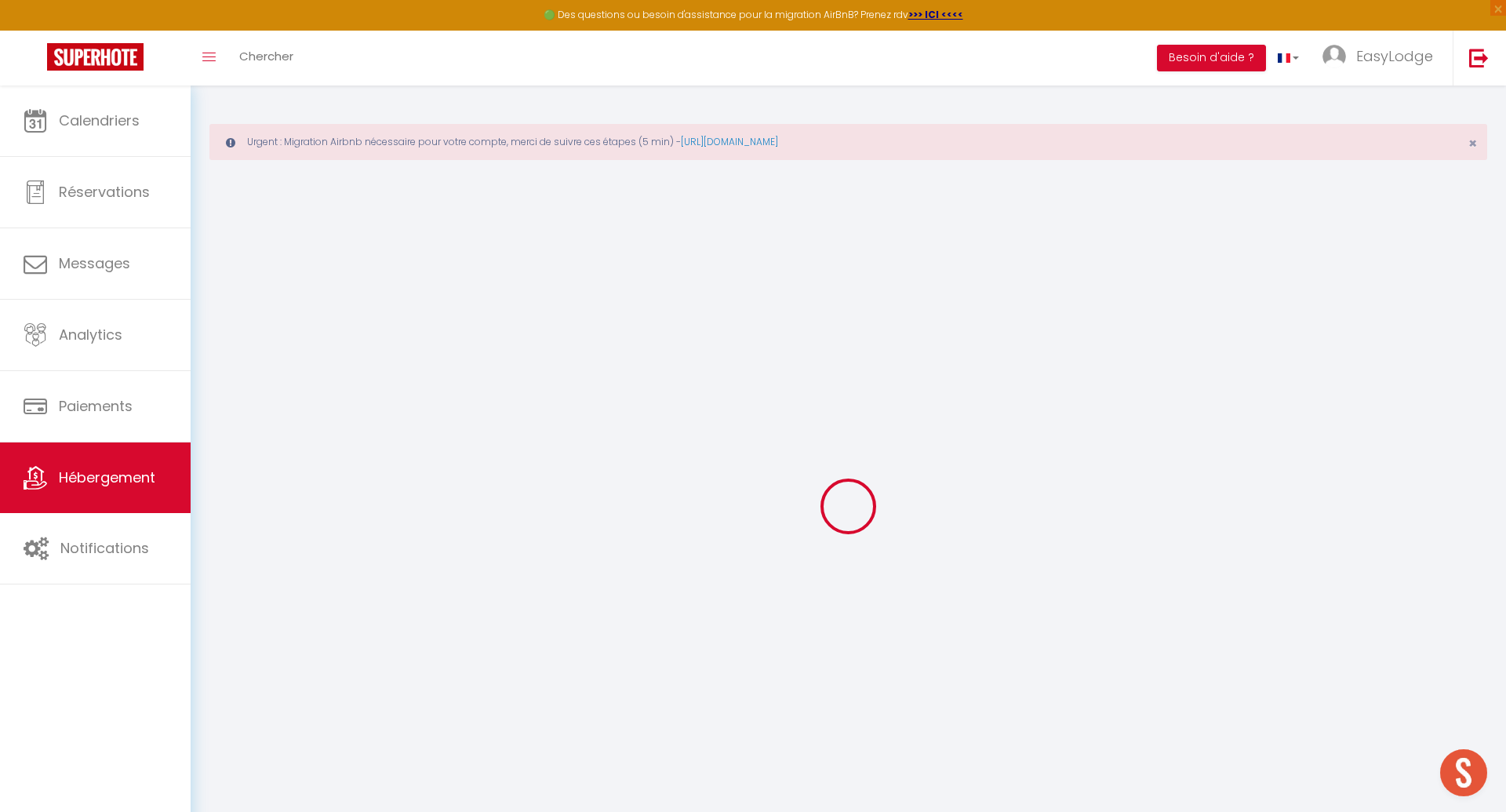
checkbox input "false"
select select
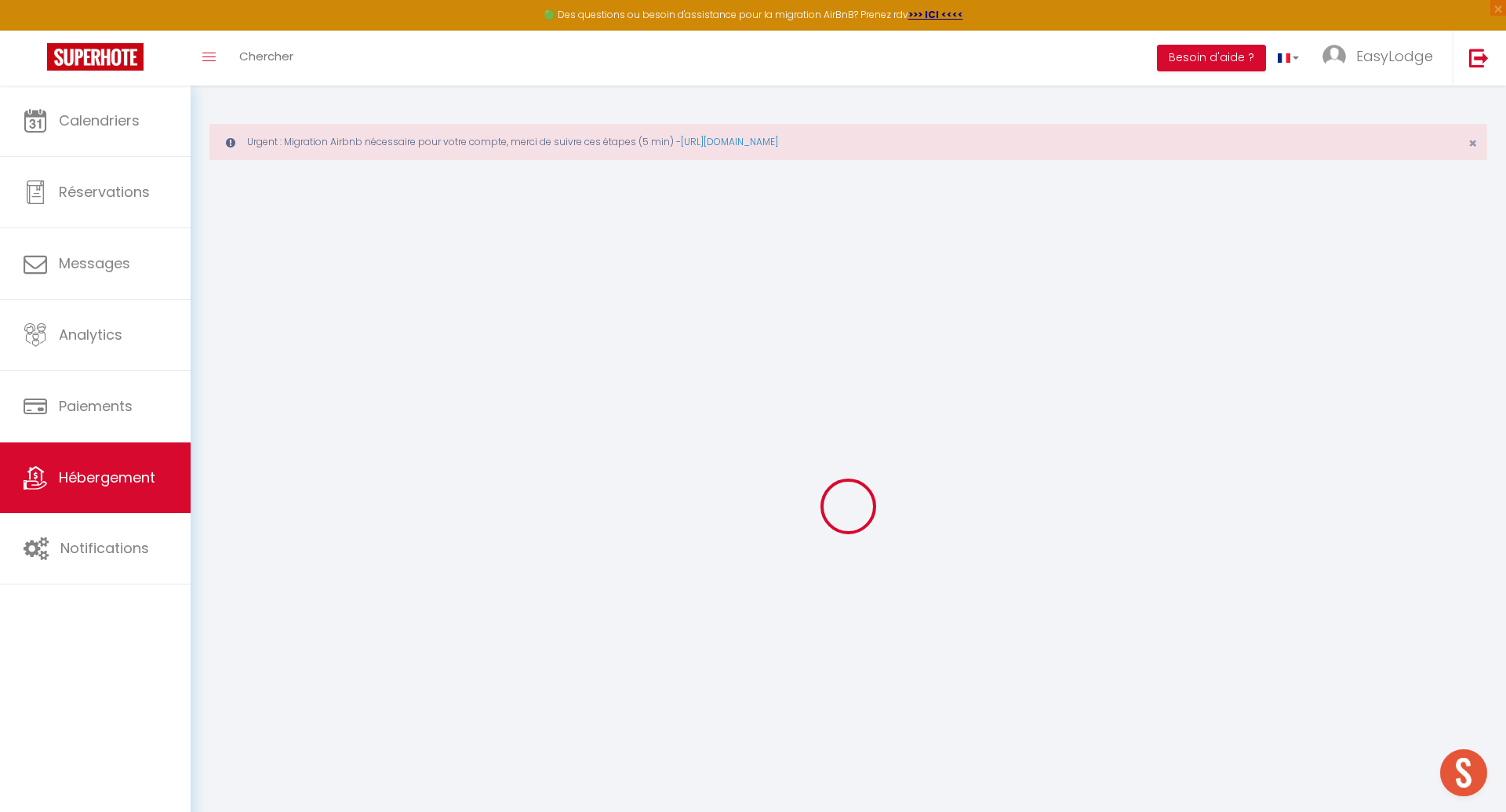
select select
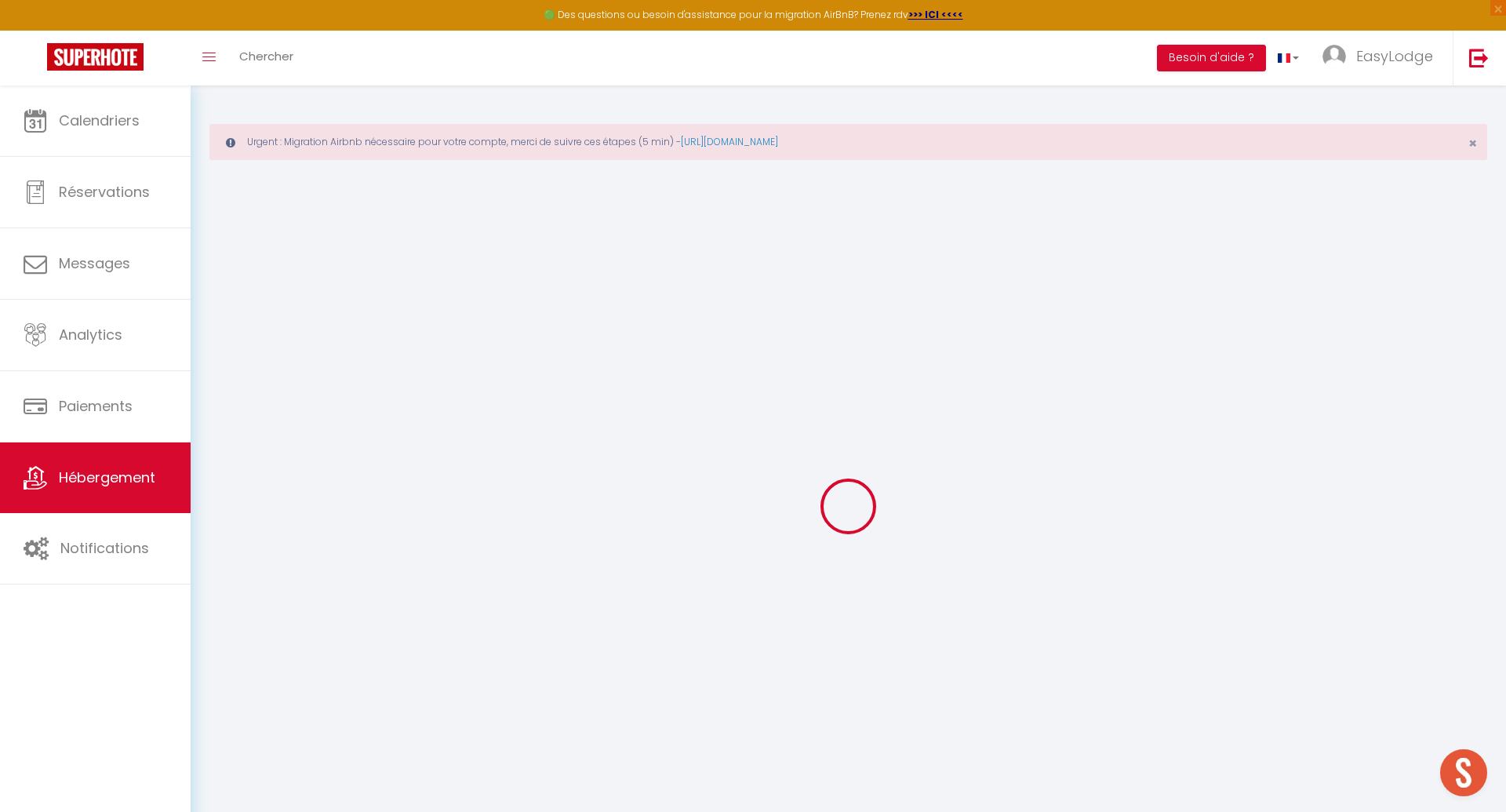
checkbox input "false"
select select
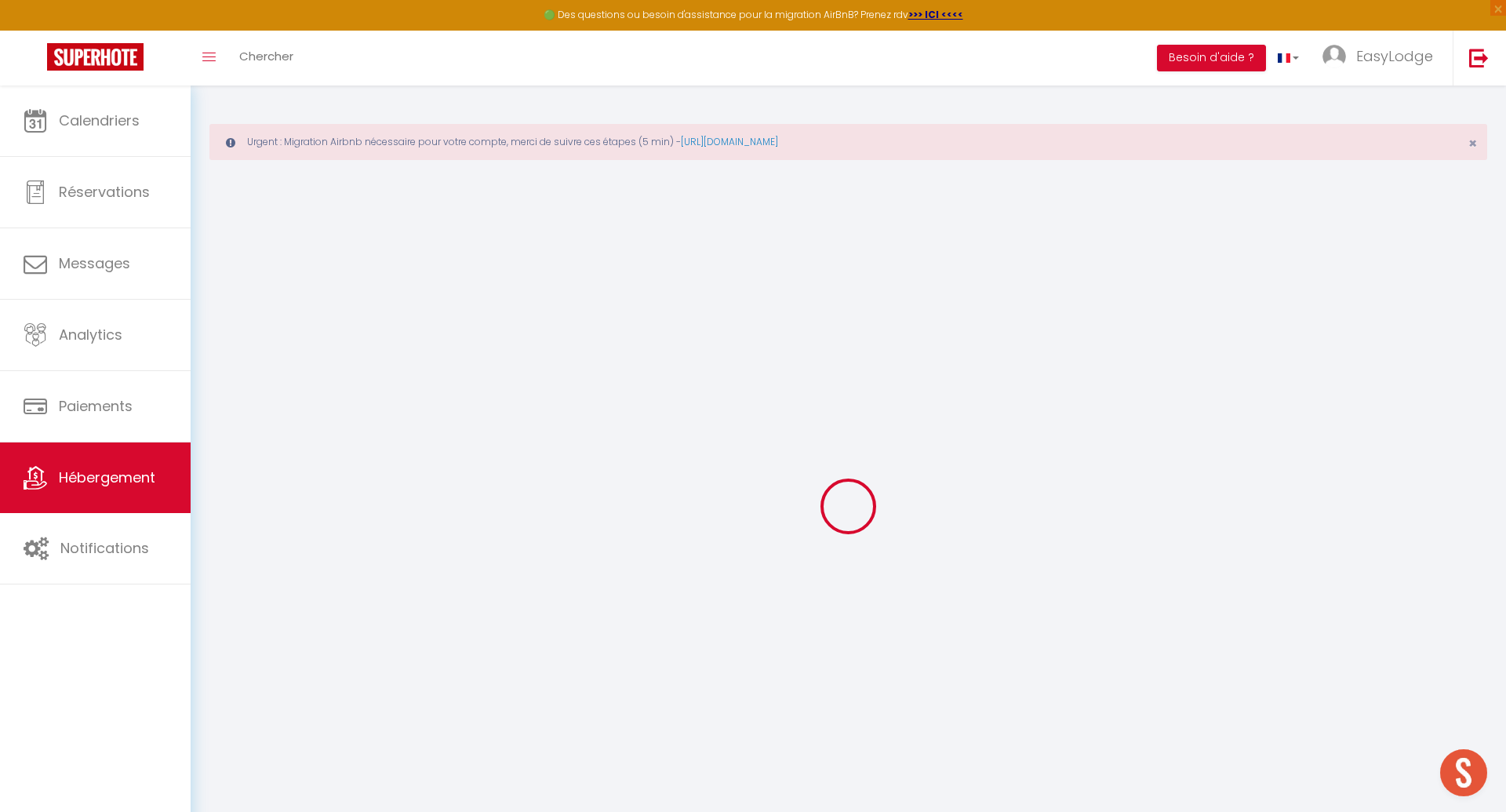
select select
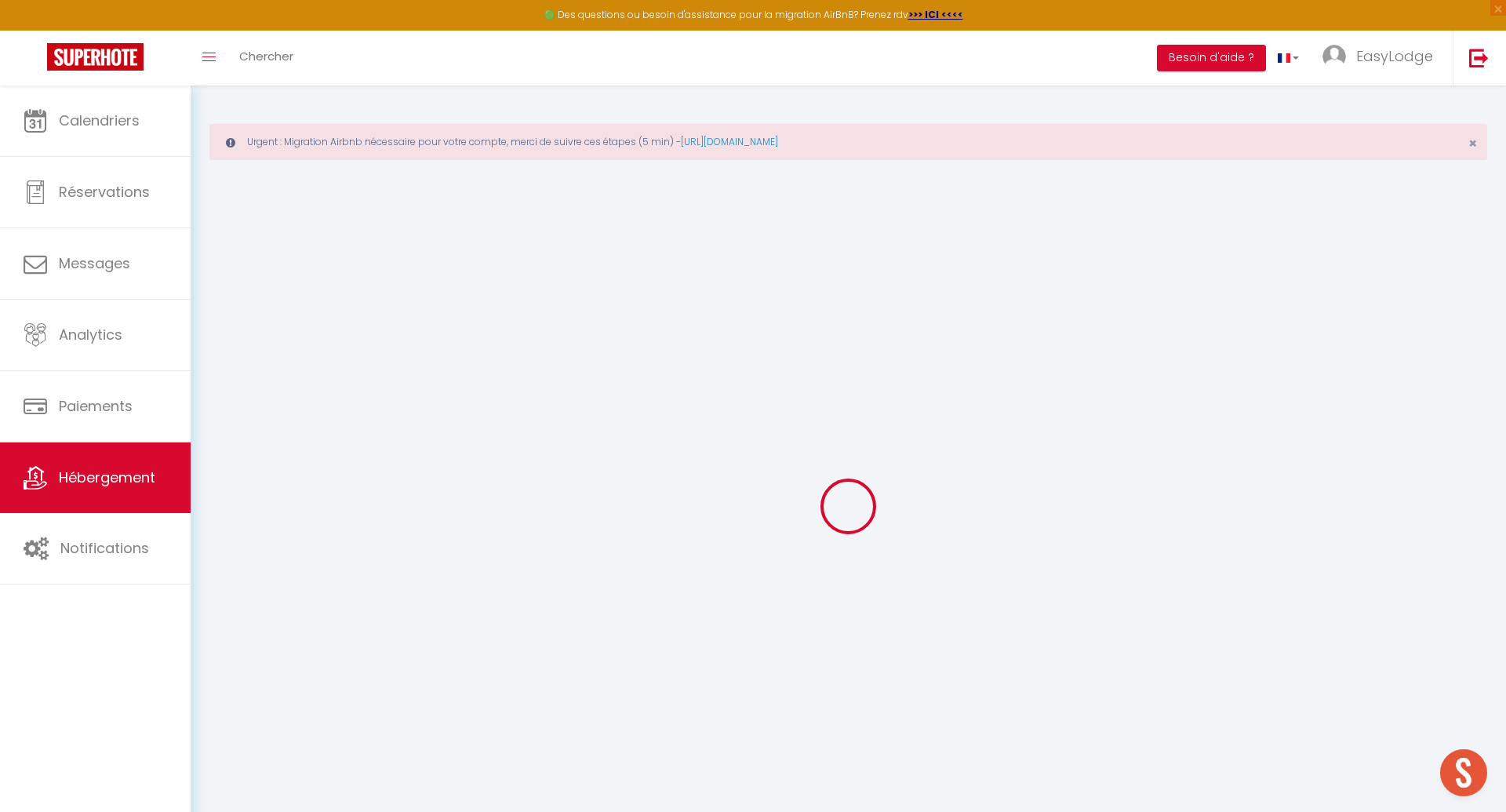
select select
checkbox input "false"
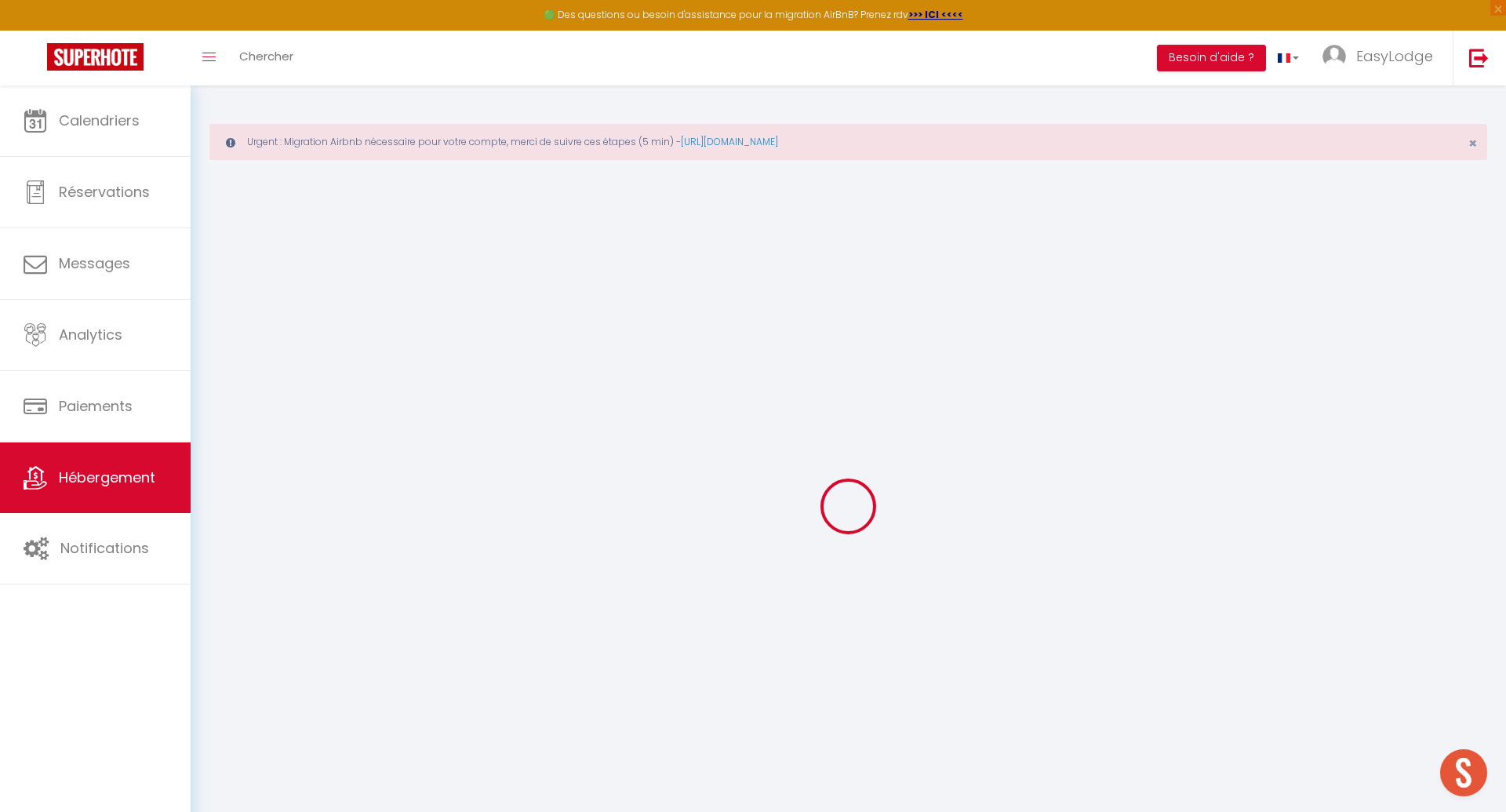
checkbox input "false"
select select
type input "DAVID - Bail mobilité Cours d'Argonne · Appartement spacieux bordeaux"
type input "50"
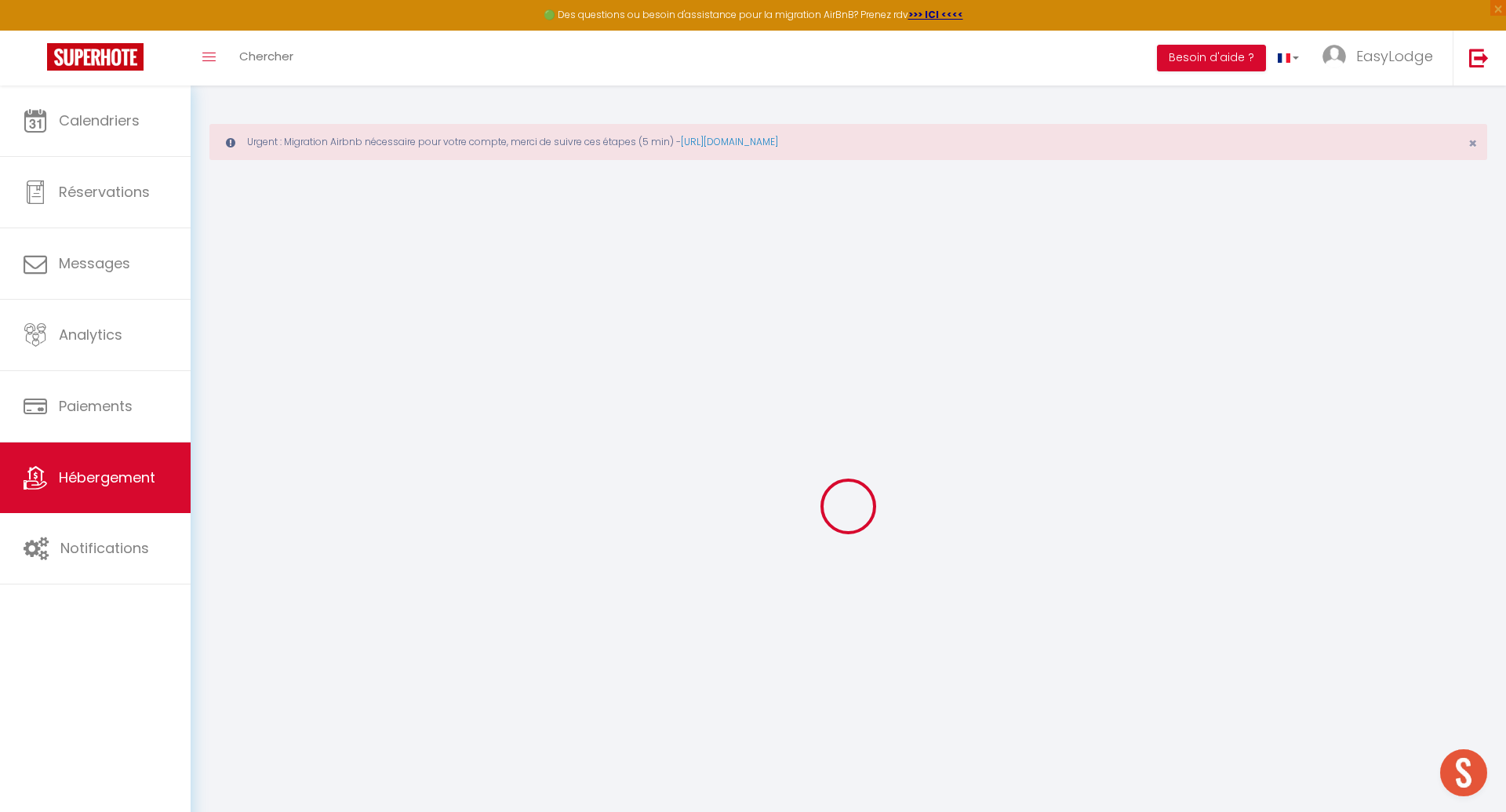
type input "100"
select select
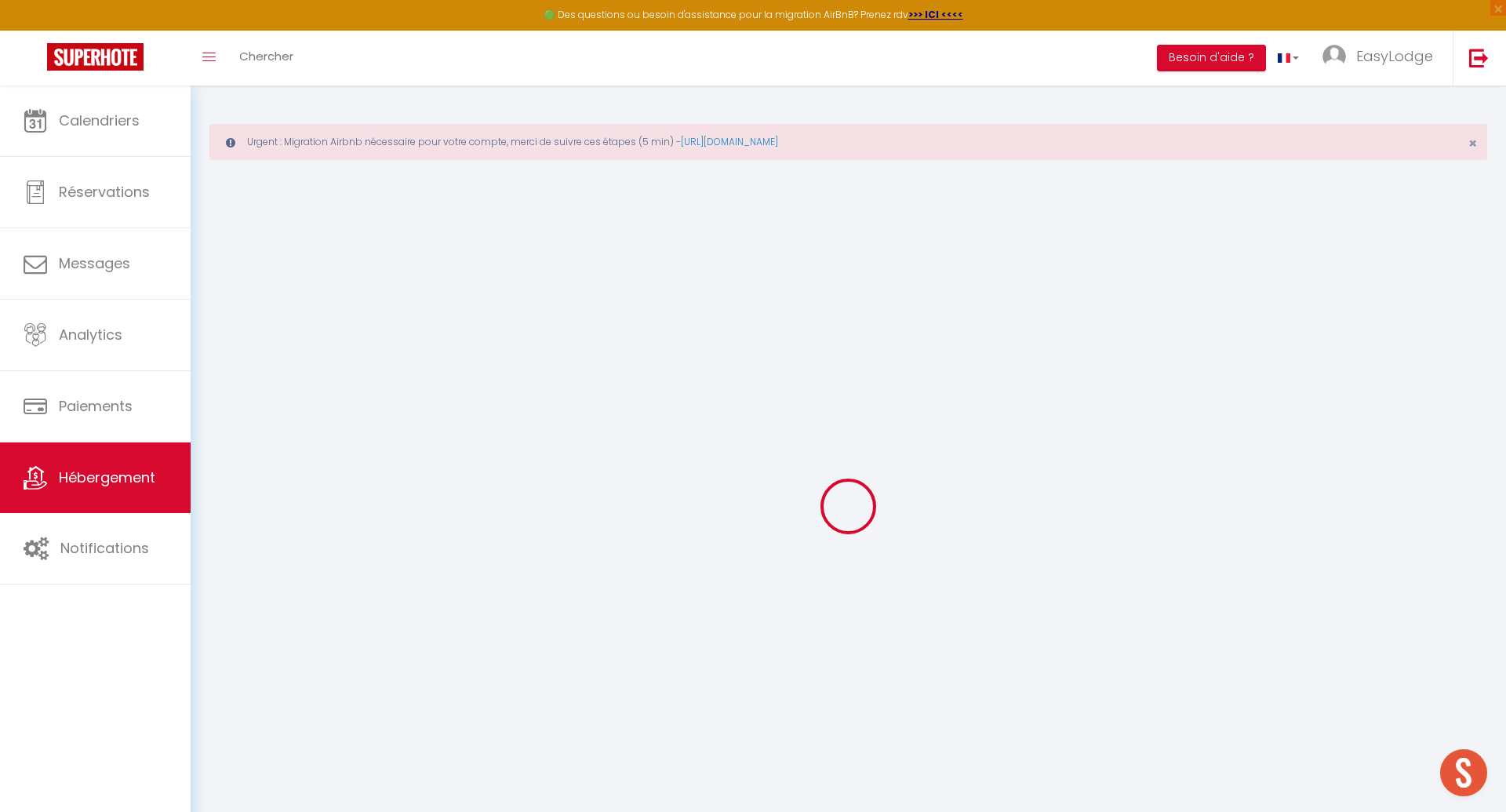
select select
type input "124 Cours de l'Argonne"
type input "33000"
type input "Bordeaux"
type input "[EMAIL_ADDRESS][DOMAIN_NAME]"
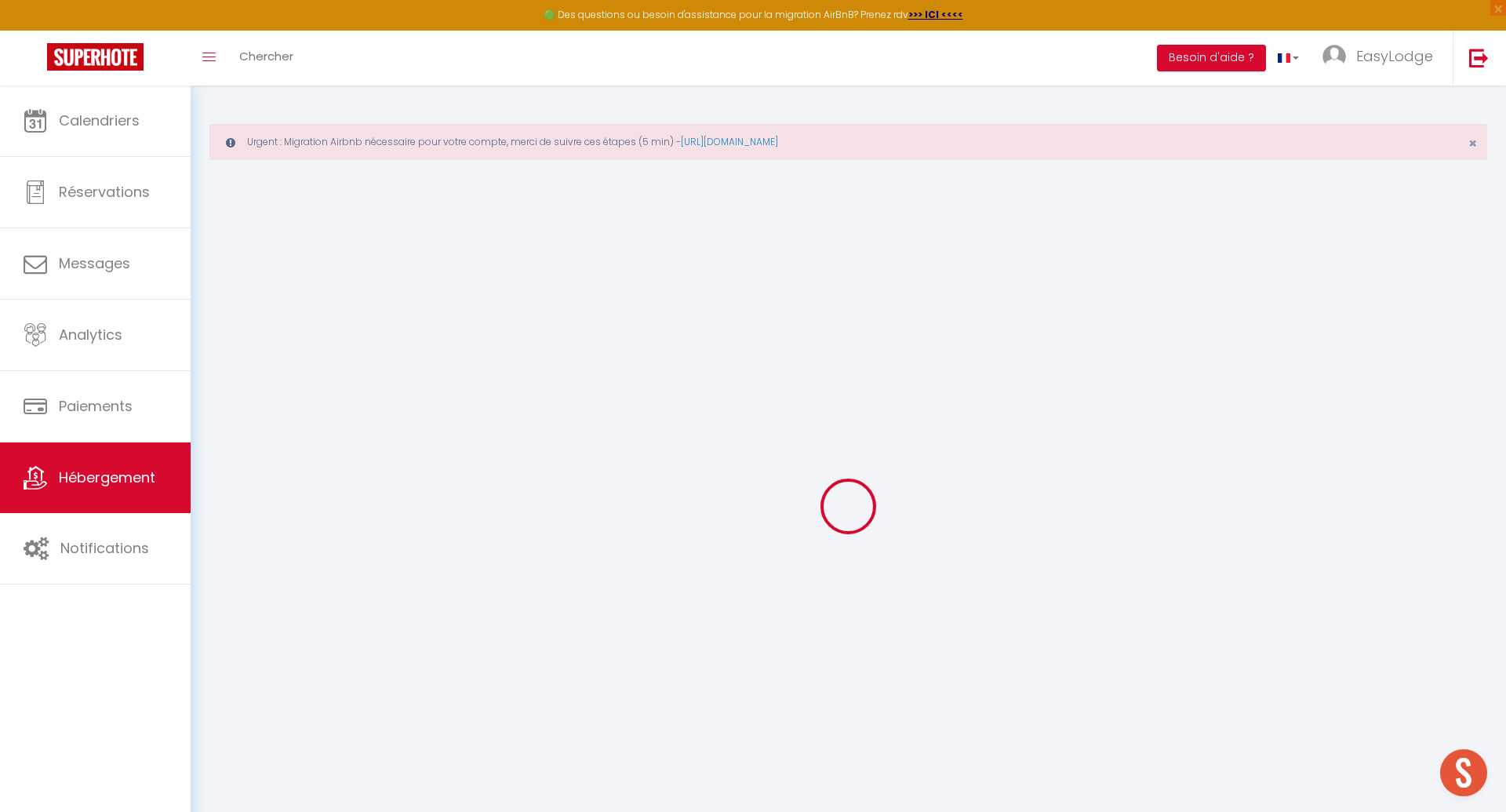
select select
checkbox input "false"
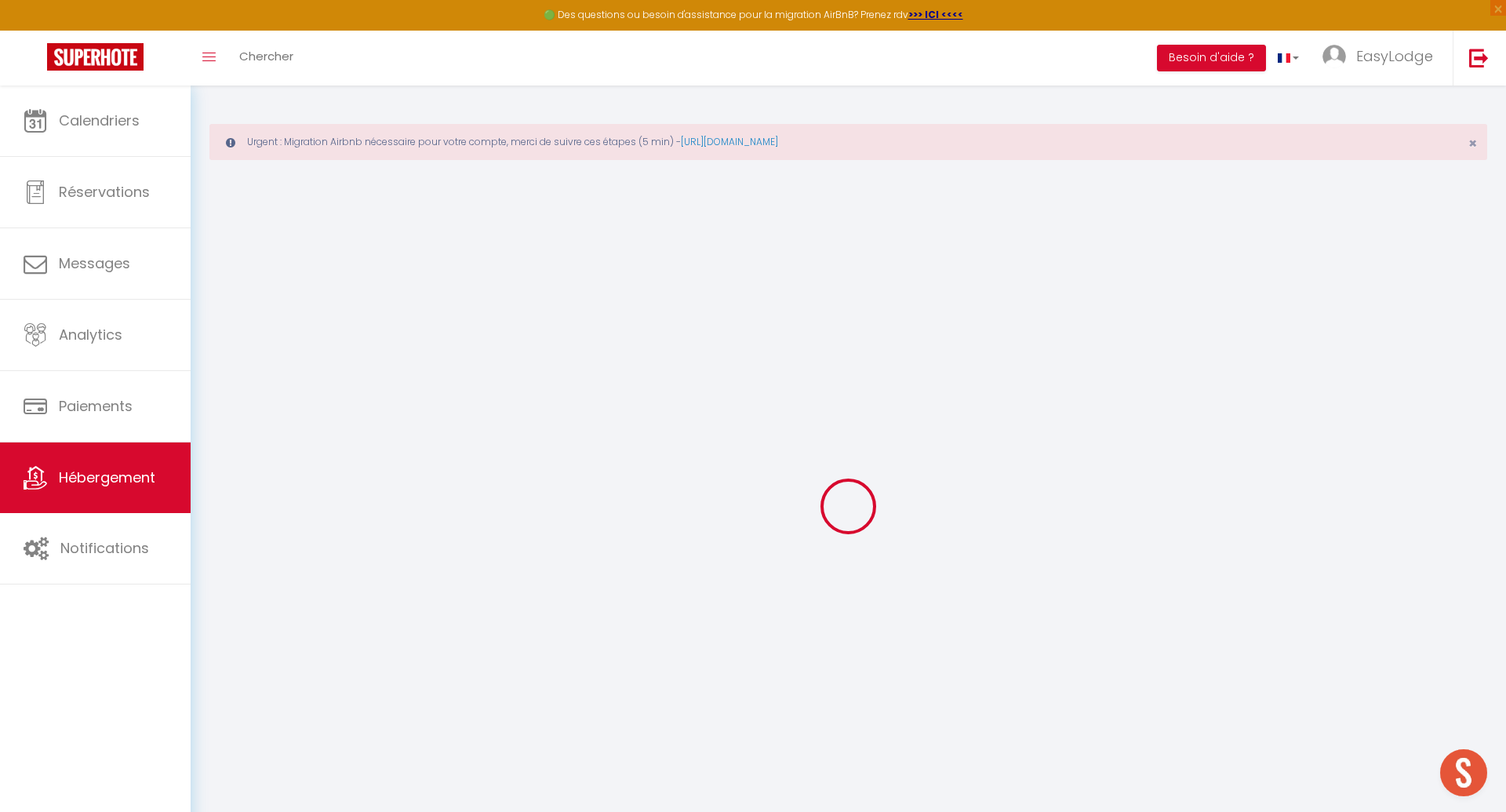
type input "0"
select select
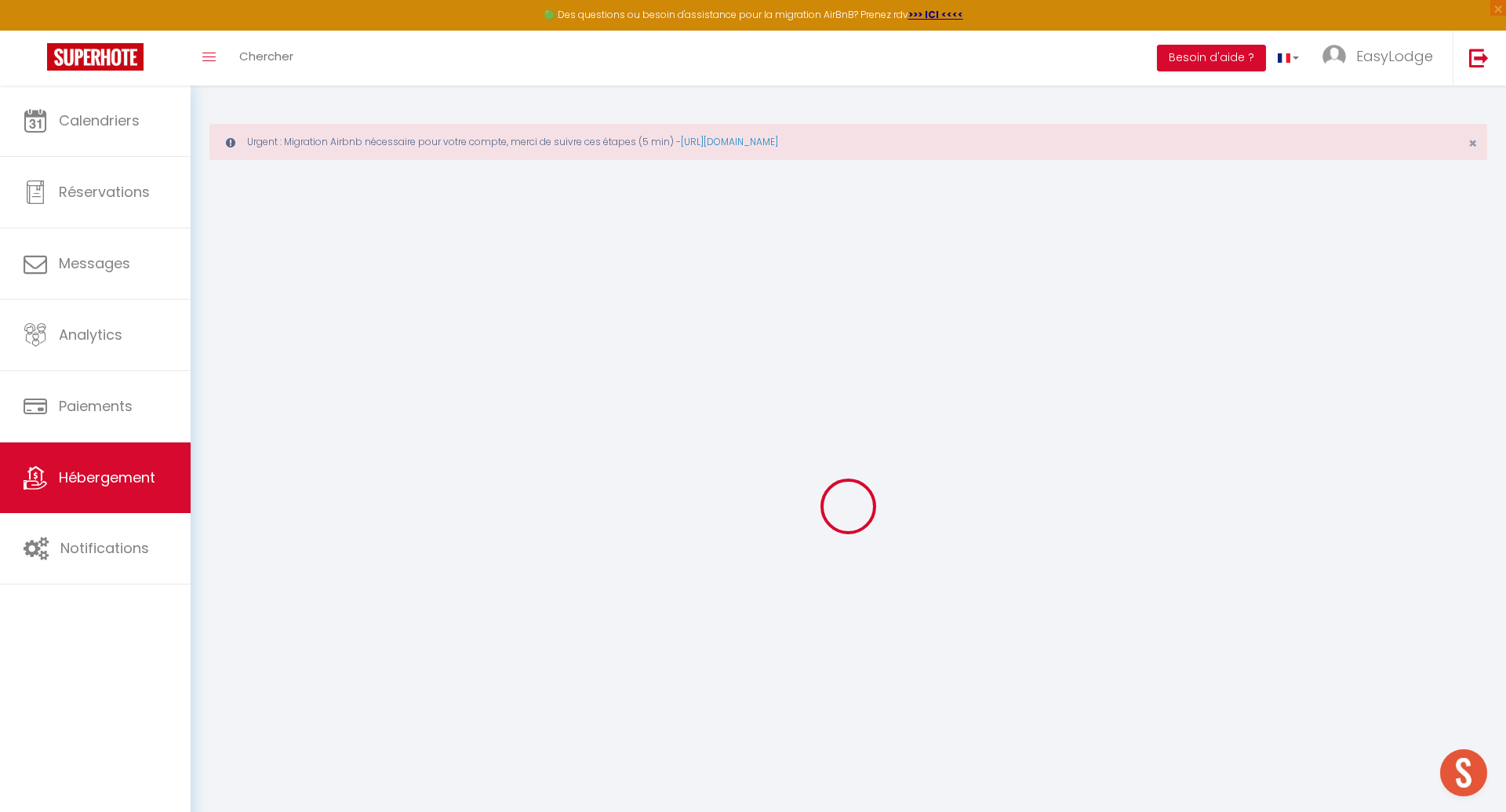
select select
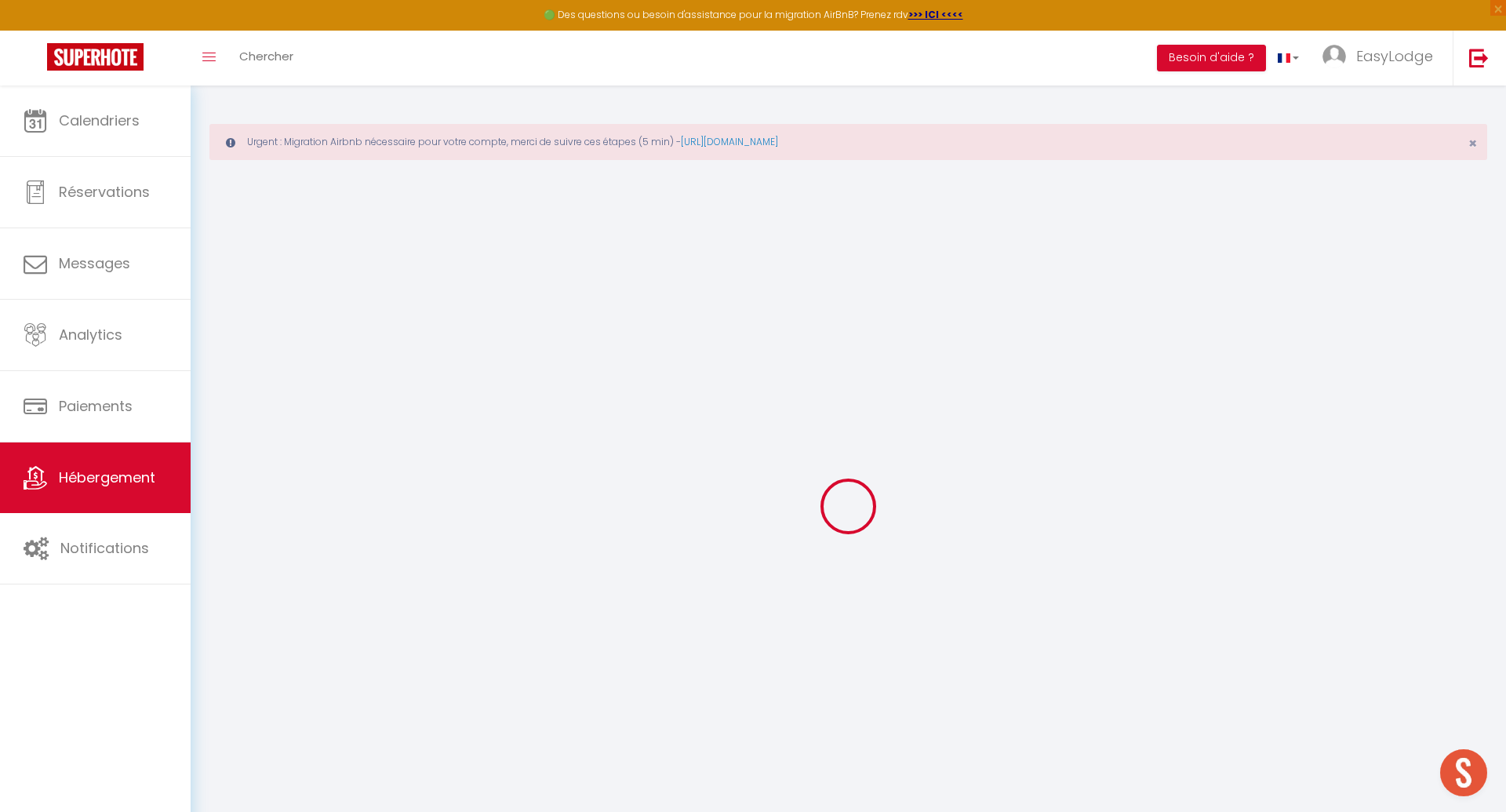
checkbox input "false"
select select
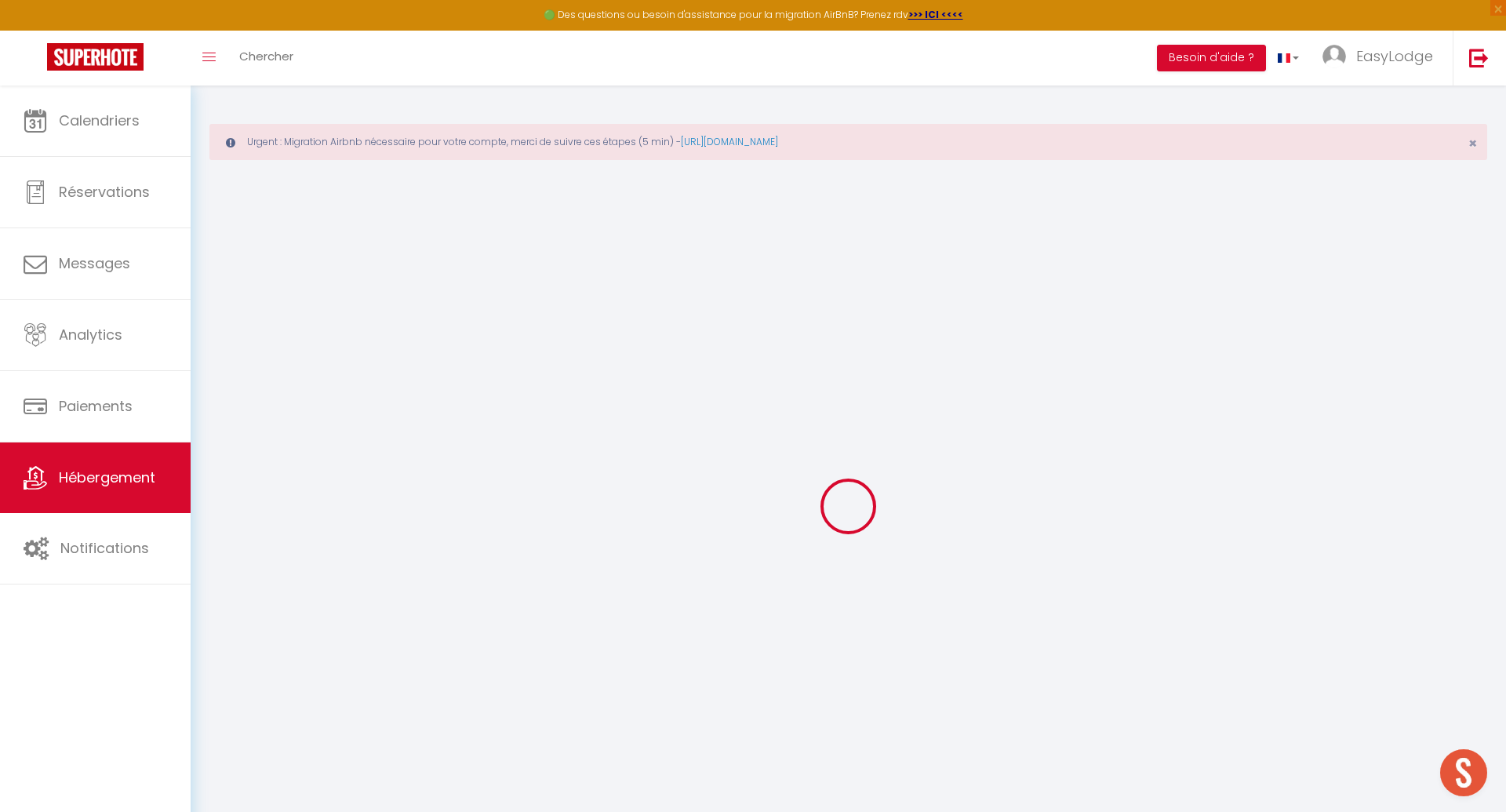
select select
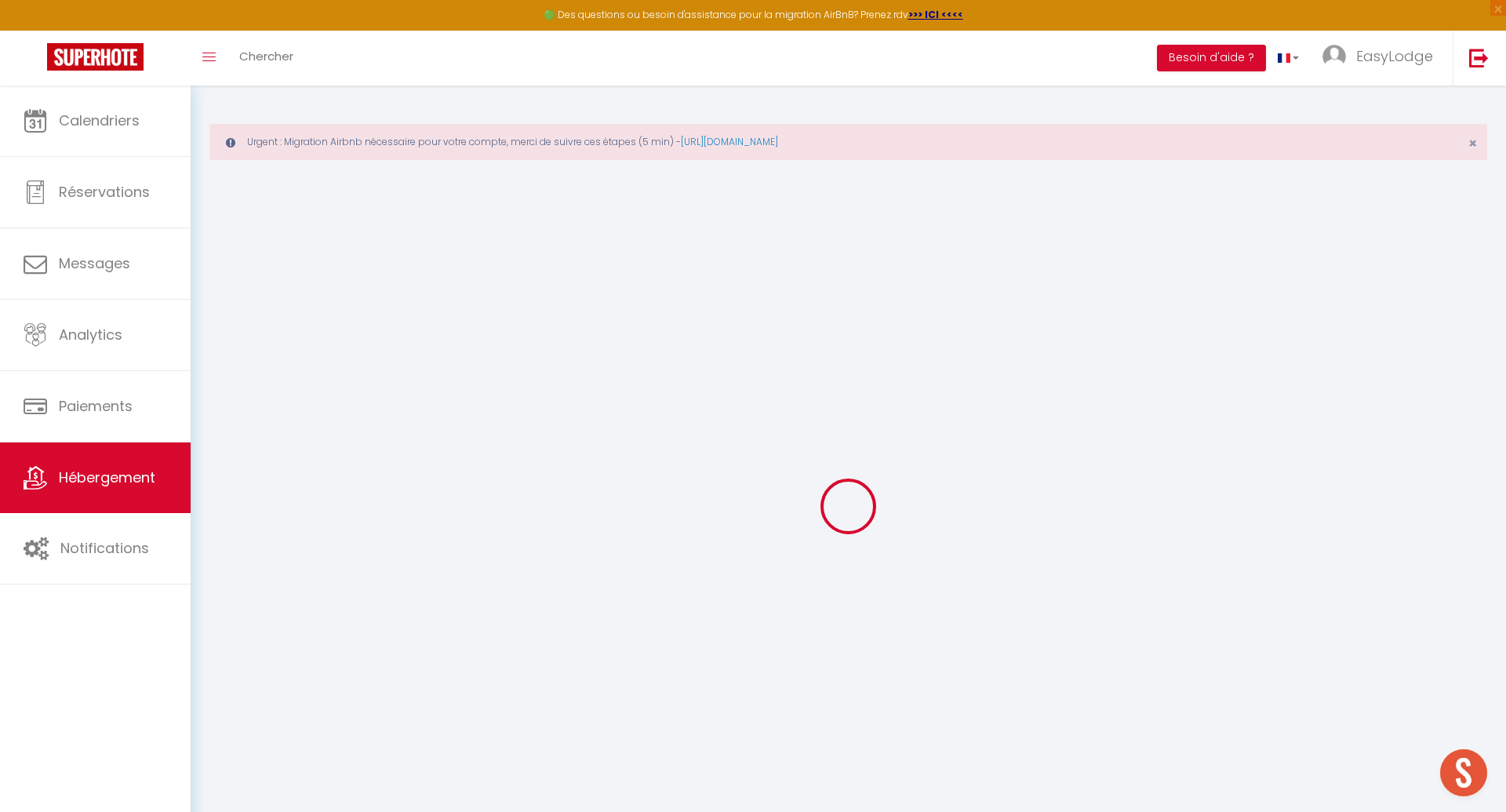
checkbox input "false"
select select
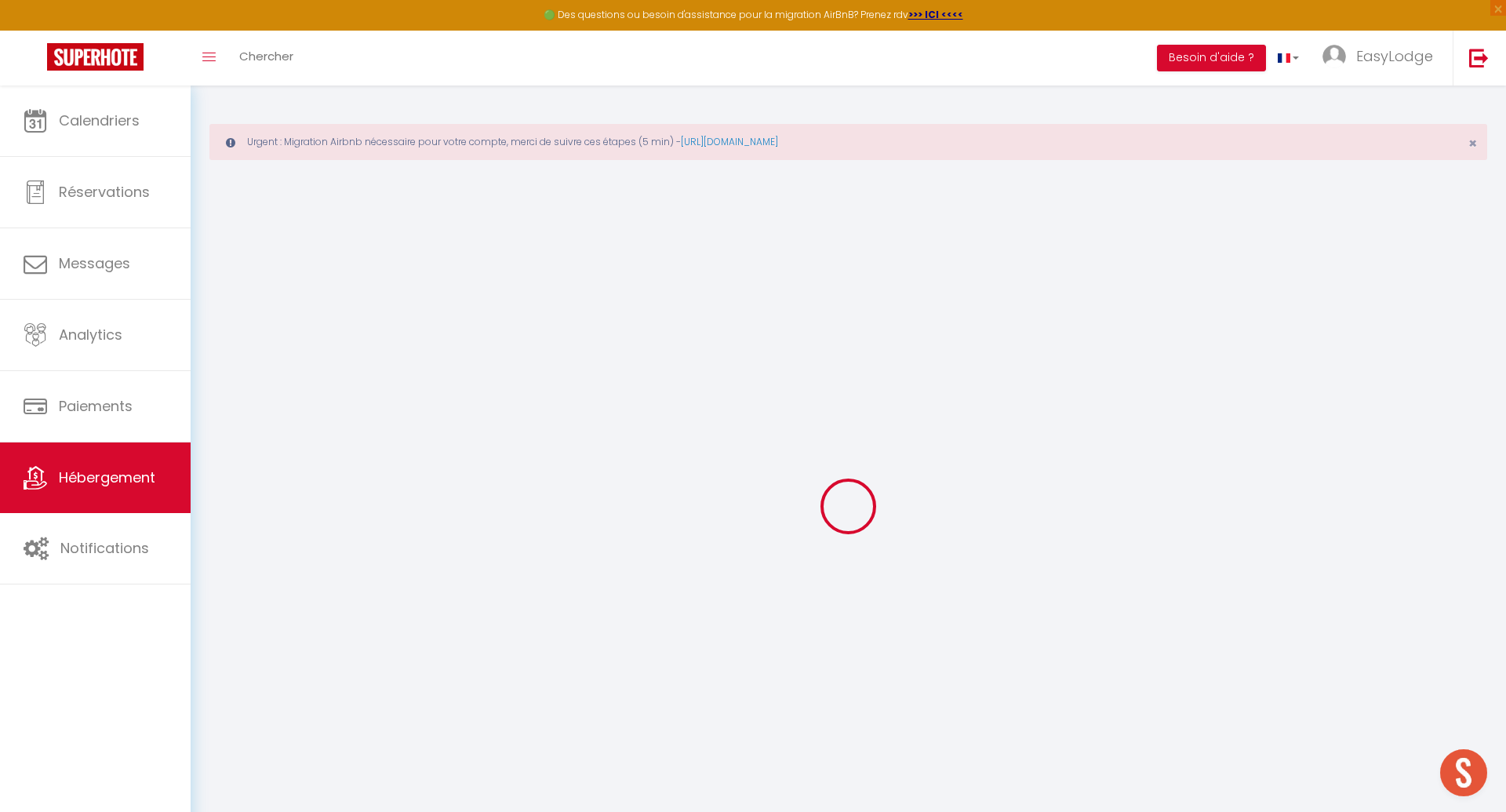
checkbox input "false"
select select "16:00"
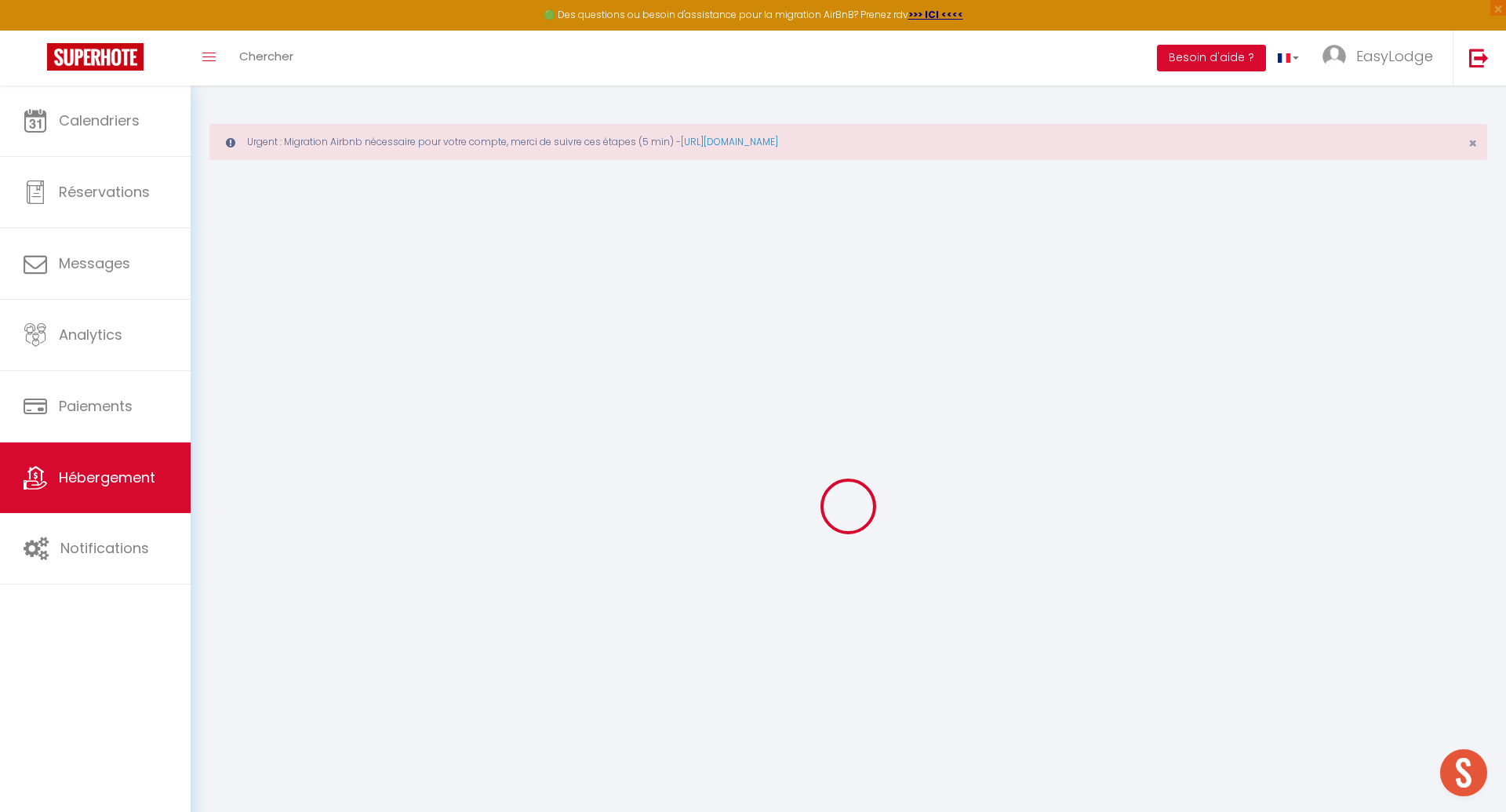
select select "23:45"
select select "11:00"
select select "30"
select select "120"
select select
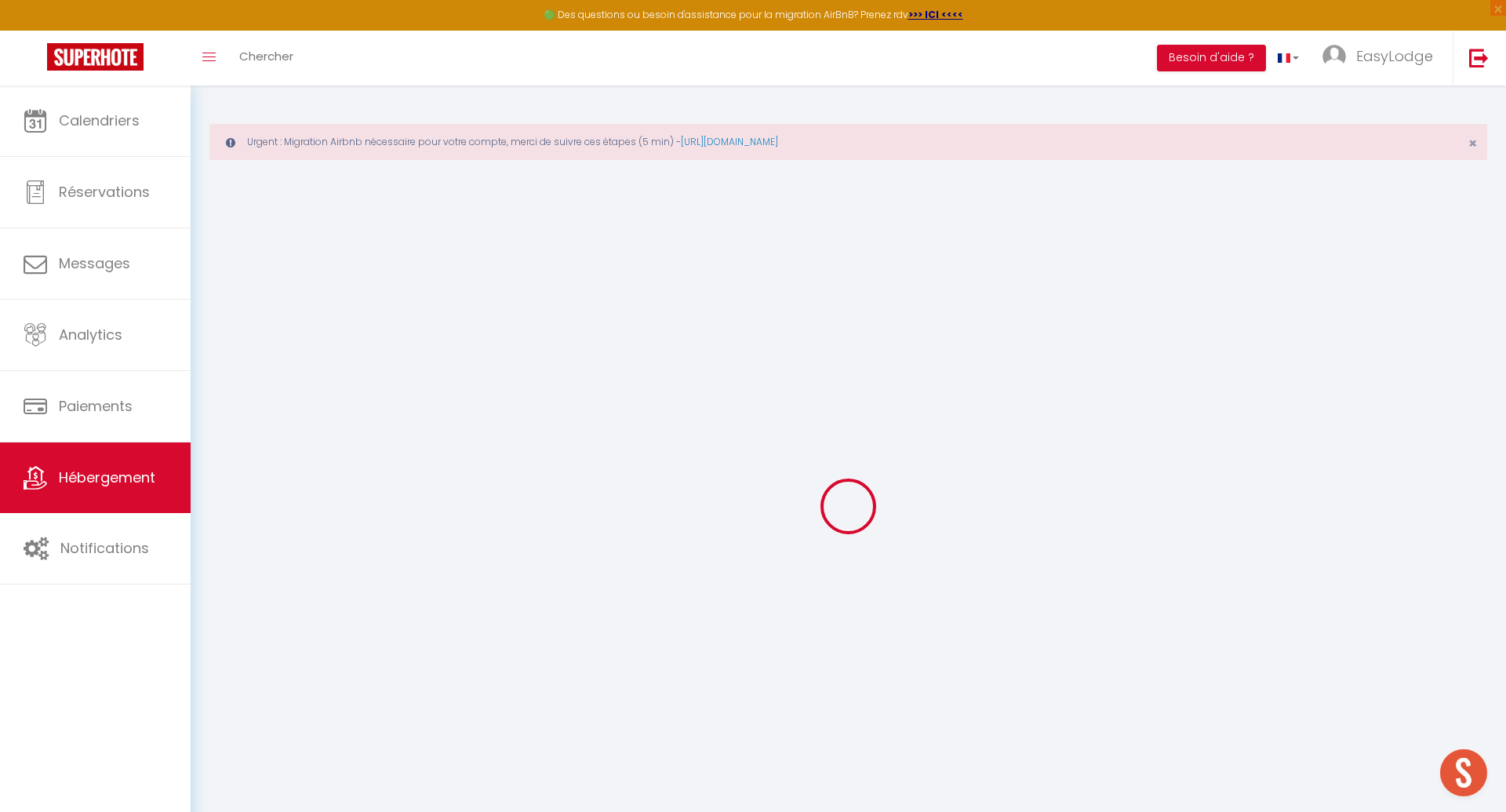
checkbox input "false"
select select
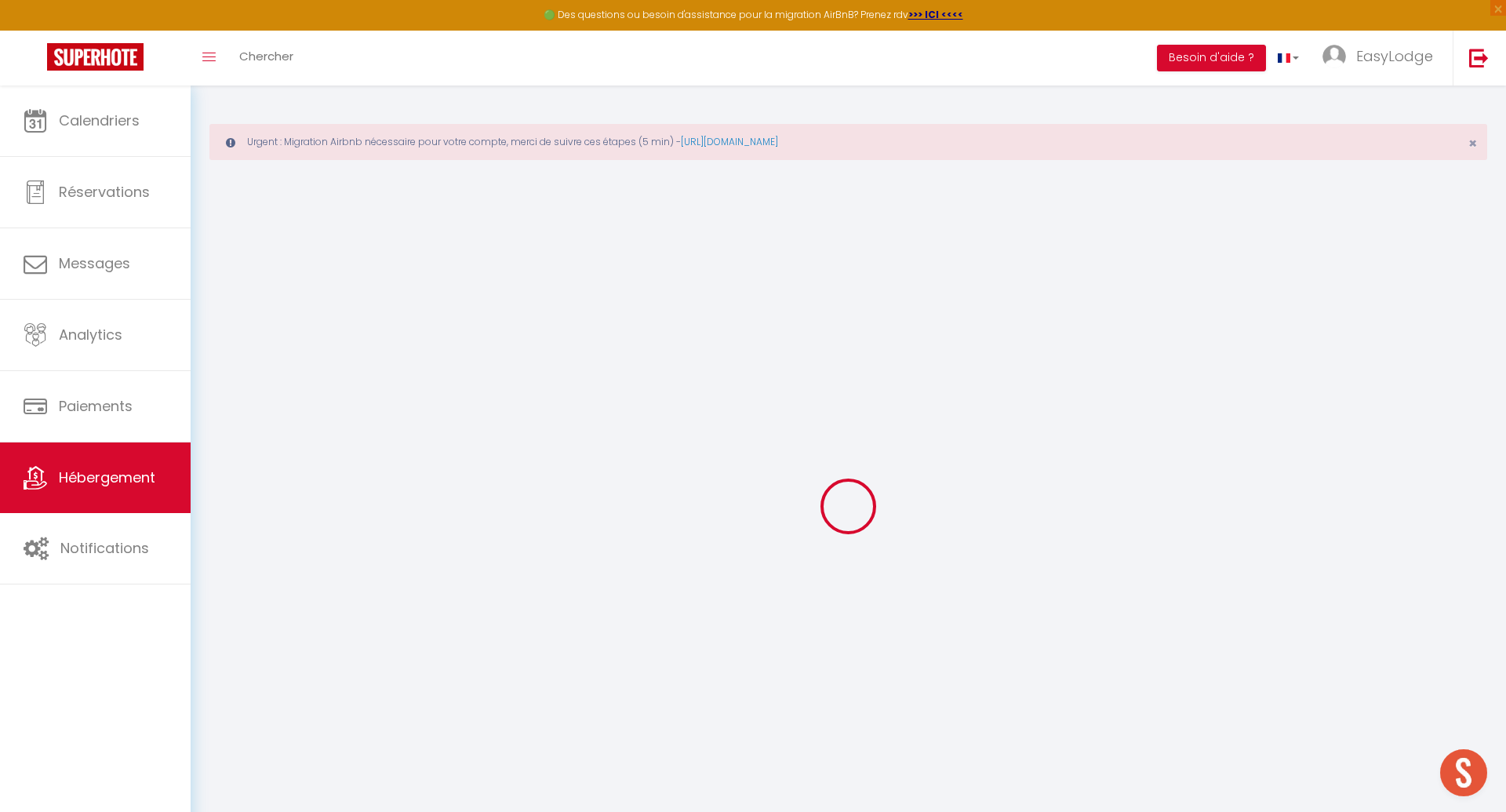
checkbox input "false"
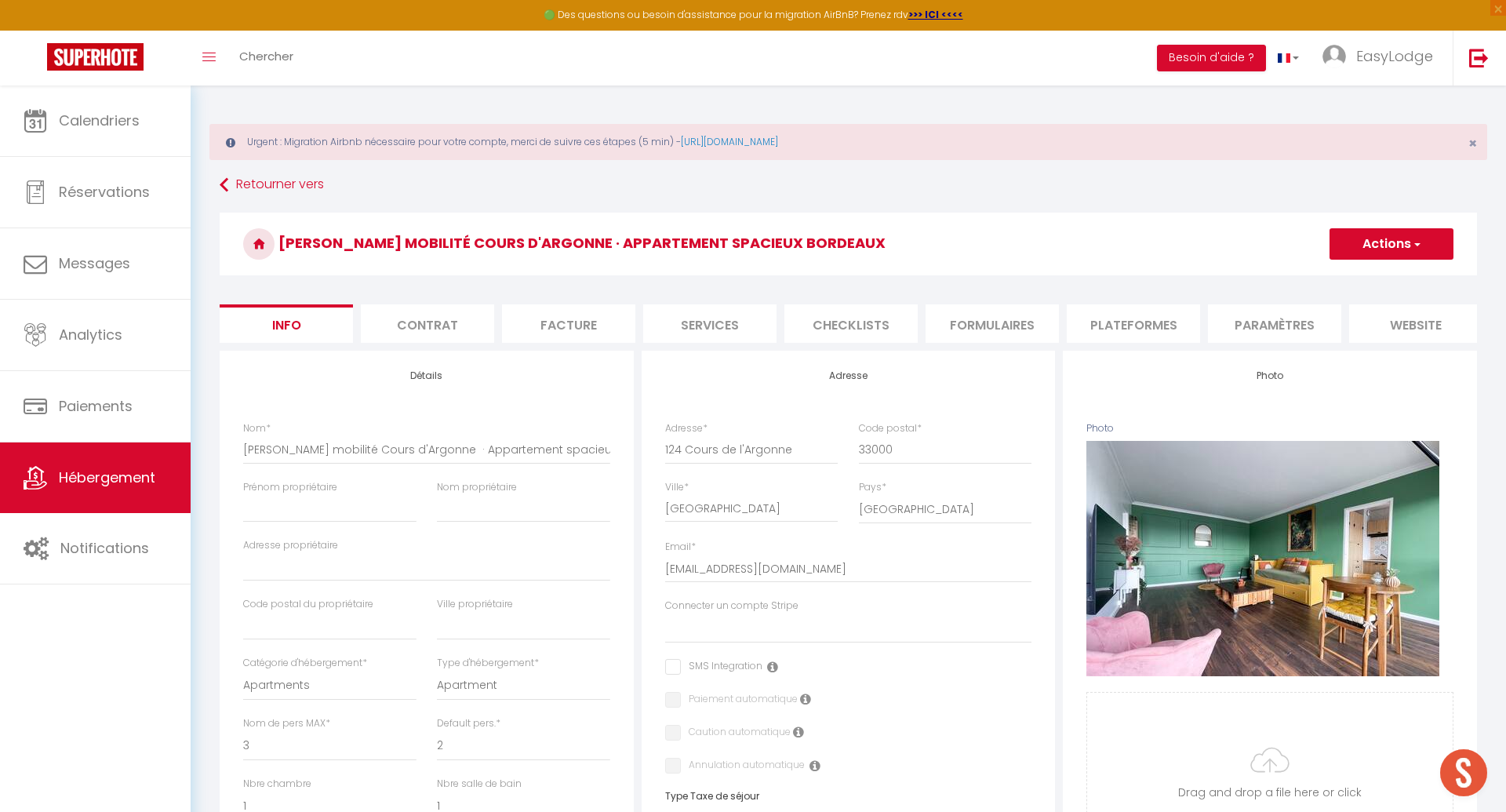
select select
checkbox input "false"
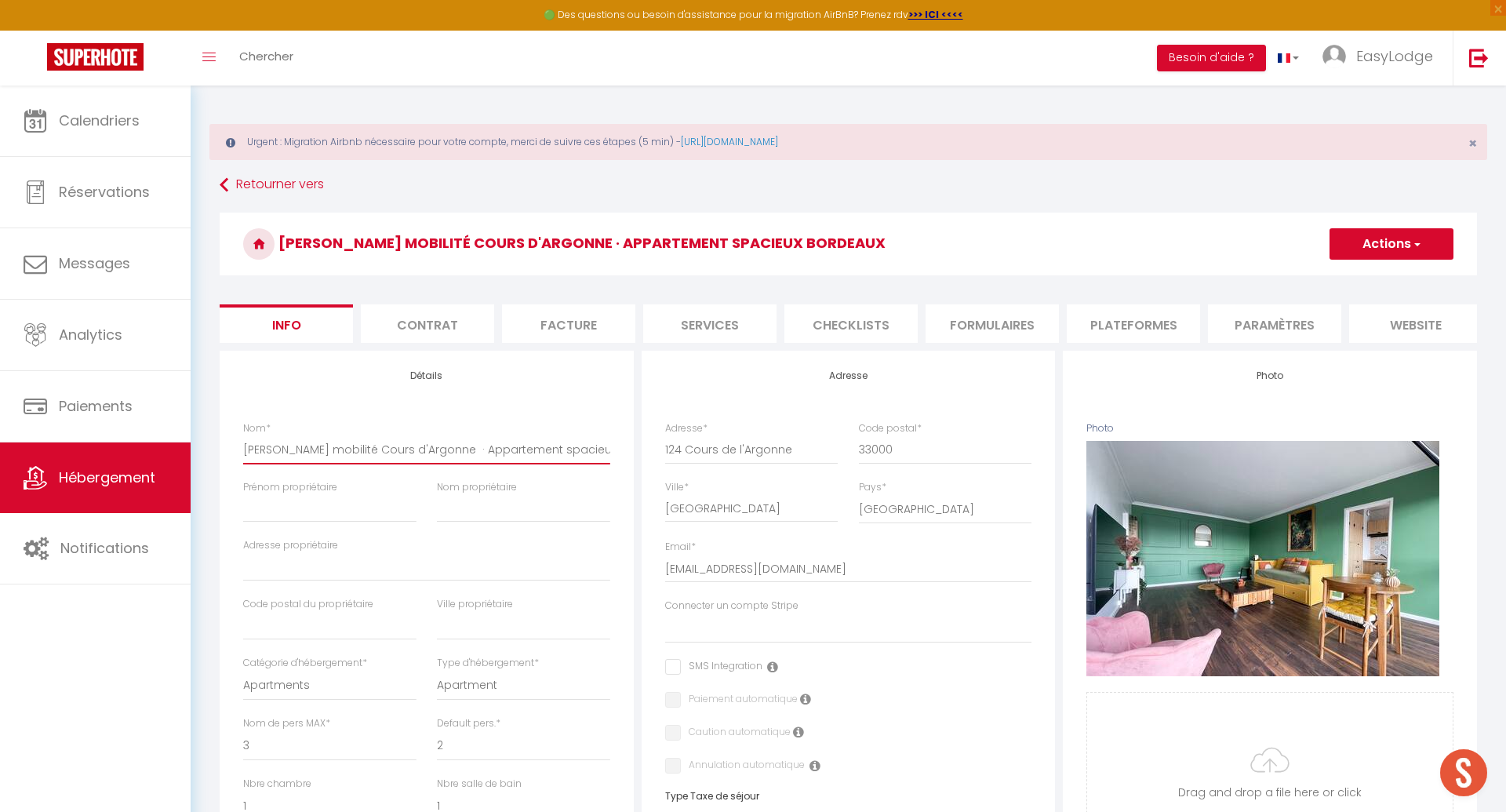
drag, startPoint x: 288, startPoint y: 448, endPoint x: 200, endPoint y: 445, distance: 88.1
click at [200, 445] on div "Urgent : Migration Airbnb nécessaire pour votre compte, merci de suivre ces éta…" at bounding box center [848, 767] width 1315 height 1363
click at [310, 459] on input "DAVID - Bail mobilité Cours d'Argonne · Appartement spacieux bordeaux" at bounding box center [427, 449] width 367 height 28
click at [358, 446] on input "DAVID - Bail mobilité Cours d'Argonne · Appartement spacieux bordeaux" at bounding box center [427, 449] width 367 height 28
type input "DAVID - Bail mobilitéCours d'Argonne · Appartement spacieux bordeaux"
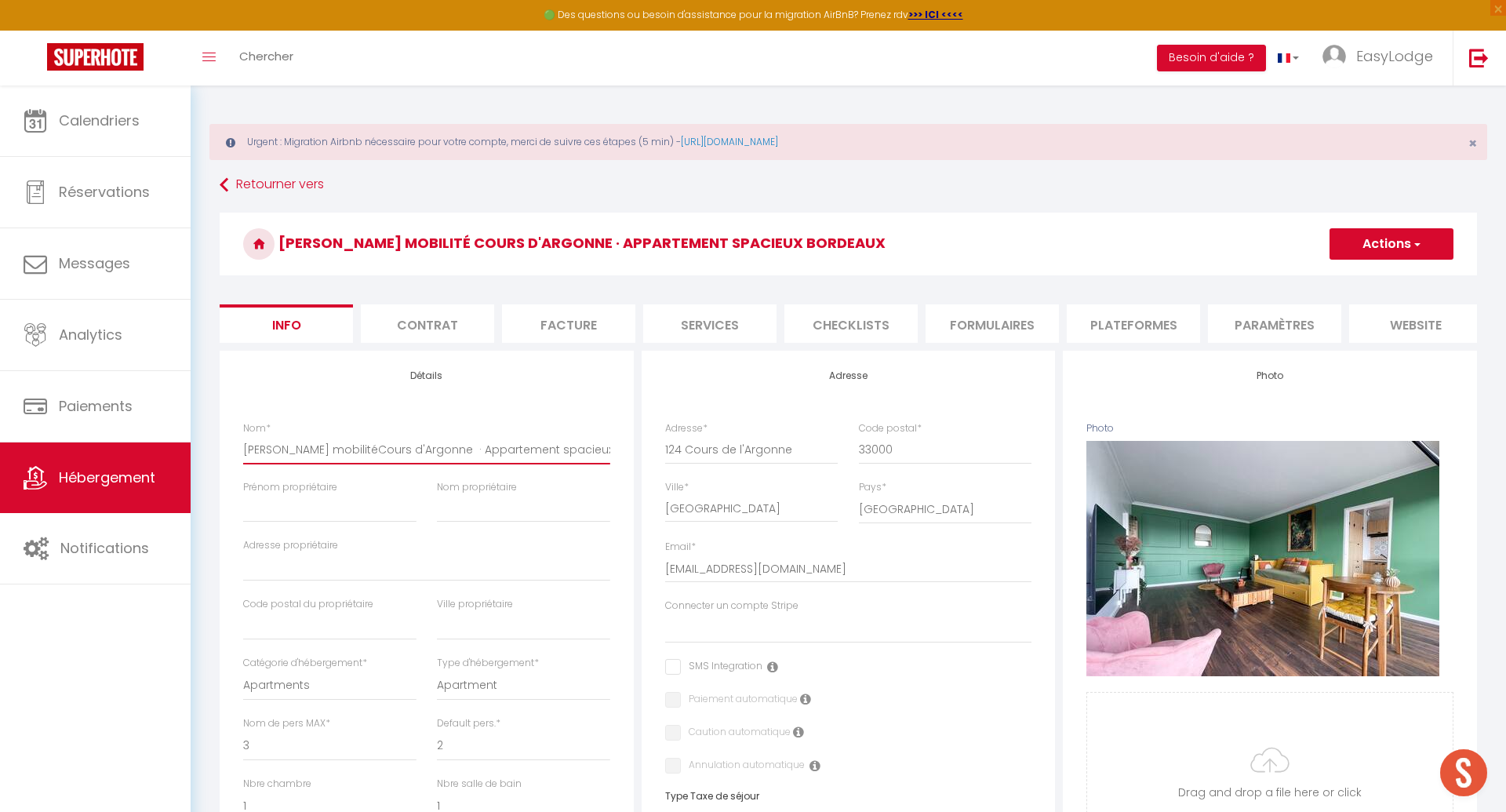
select select
checkbox input "false"
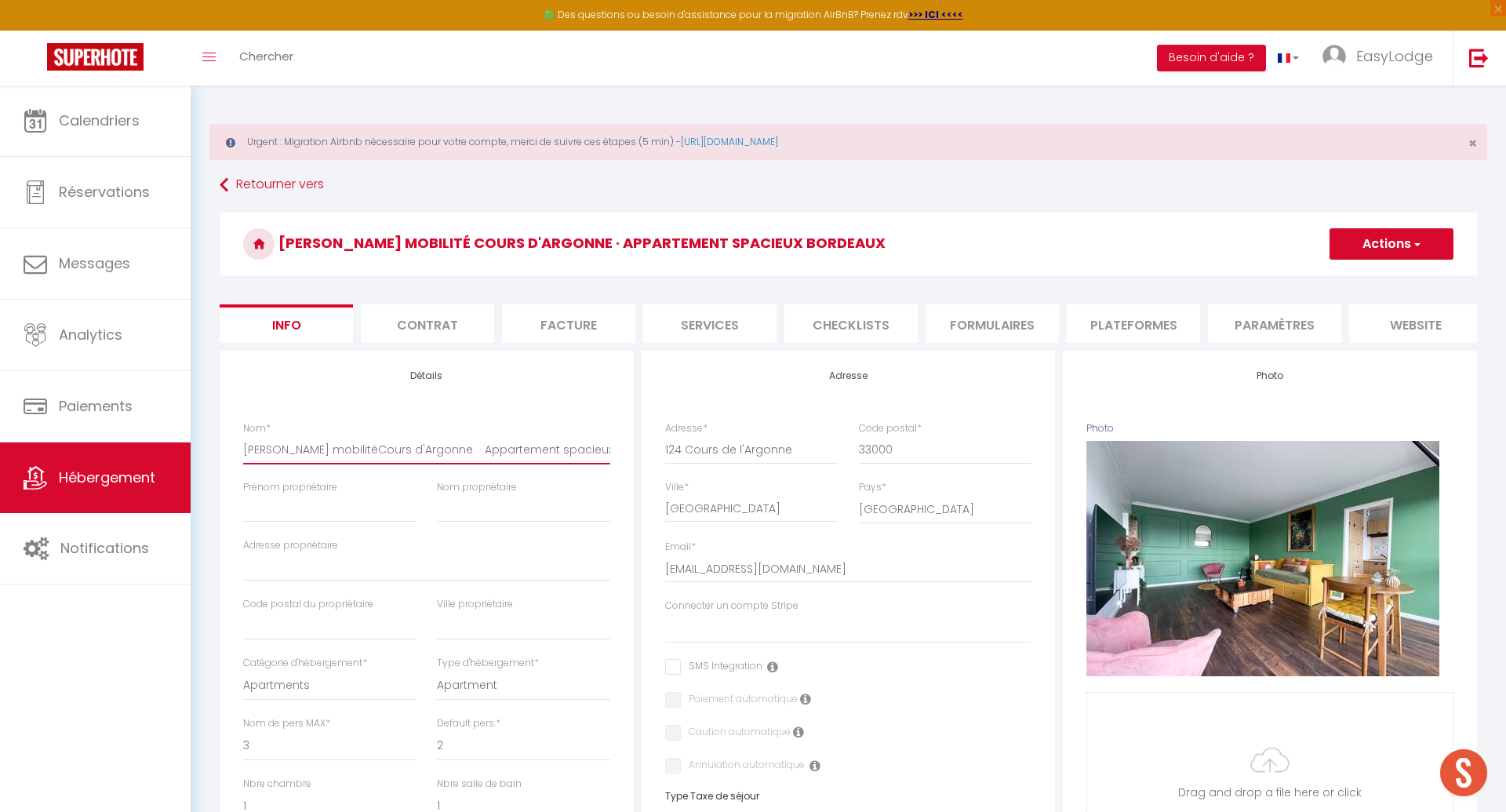
type input "DAVID - Bail mobilitCours d'Argonne · Appartement spacieux bordeaux"
select select
checkbox input "false"
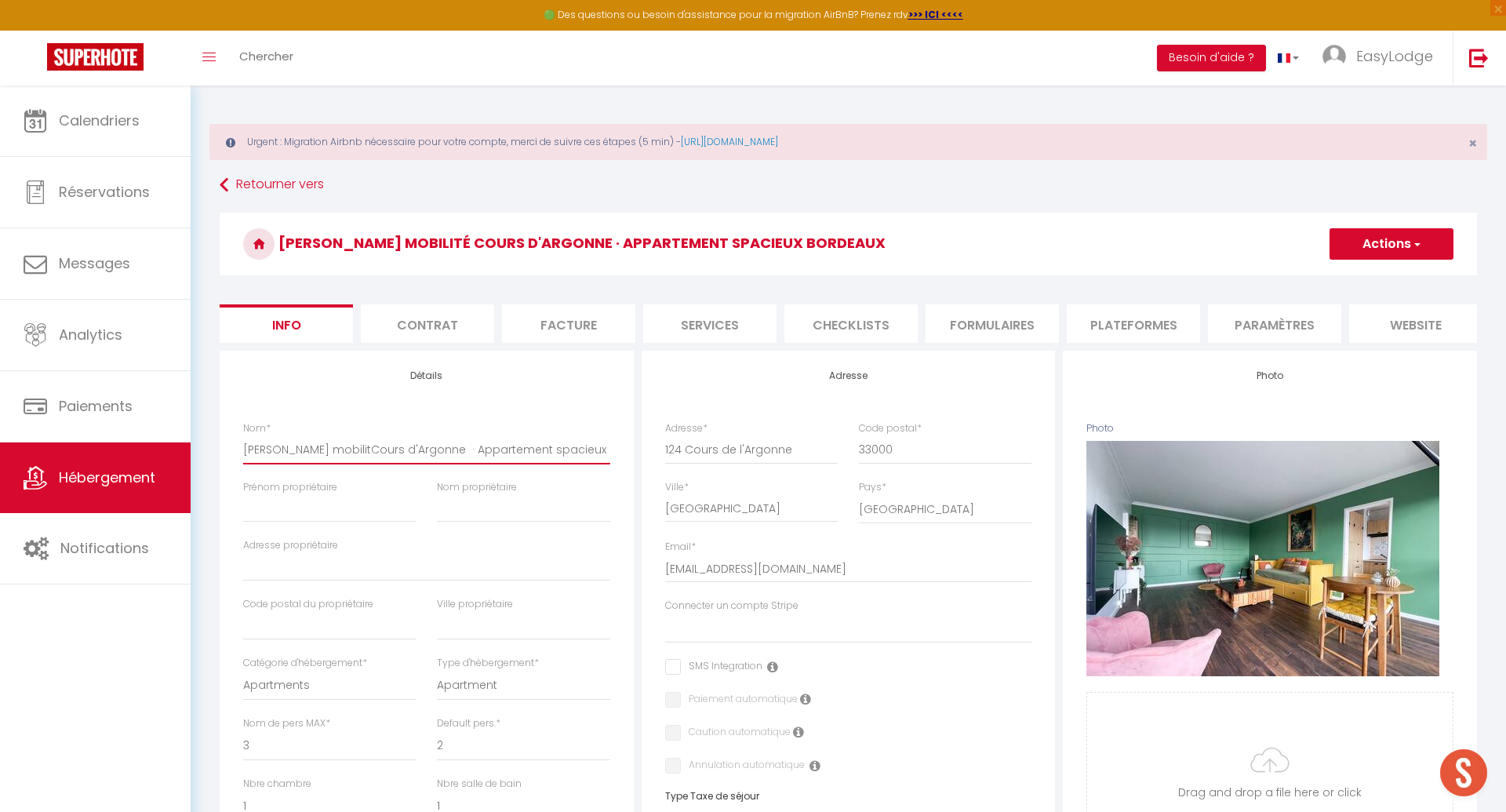
checkbox input "false"
type input "DAVID - Bail mobilCours d'Argonne · Appartement spacieux bordeaux"
select select
checkbox input "false"
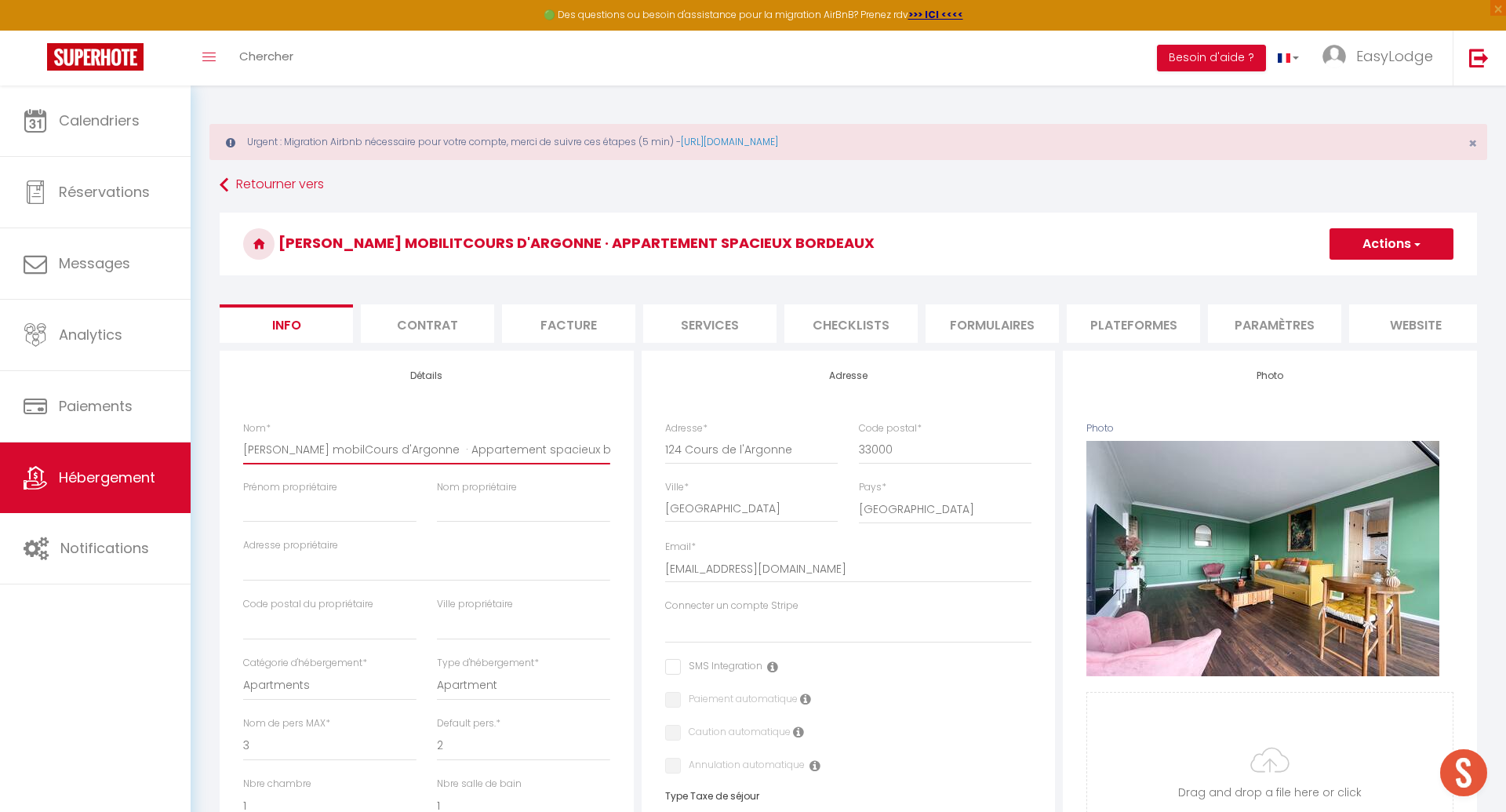
checkbox input "false"
type input "DAVID - Bail mobiCours d'Argonne · Appartement spacieux bordeaux"
select select
checkbox input "false"
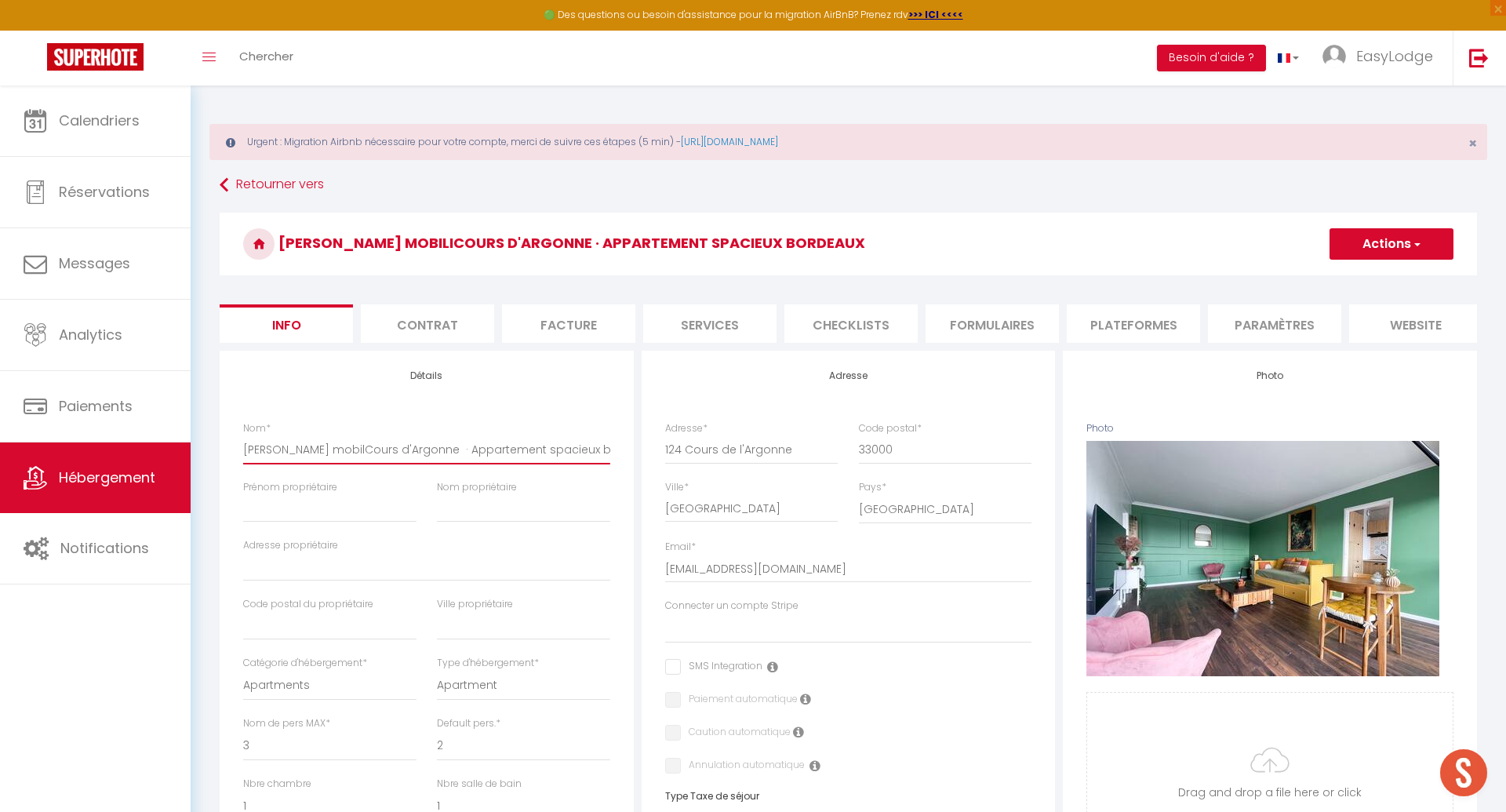
checkbox input "false"
type input "DAVID - Bail mobCours d'Argonne · Appartement spacieux bordeaux"
select select
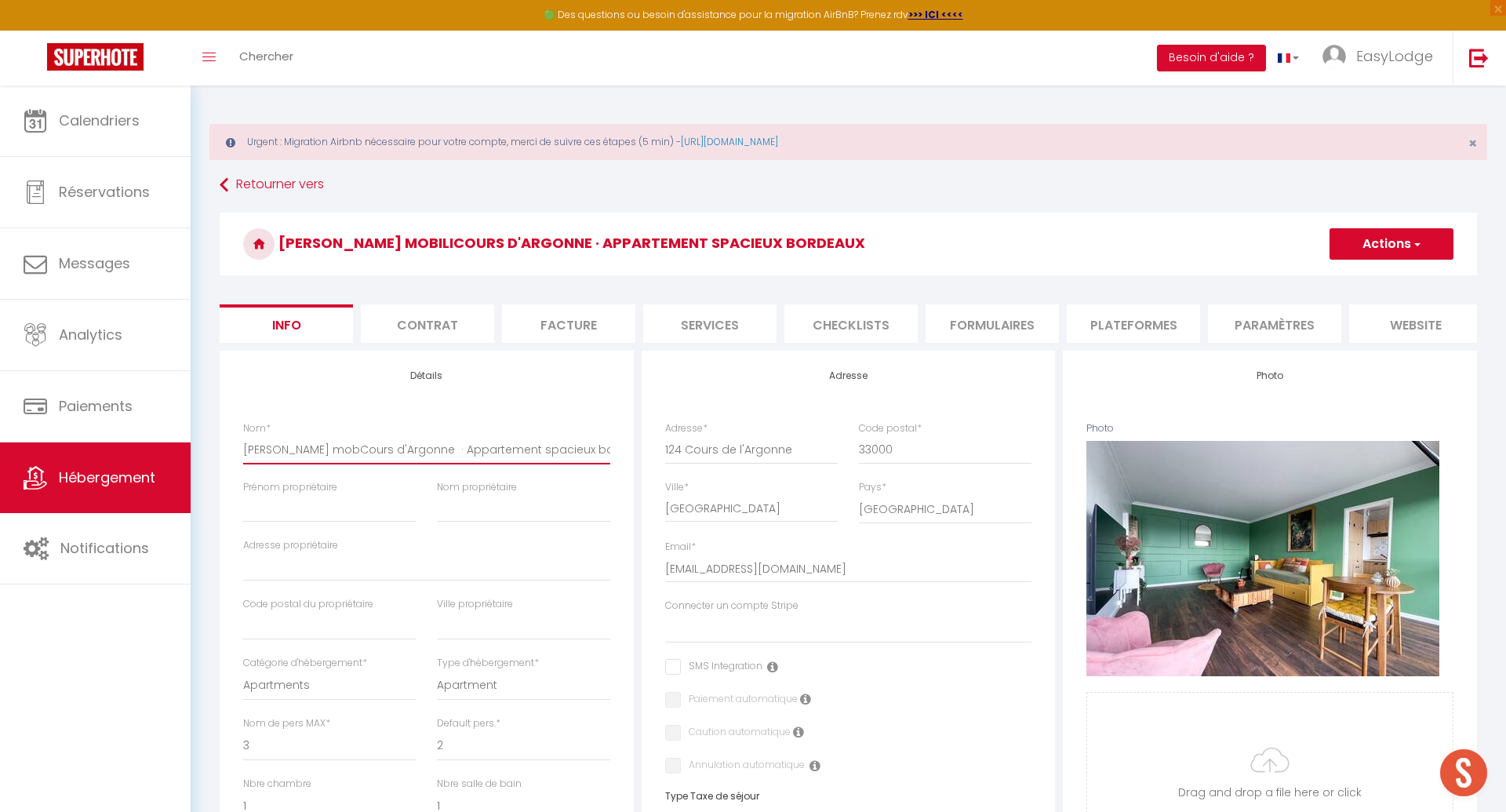
checkbox input "false"
type input "DAVID - Bail moCours d'Argonne · Appartement spacieux bordeaux"
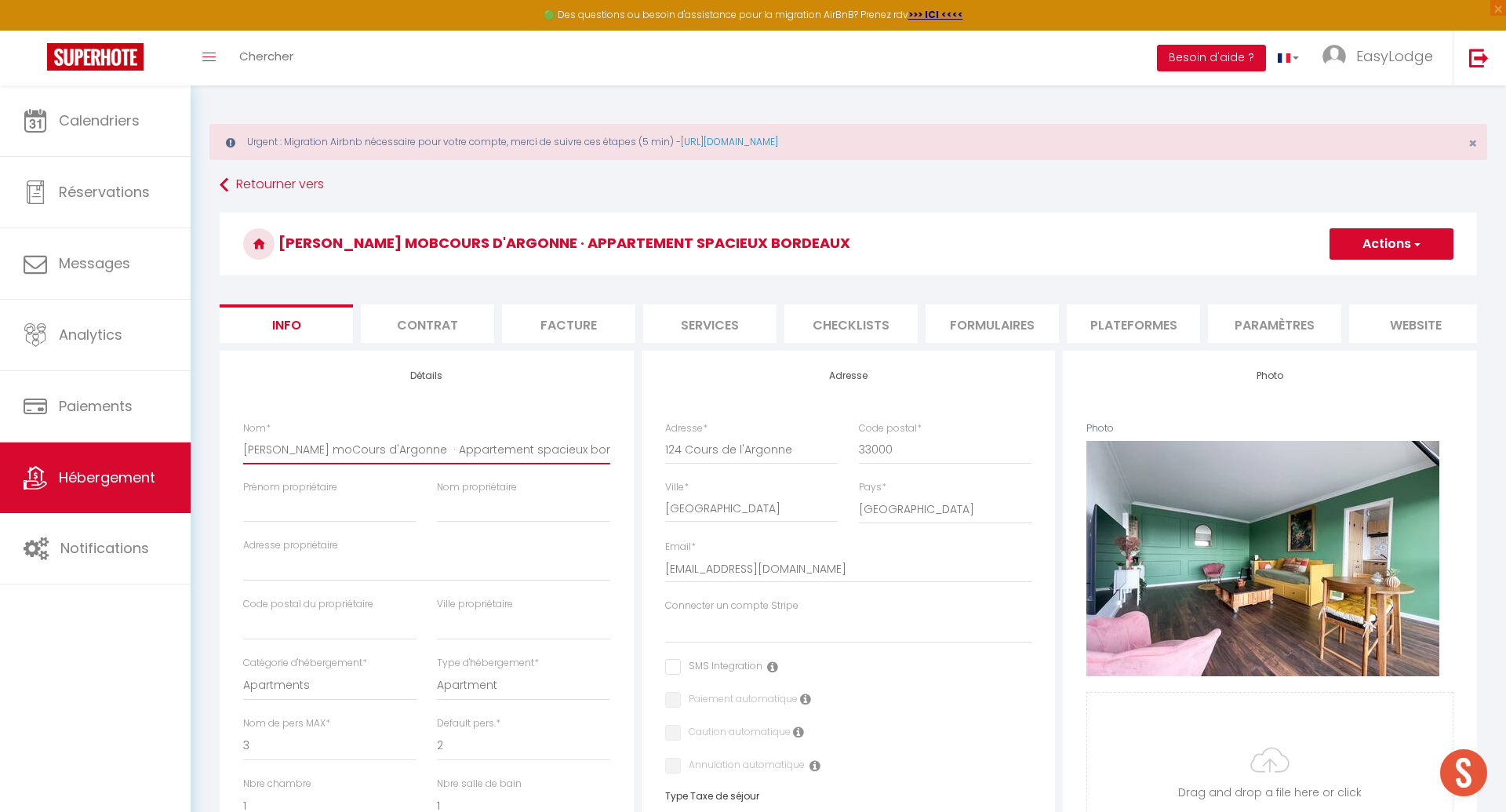
select select
checkbox input "false"
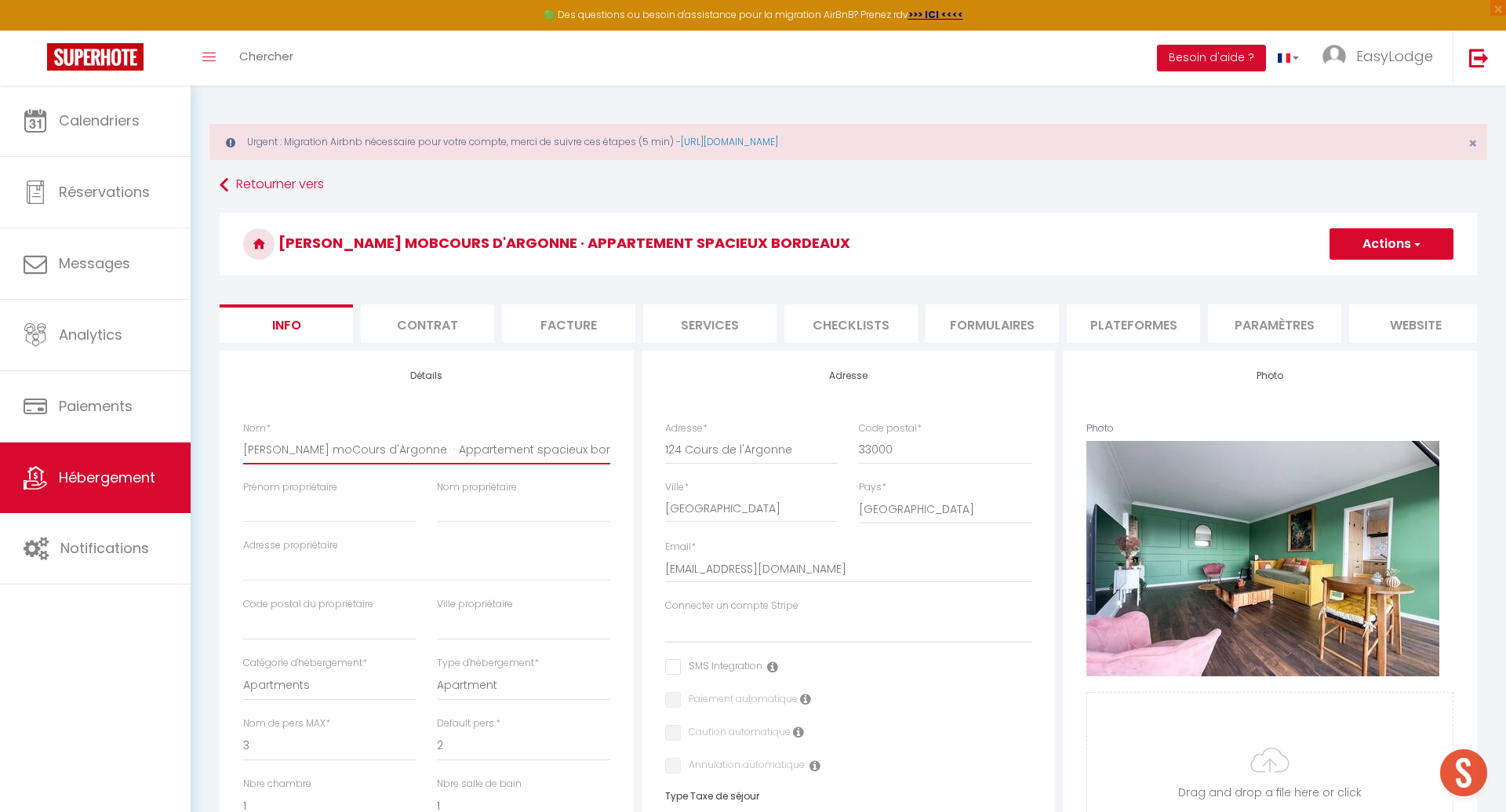
type input "DAVID - Bail mCours d'Argonne · Appartement spacieux bordeaux"
select select
checkbox input "false"
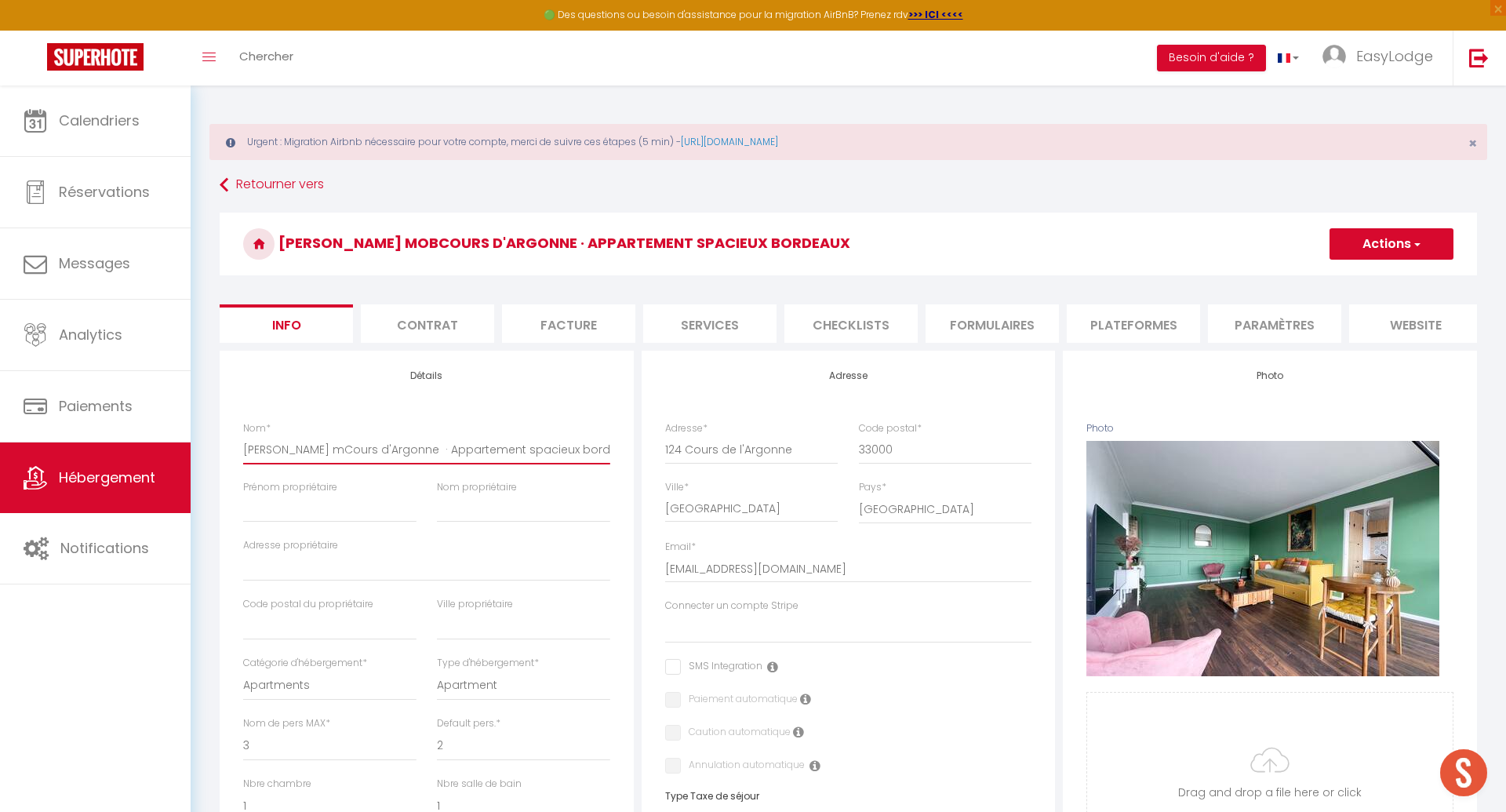
checkbox input "false"
type input "DAVID - Bail Cours d'Argonne · Appartement spacieux bordeaux"
select select
click at [351, 449] on input "124 Cours d'Argonne · Appartement spacieux bordeaux" at bounding box center [427, 449] width 367 height 28
drag, startPoint x: 582, startPoint y: 455, endPoint x: 381, endPoint y: 448, distance: 201.1
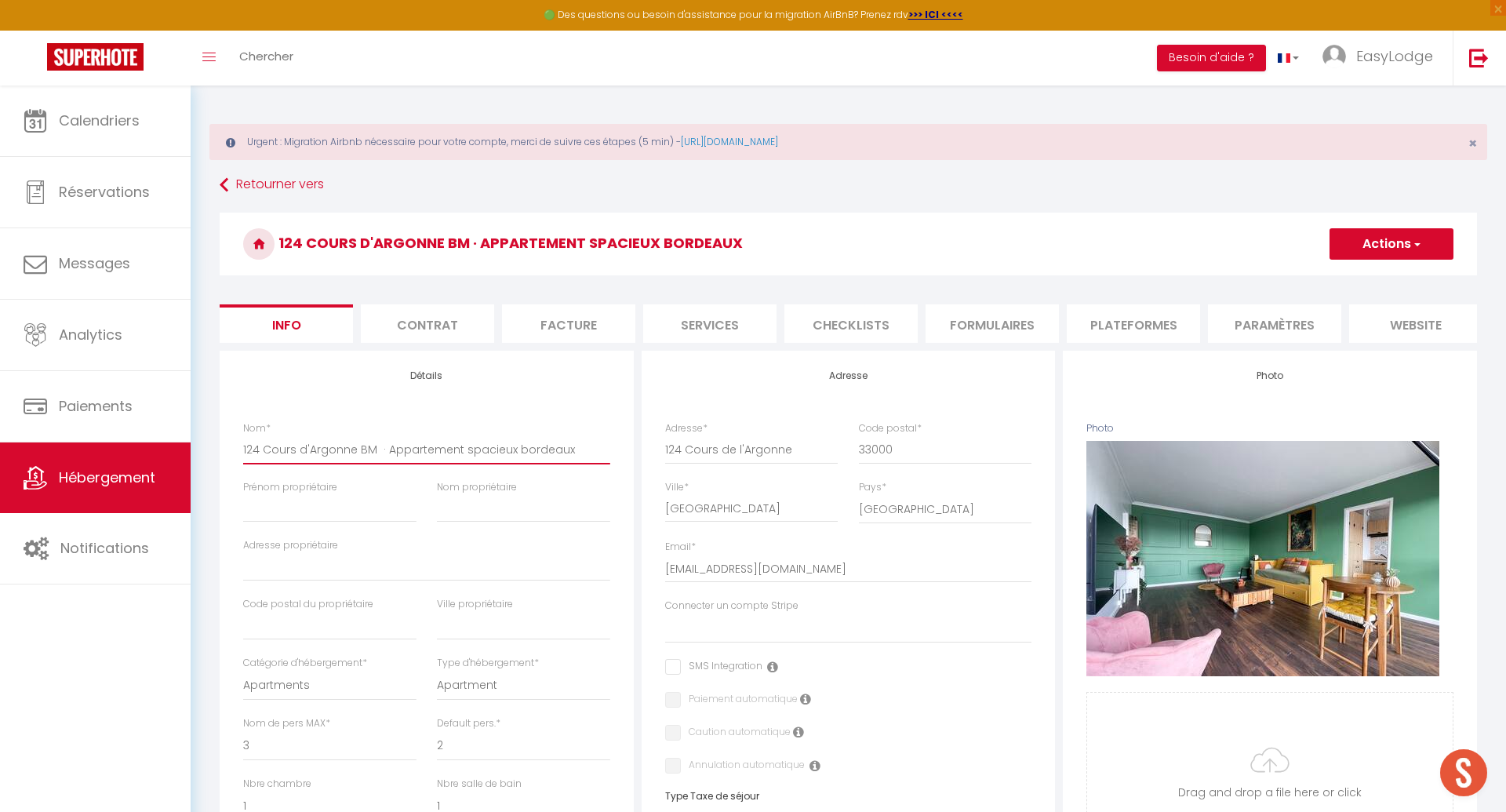
click at [381, 448] on input "124 Cours d'Argonne BM · Appartement spacieux bordeaux" at bounding box center [427, 449] width 367 height 28
click at [1389, 276] on div "124 Cours d'Argonne BM - 1 chambre double + canapé lit Actions Enregistrer Dupl…" at bounding box center [848, 248] width 1257 height 72
click at [1388, 242] on button "Actions" at bounding box center [1392, 243] width 124 height 31
click at [1335, 279] on input "Enregistrer" at bounding box center [1330, 278] width 58 height 15
